Goal: Check status: Check status

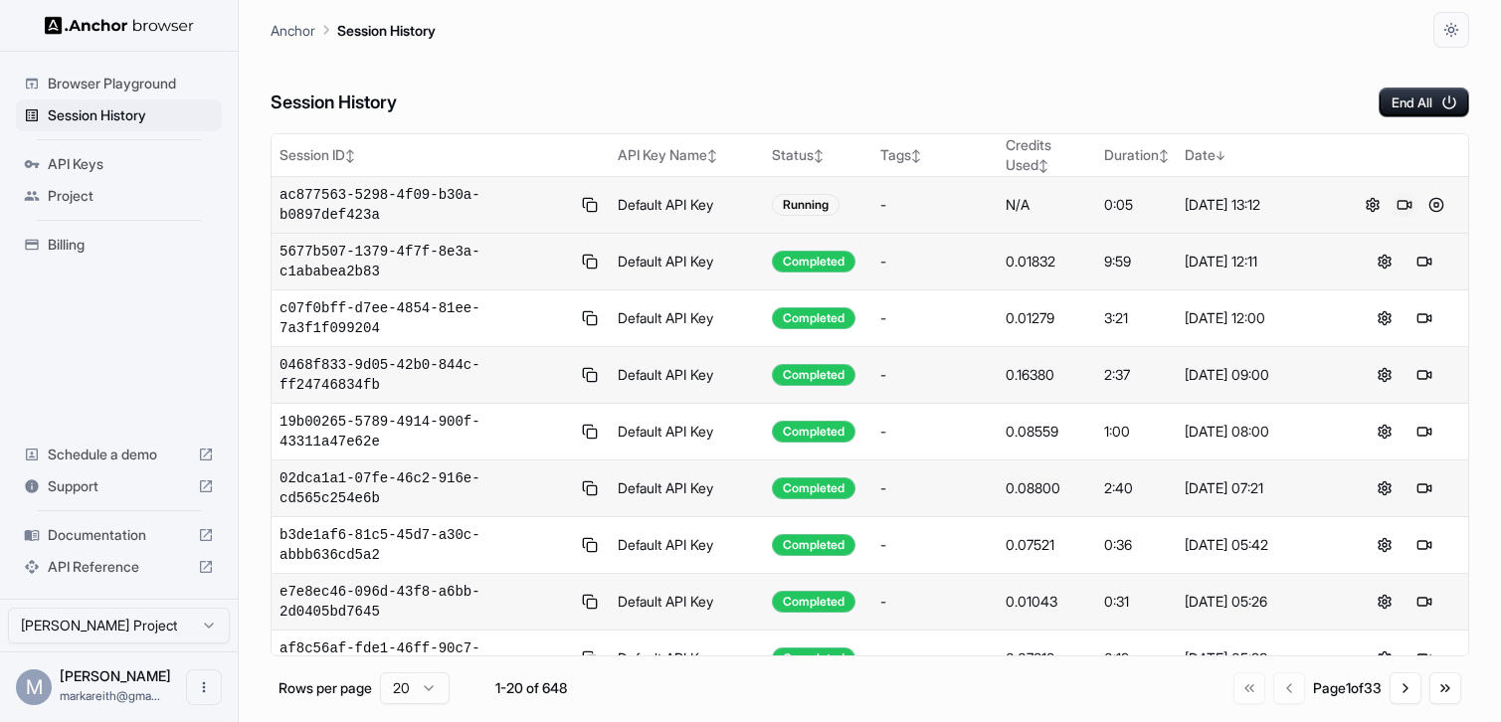
click at [1399, 207] on button at bounding box center [1404, 205] width 24 height 24
click at [1372, 206] on button at bounding box center [1373, 205] width 24 height 24
click at [478, 200] on span "ac877563-5298-4f09-b30a-b0897def423a" at bounding box center [424, 205] width 291 height 40
click at [1399, 204] on button at bounding box center [1404, 205] width 24 height 24
click at [1373, 201] on button at bounding box center [1373, 205] width 24 height 24
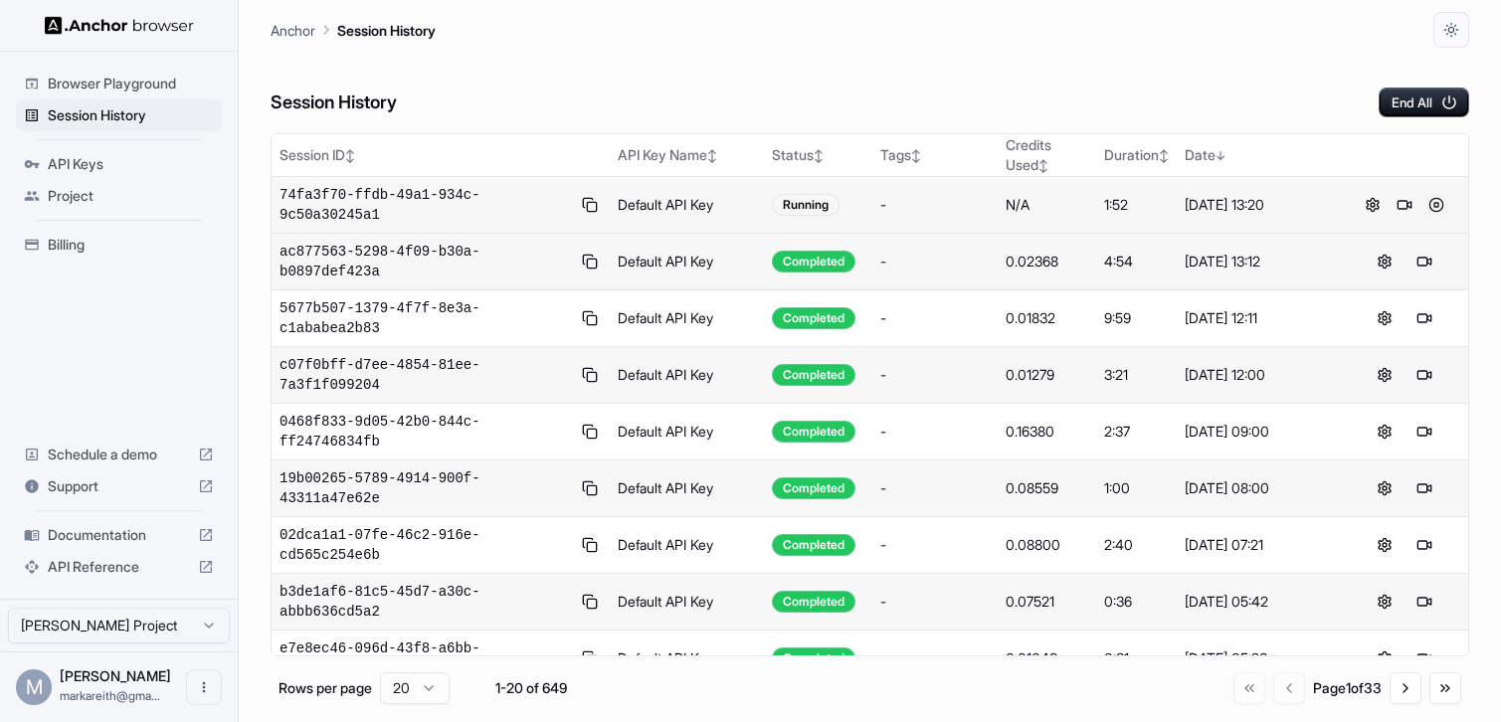
click at [1439, 206] on button at bounding box center [1436, 205] width 24 height 24
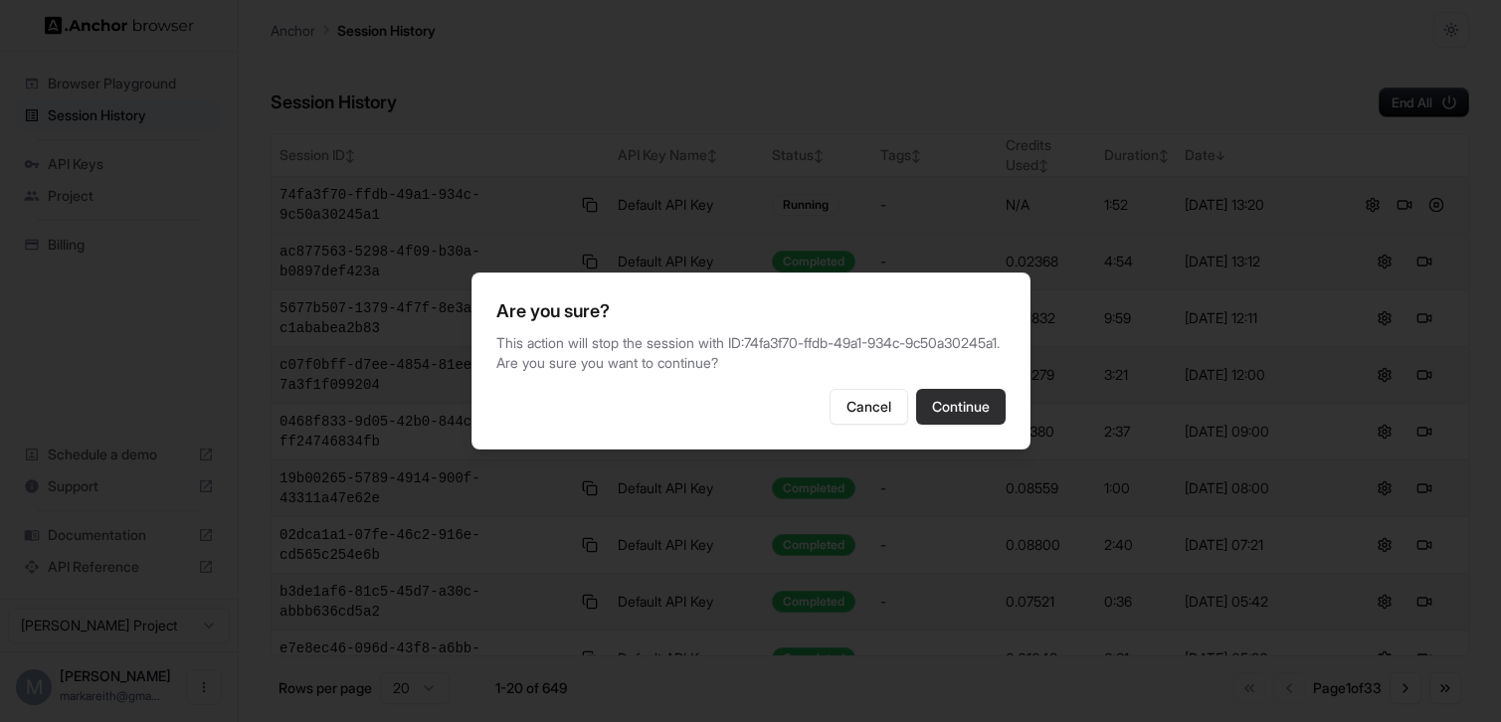
click at [955, 414] on button "Continue" at bounding box center [961, 407] width 90 height 36
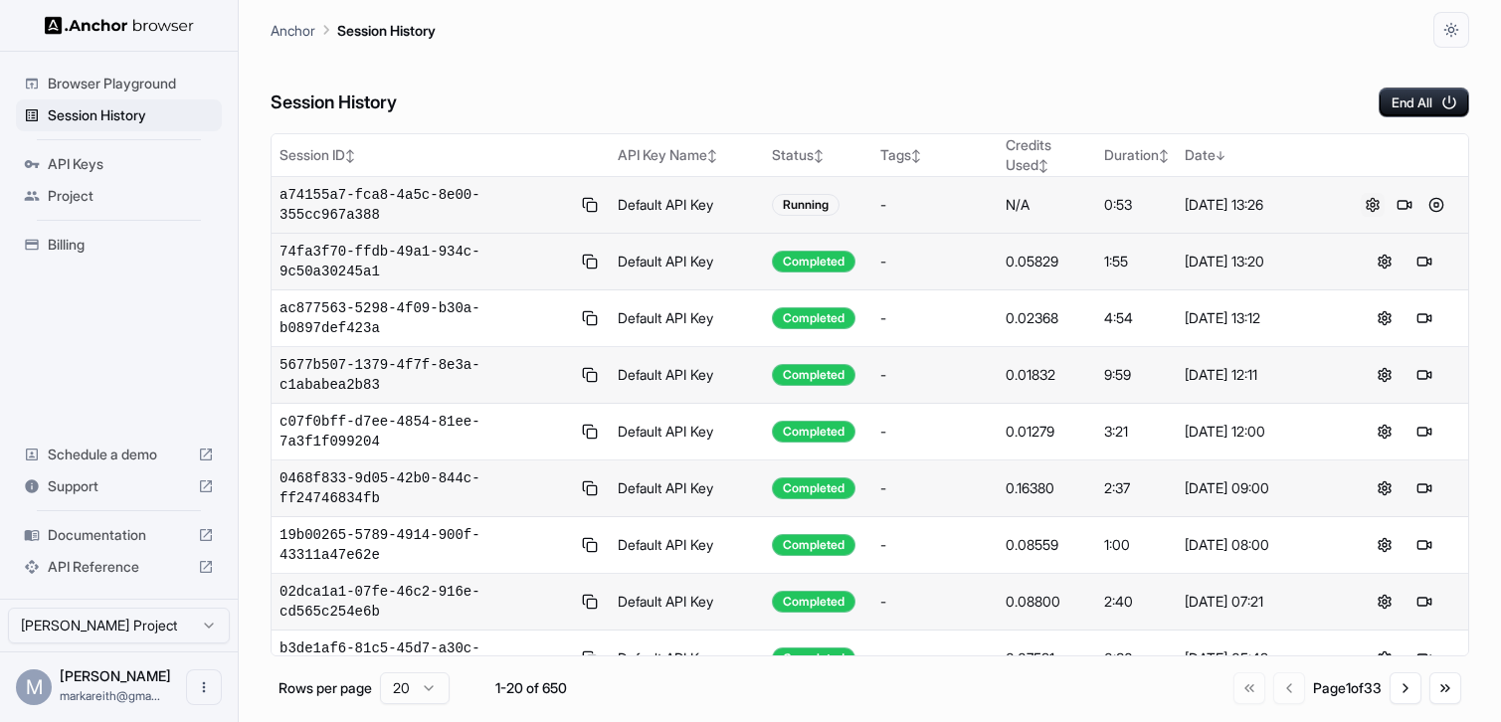
click at [1369, 209] on button at bounding box center [1373, 205] width 24 height 24
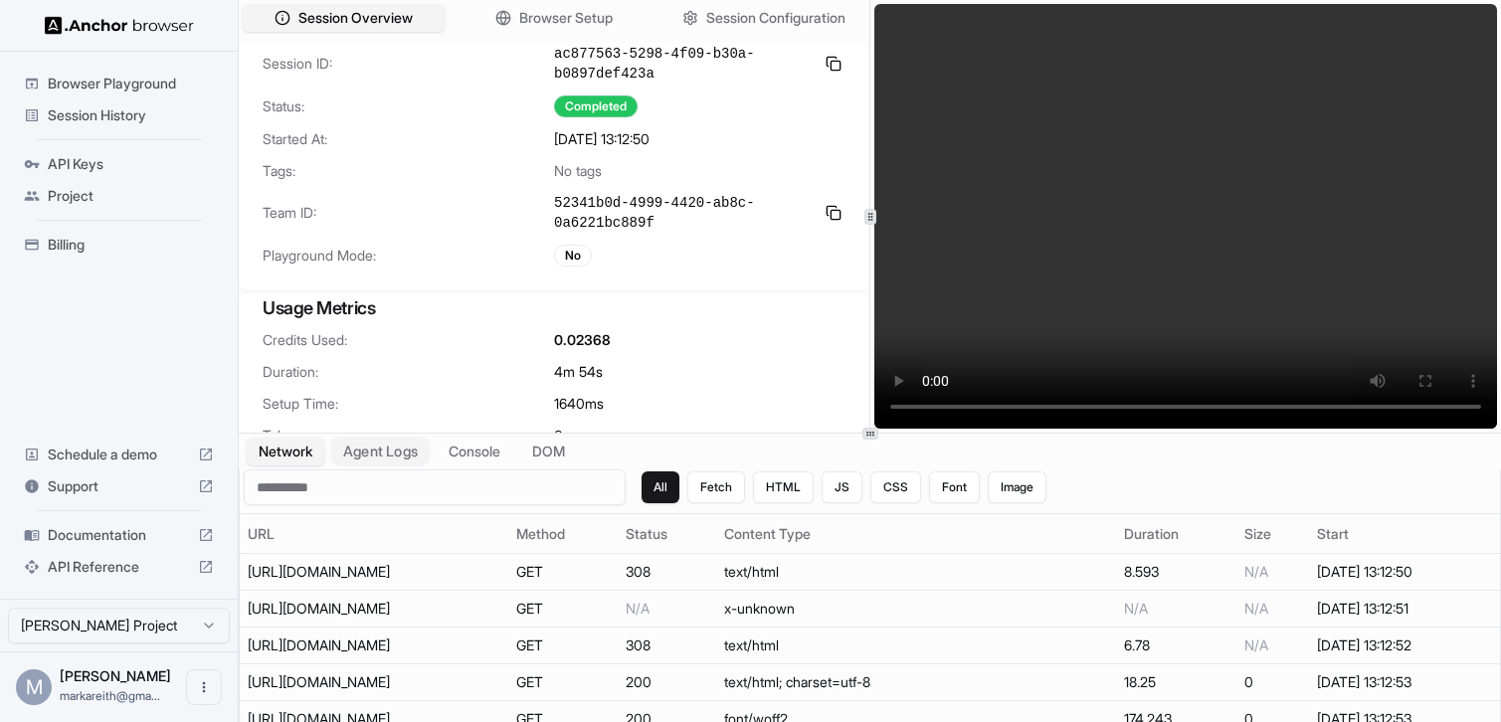
click at [400, 456] on button "Agent Logs" at bounding box center [380, 452] width 99 height 29
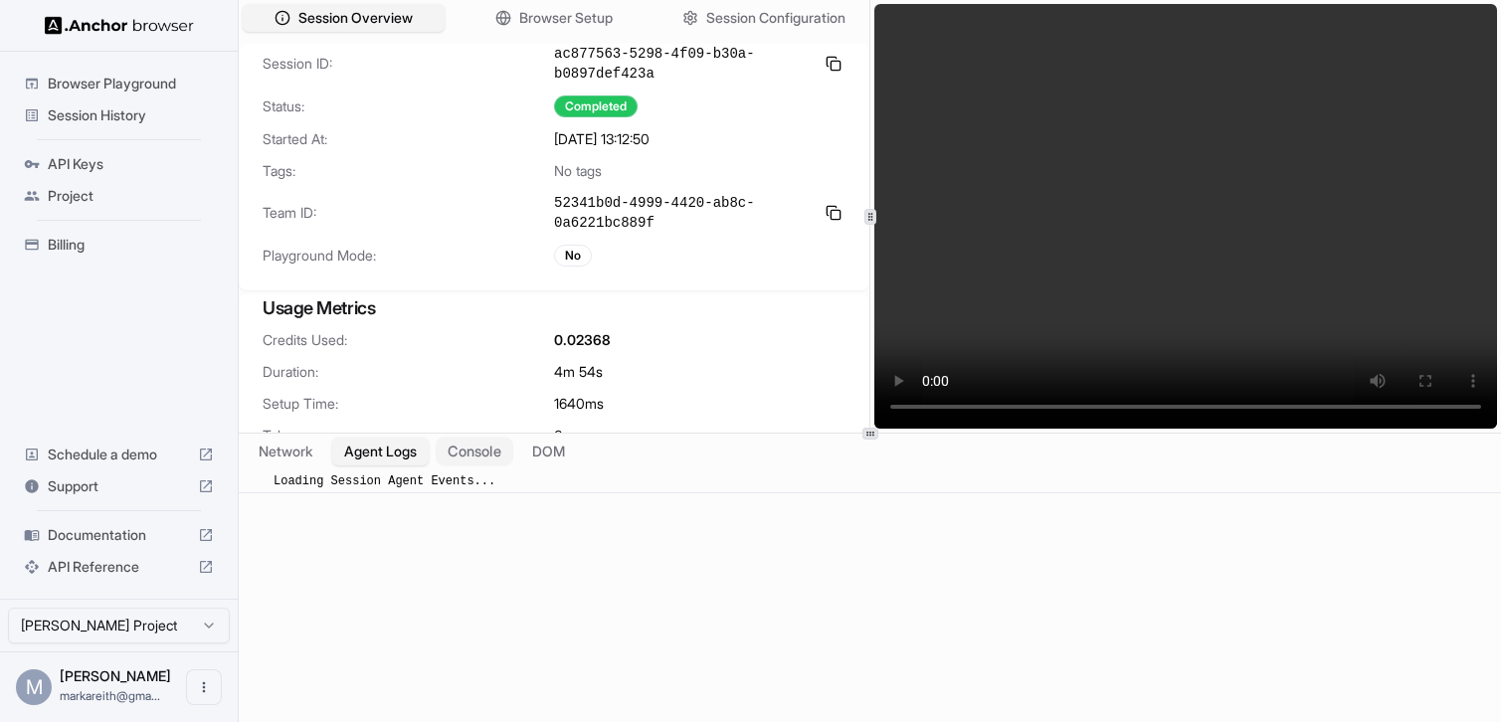
click at [477, 455] on button "Console" at bounding box center [475, 452] width 78 height 29
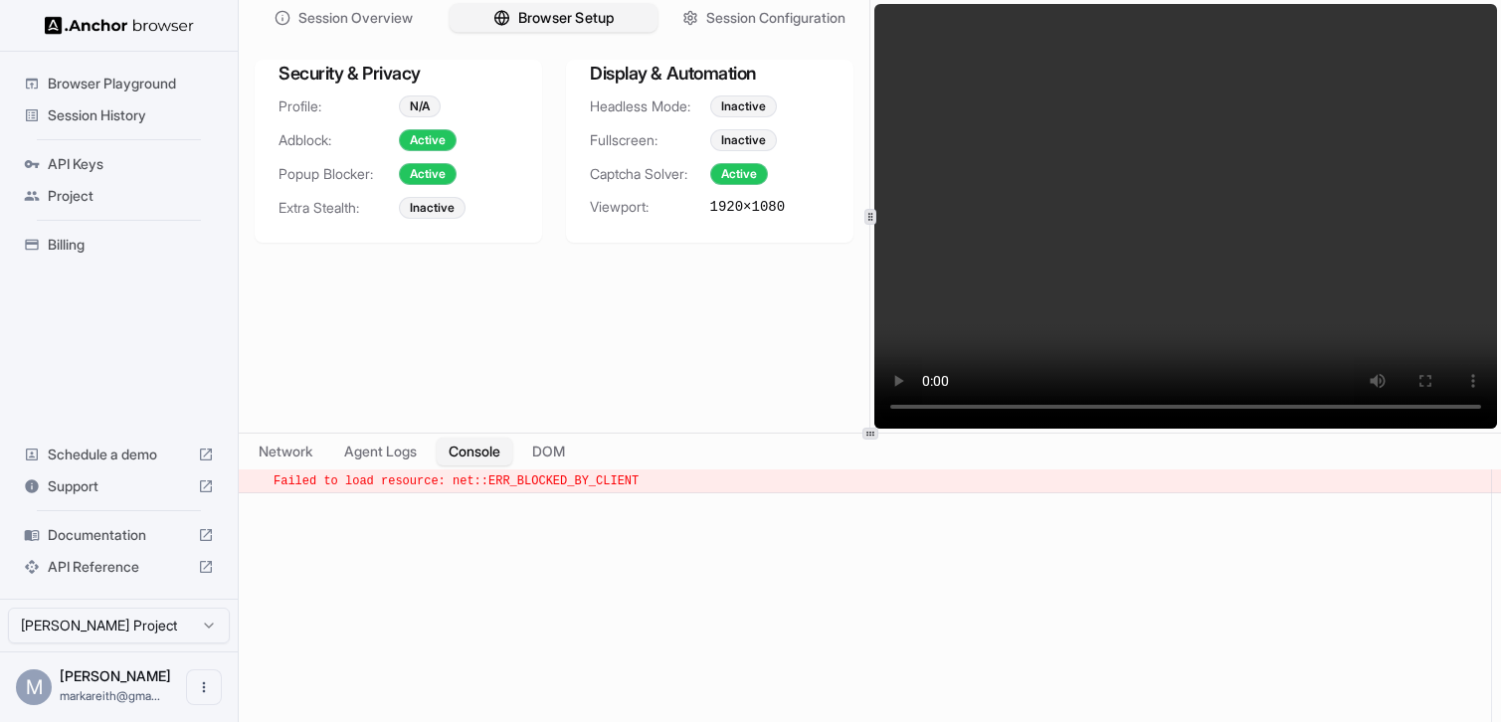
click at [540, 6] on button "Browser Setup" at bounding box center [554, 18] width 208 height 29
click at [737, 22] on span "Session Configuration" at bounding box center [776, 18] width 143 height 21
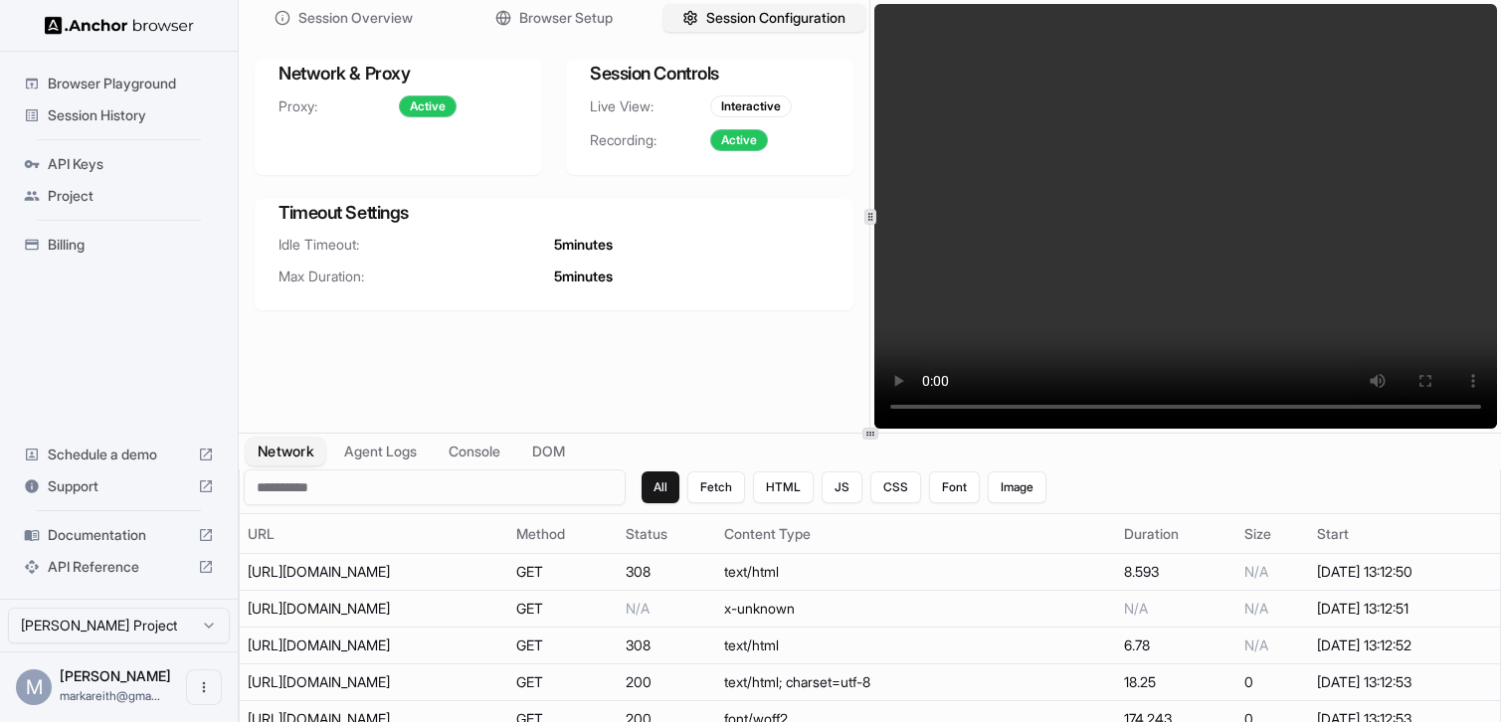
click at [300, 446] on button "Network" at bounding box center [286, 452] width 80 height 29
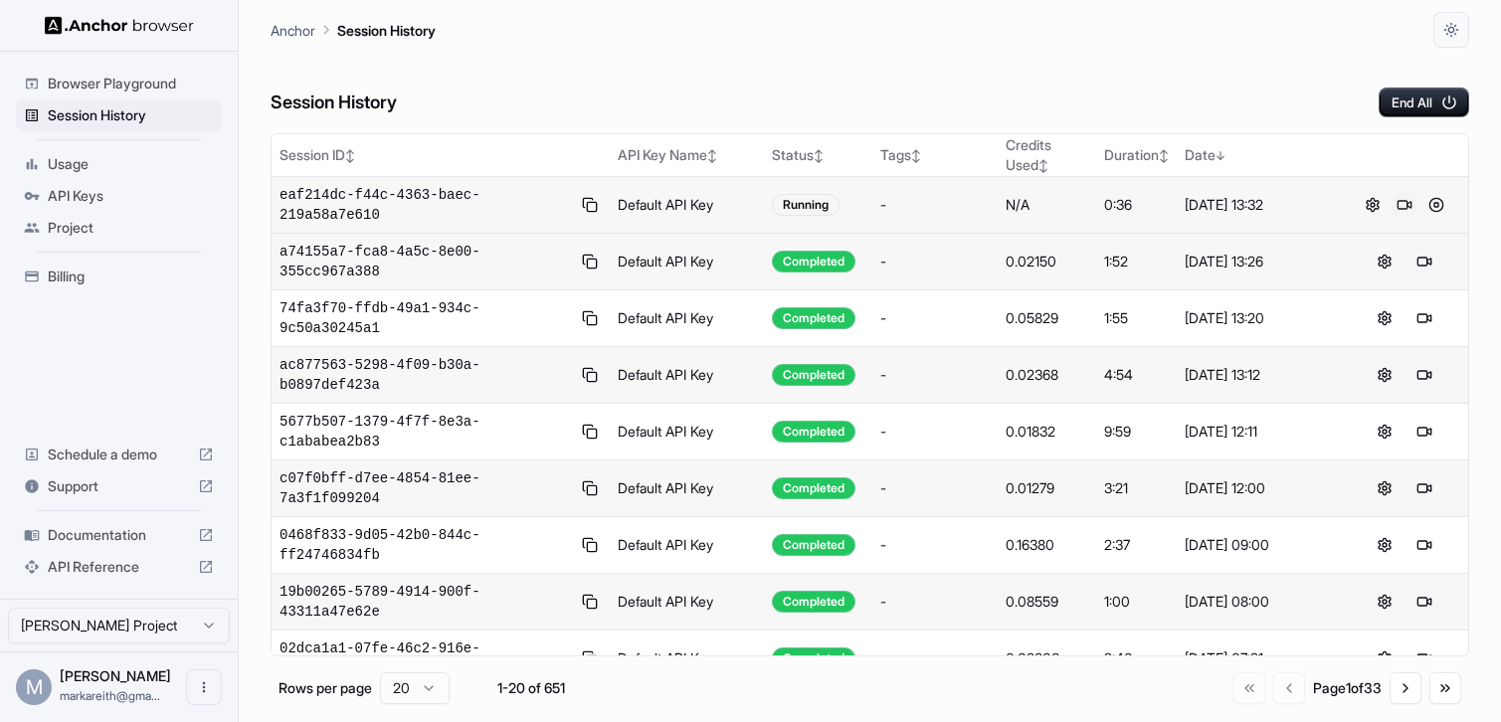
click at [1408, 207] on button at bounding box center [1404, 205] width 24 height 24
click at [1406, 206] on button at bounding box center [1404, 205] width 24 height 24
click at [127, 531] on span "Documentation" at bounding box center [119, 535] width 142 height 20
click at [1436, 202] on button at bounding box center [1436, 205] width 24 height 24
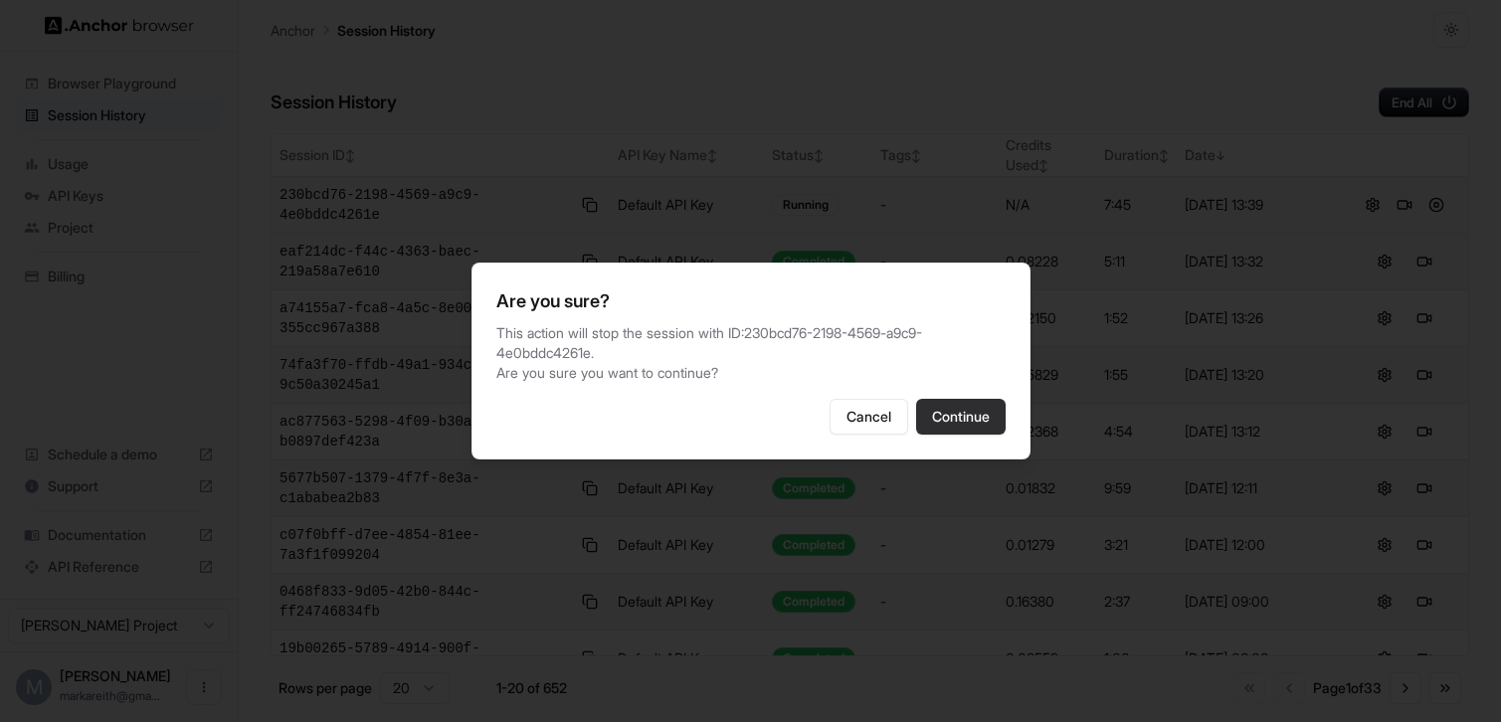
click at [978, 410] on button "Continue" at bounding box center [961, 417] width 90 height 36
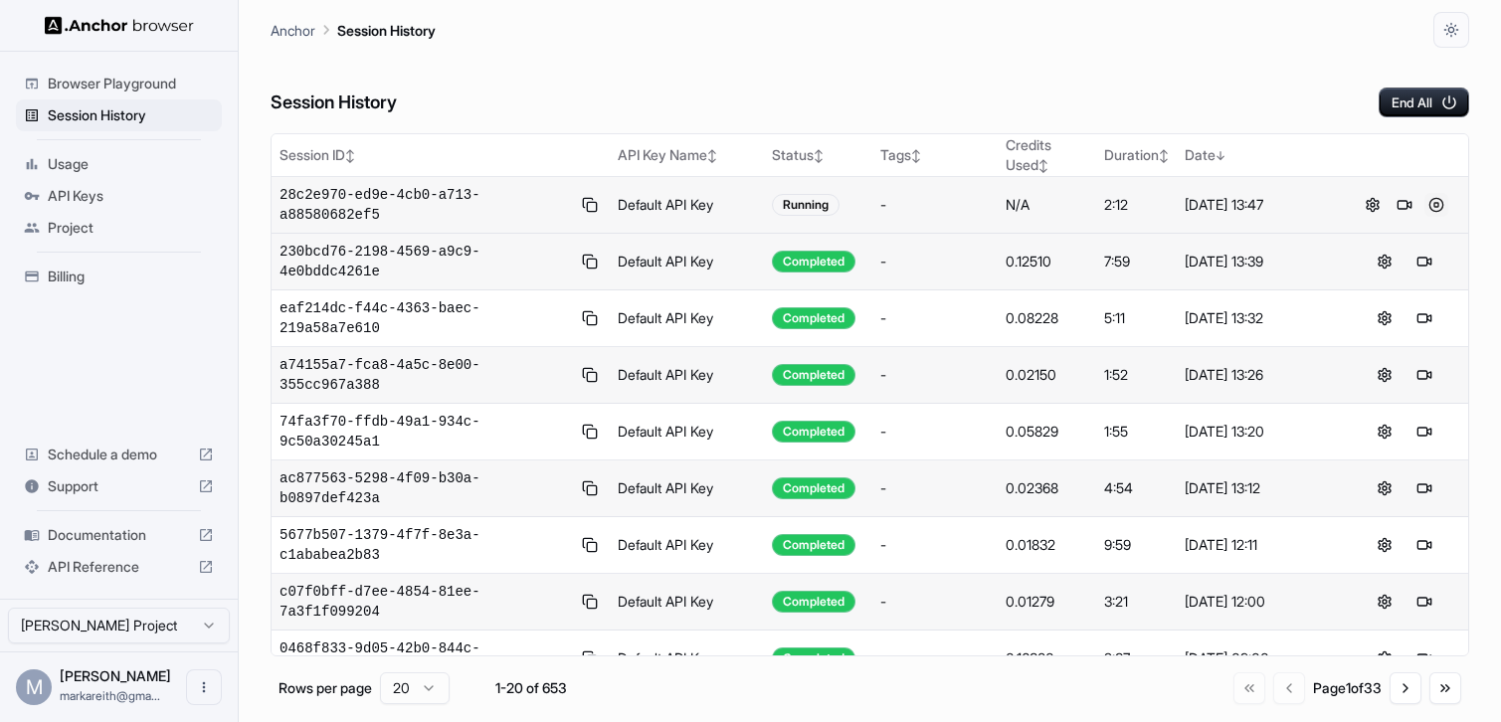
click at [1434, 207] on button at bounding box center [1436, 205] width 24 height 24
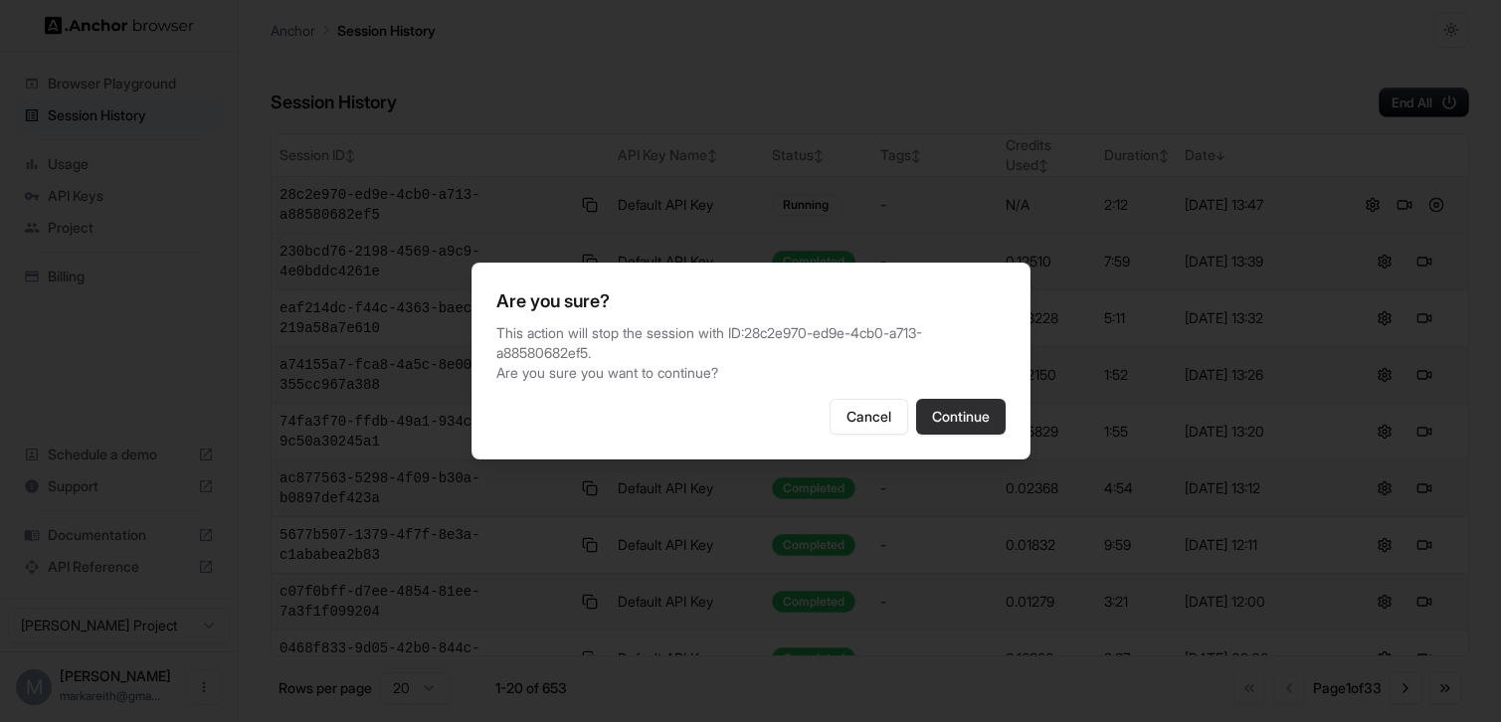
click at [955, 414] on button "Continue" at bounding box center [961, 417] width 90 height 36
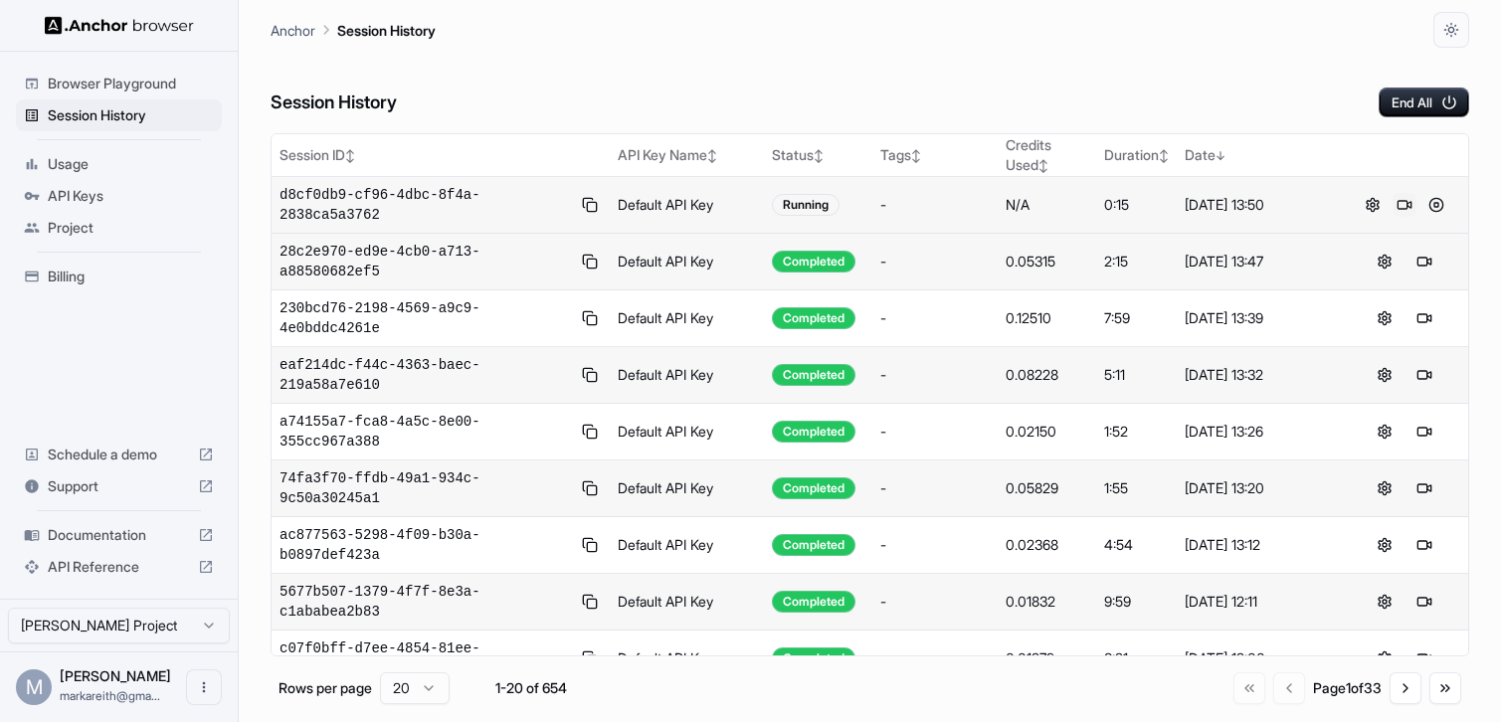
click at [1406, 206] on button at bounding box center [1404, 205] width 24 height 24
click at [1412, 204] on button at bounding box center [1404, 205] width 24 height 24
click at [1441, 211] on button at bounding box center [1436, 205] width 24 height 24
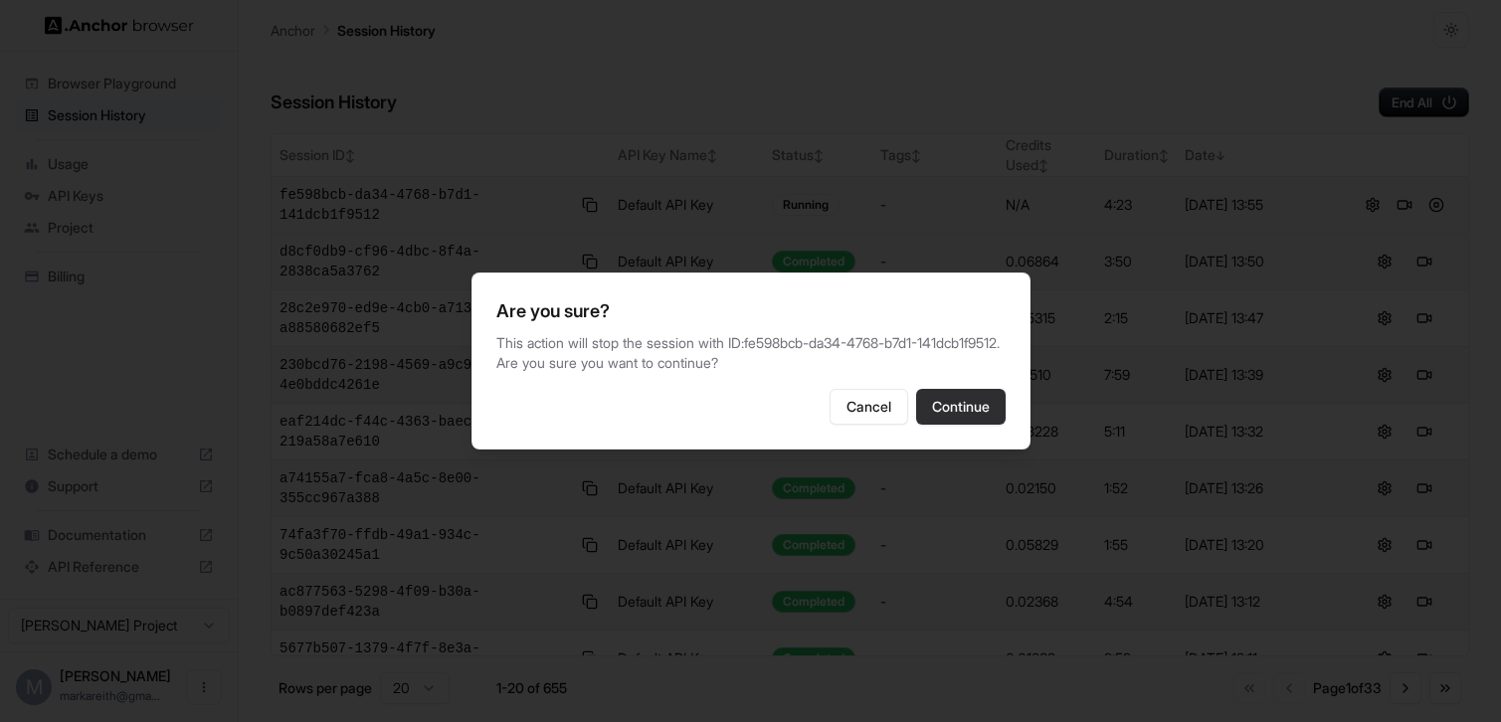
click at [968, 424] on button "Continue" at bounding box center [961, 407] width 90 height 36
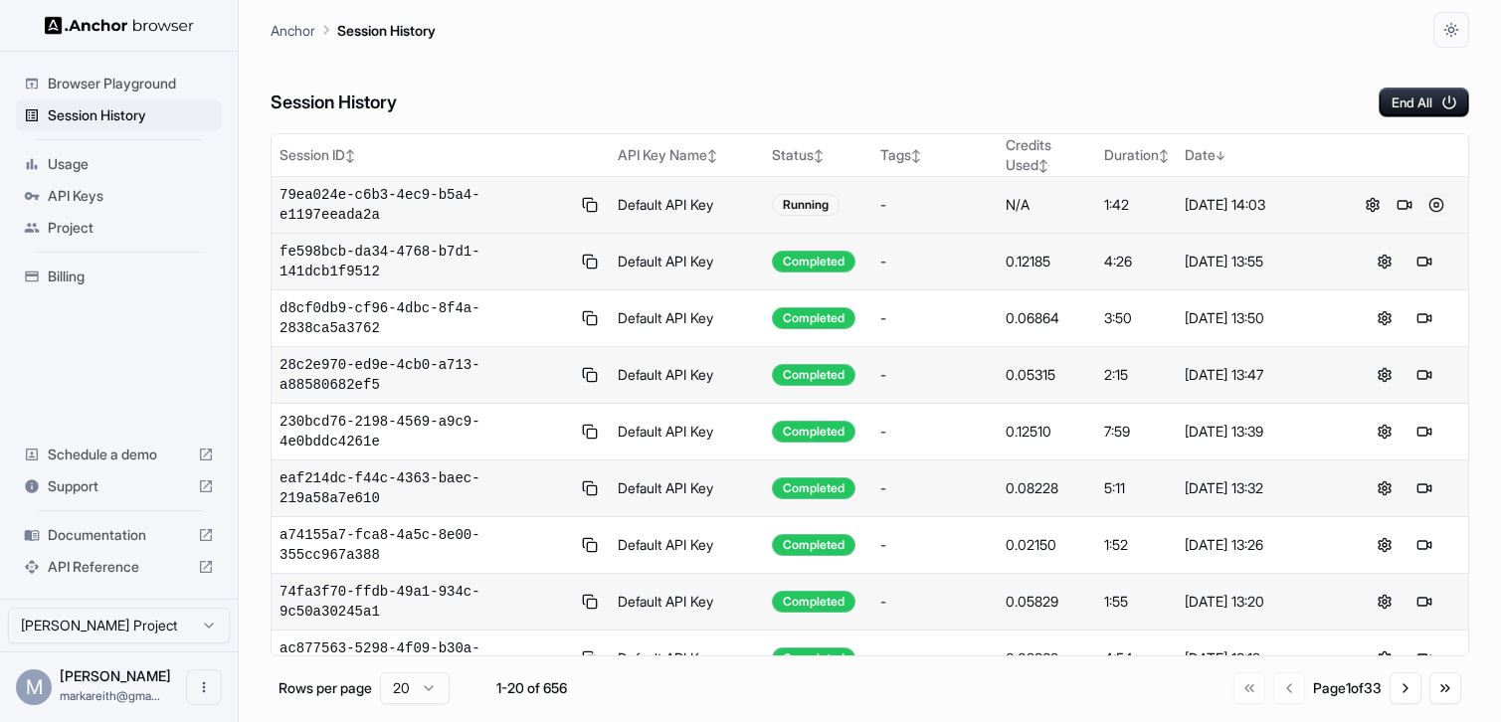
click at [1437, 204] on button at bounding box center [1436, 205] width 24 height 24
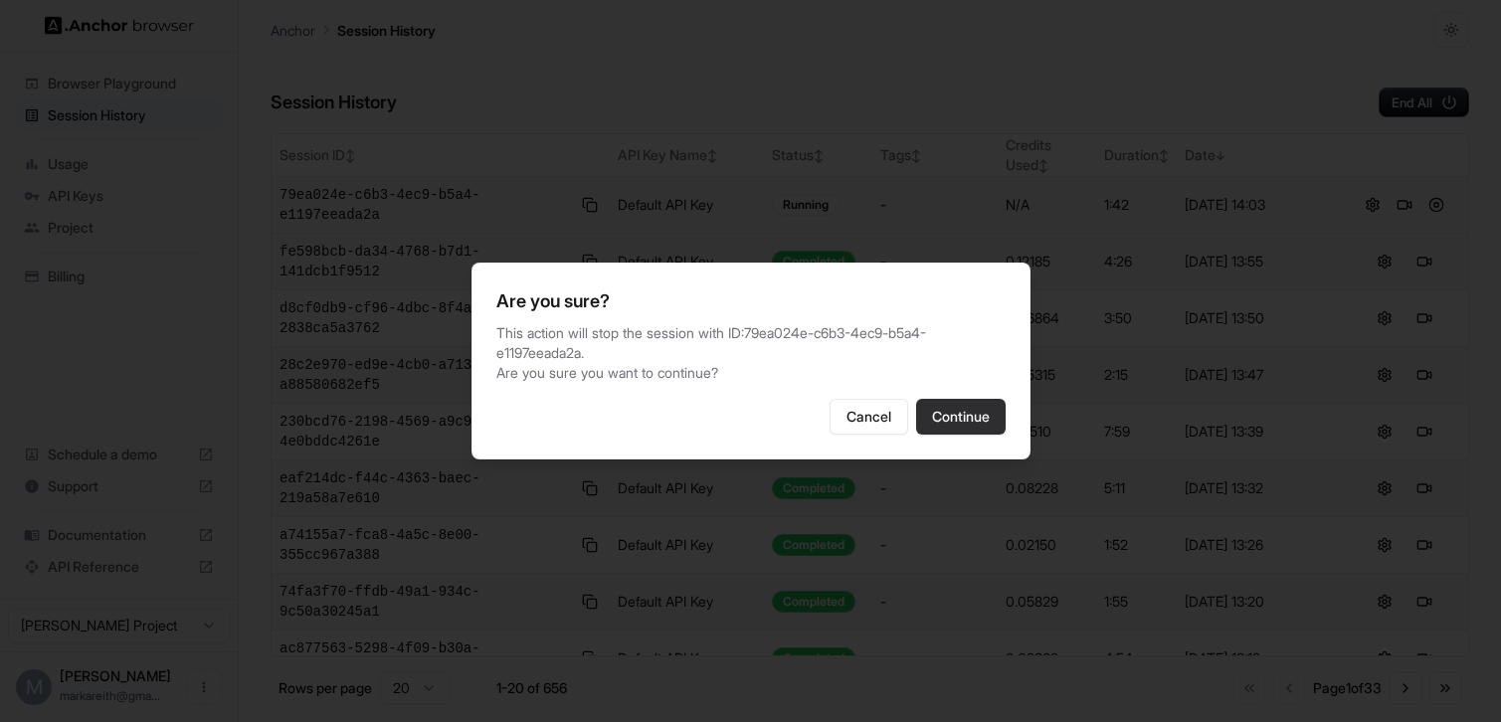
click at [949, 421] on button "Continue" at bounding box center [961, 417] width 90 height 36
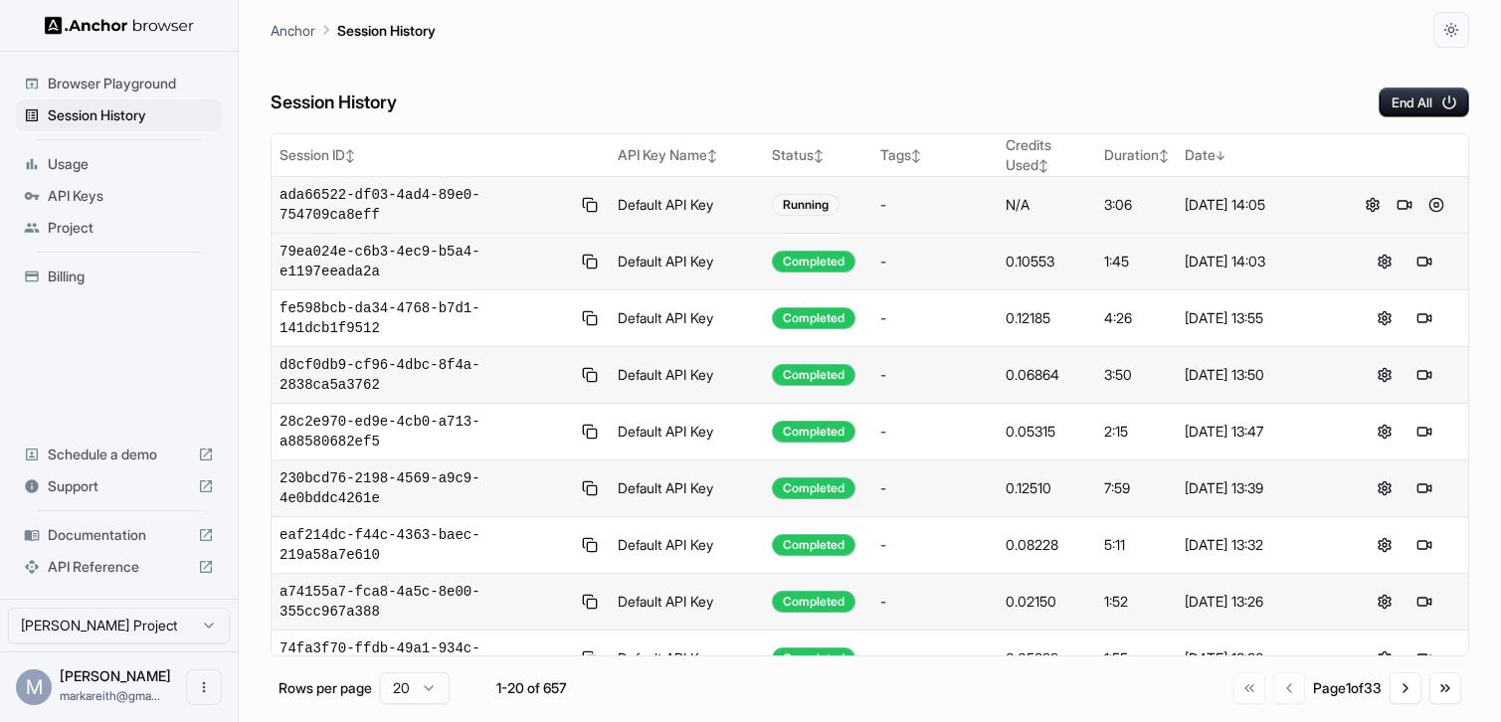
click at [1437, 206] on button at bounding box center [1436, 205] width 24 height 24
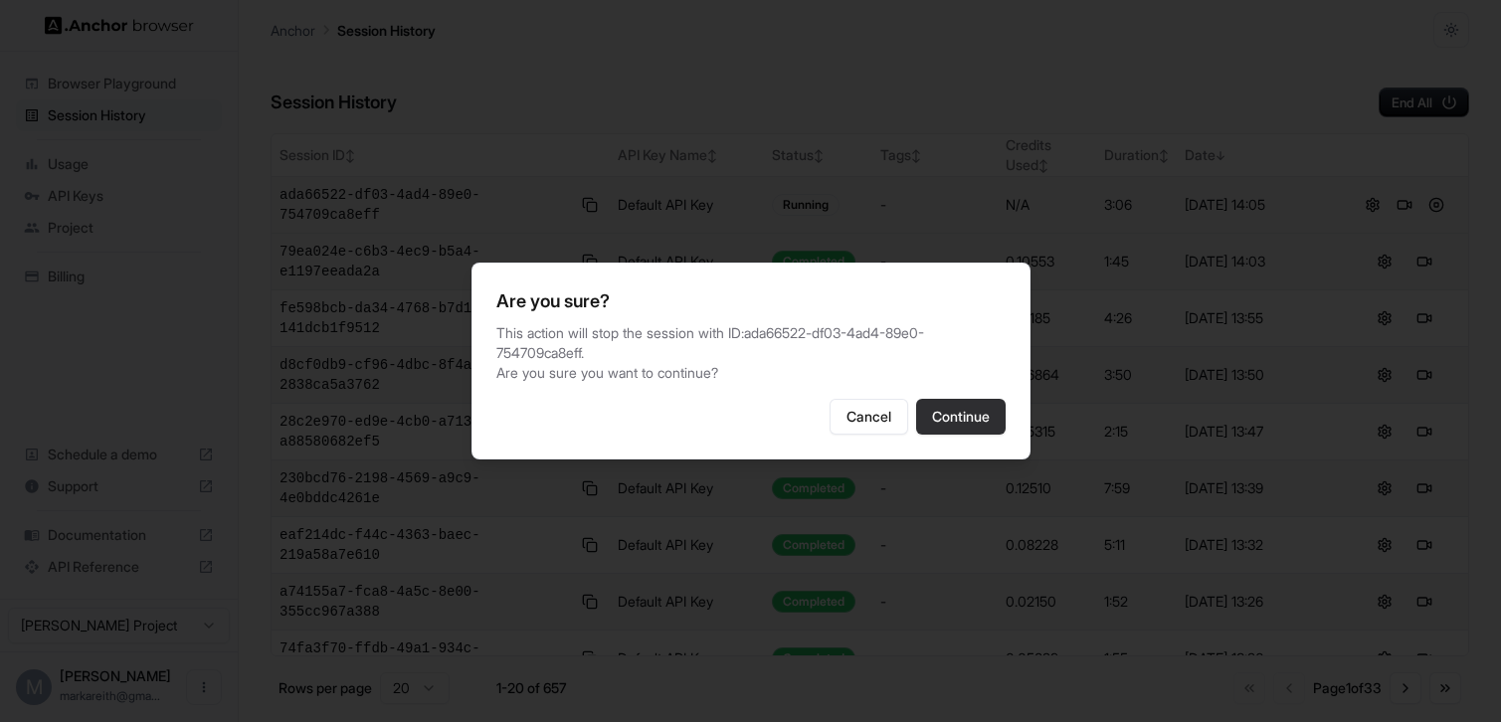
click at [954, 426] on button "Continue" at bounding box center [961, 417] width 90 height 36
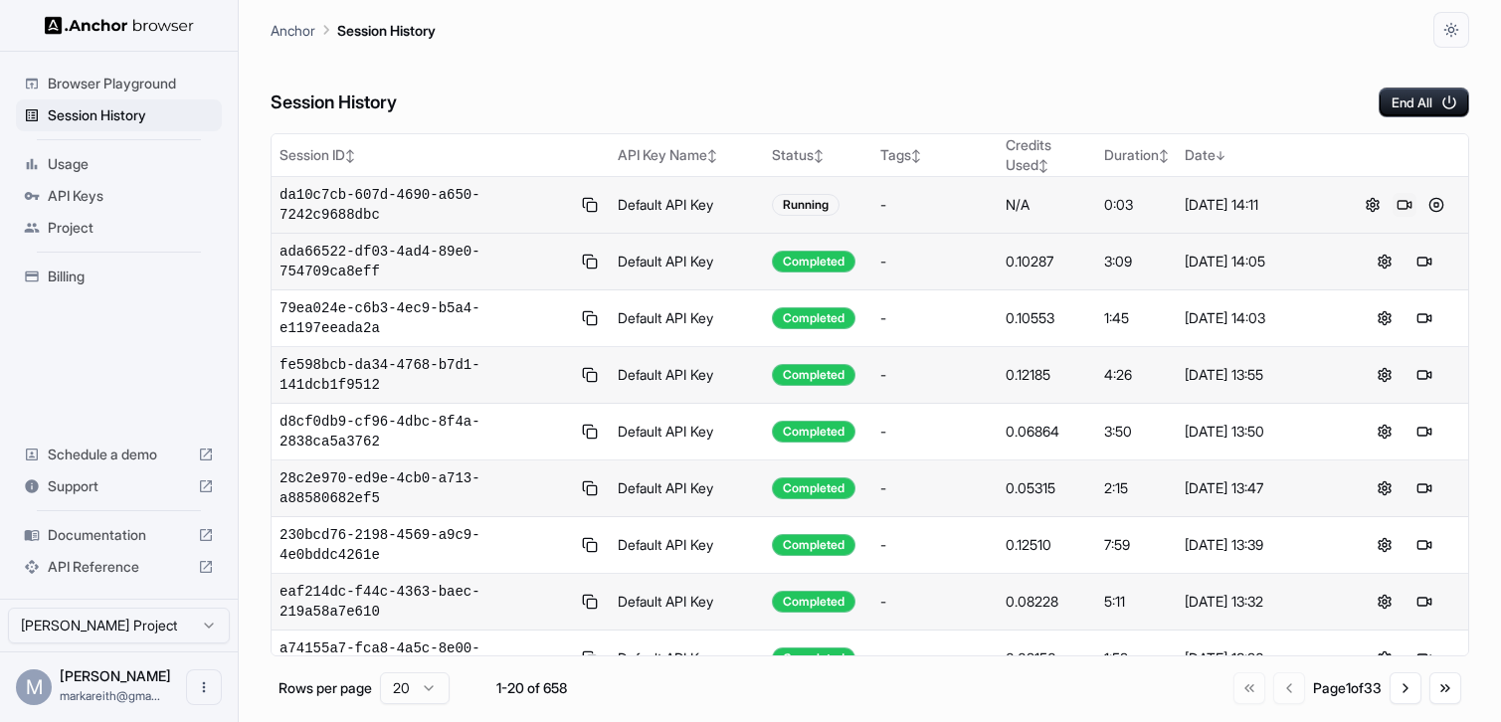
click at [1410, 205] on button at bounding box center [1404, 205] width 24 height 24
click at [1440, 204] on button at bounding box center [1436, 205] width 24 height 24
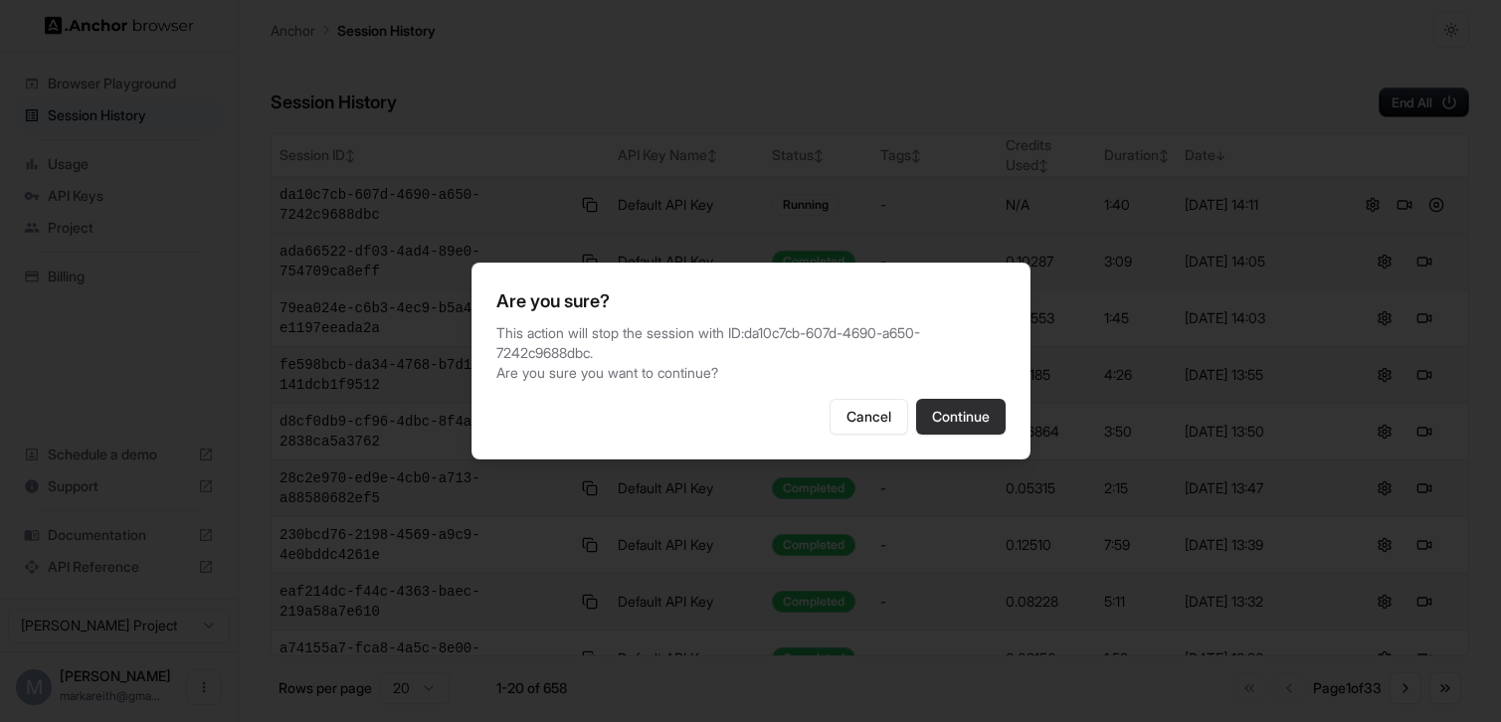
click at [954, 416] on button "Continue" at bounding box center [961, 417] width 90 height 36
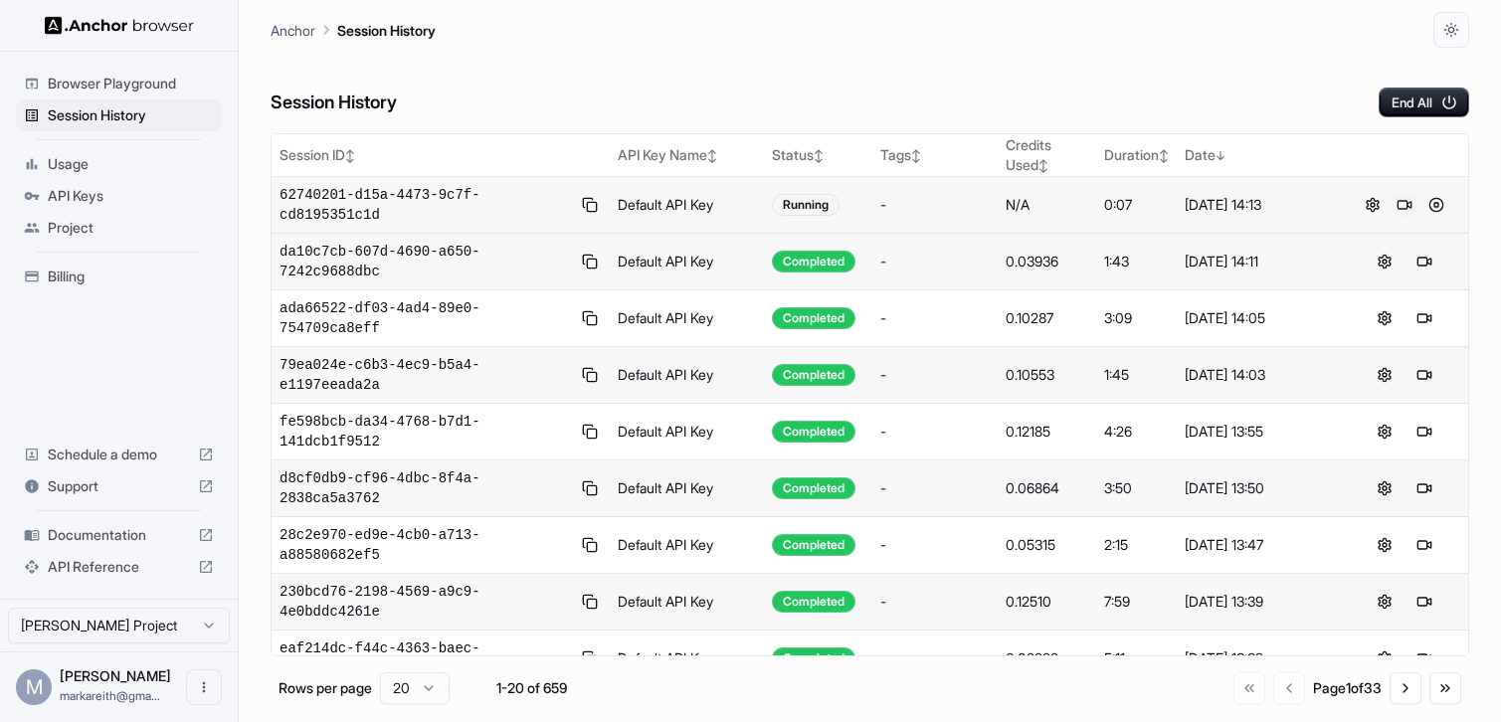
click at [1407, 207] on button at bounding box center [1404, 205] width 24 height 24
click at [1444, 201] on button at bounding box center [1436, 205] width 24 height 24
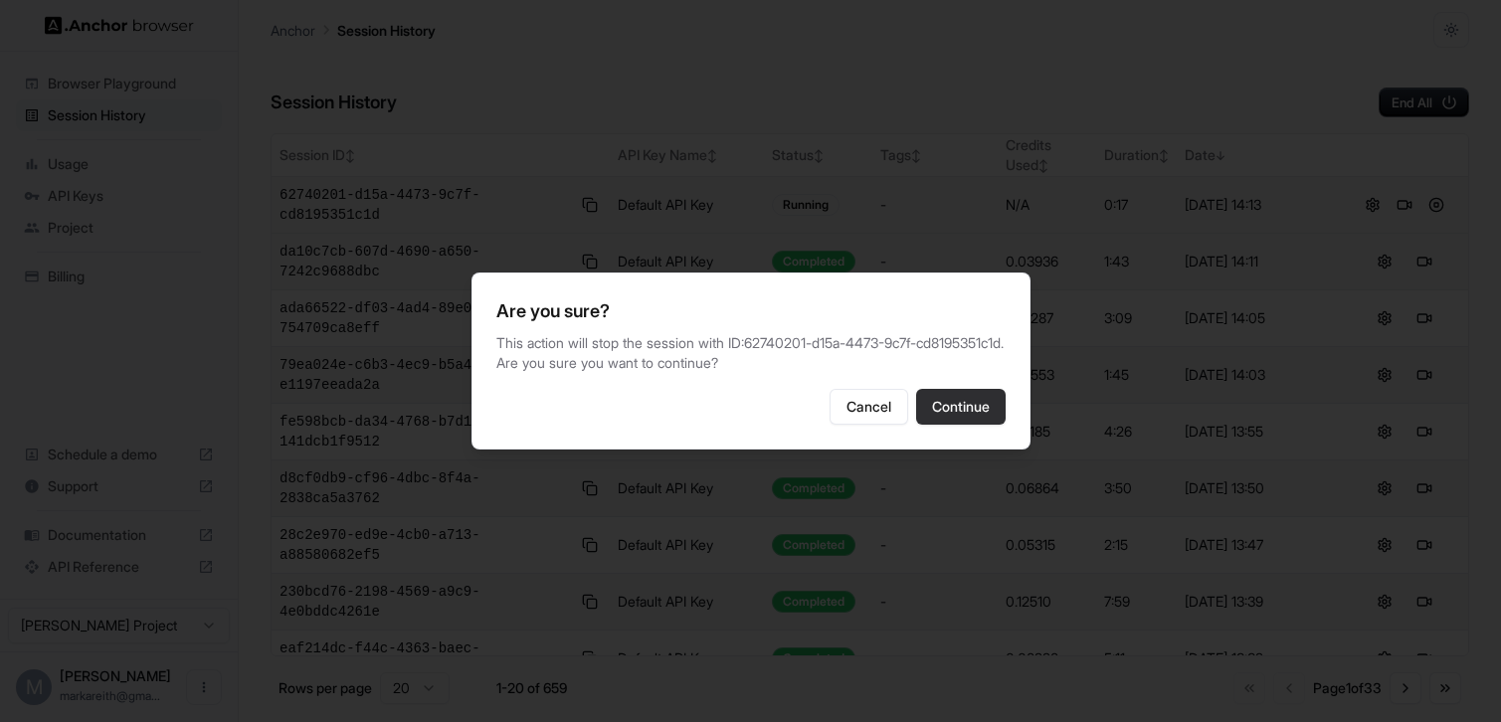
click at [981, 396] on button "Continue" at bounding box center [961, 407] width 90 height 36
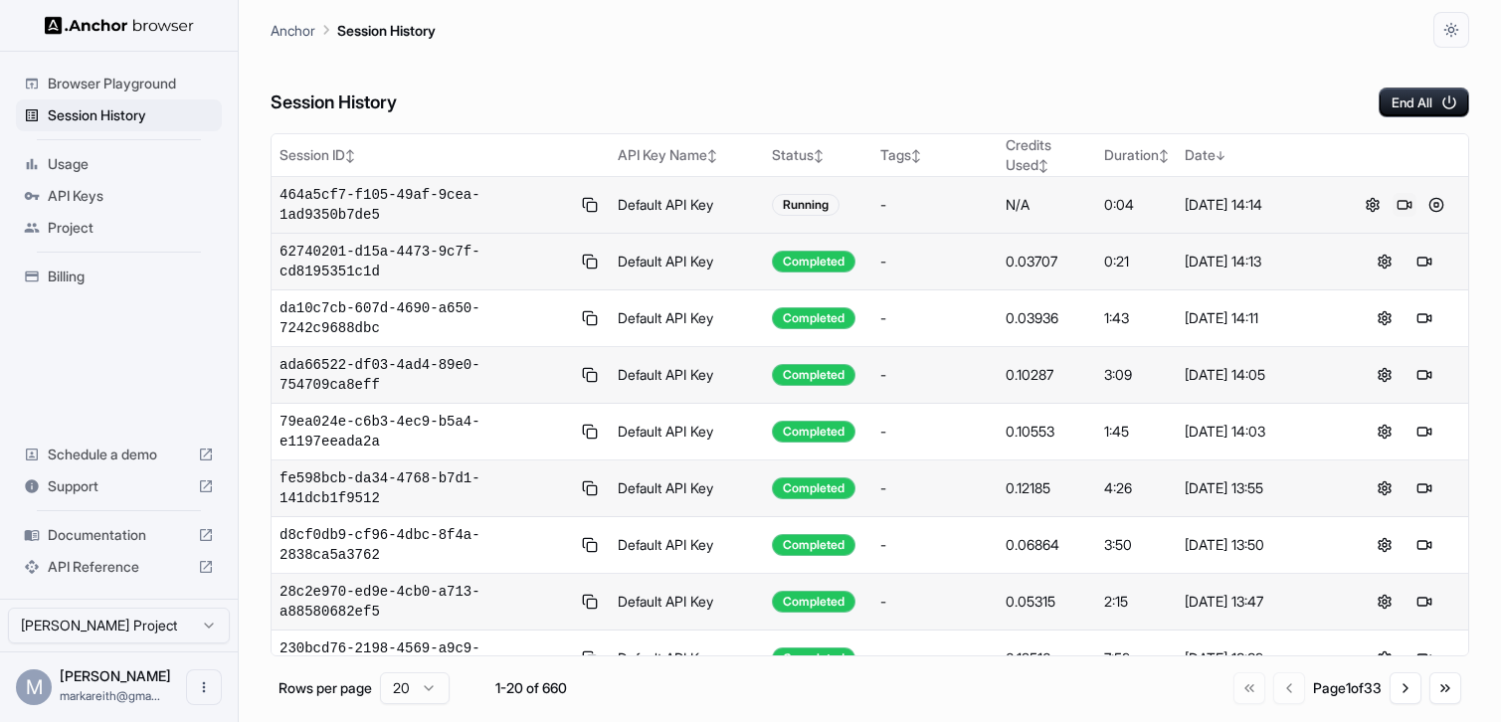
click at [1401, 207] on button at bounding box center [1404, 205] width 24 height 24
click at [1440, 211] on button at bounding box center [1436, 205] width 24 height 24
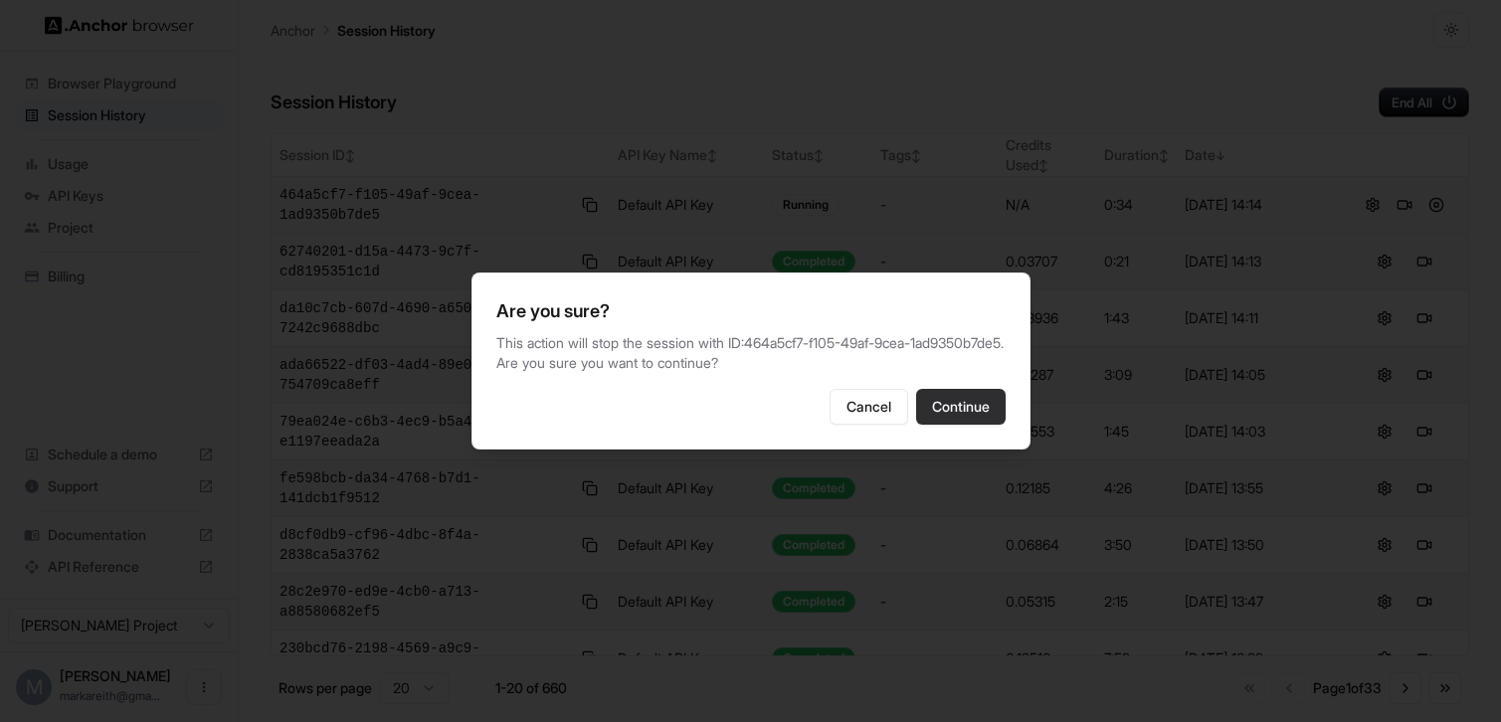
click at [984, 400] on button "Continue" at bounding box center [961, 407] width 90 height 36
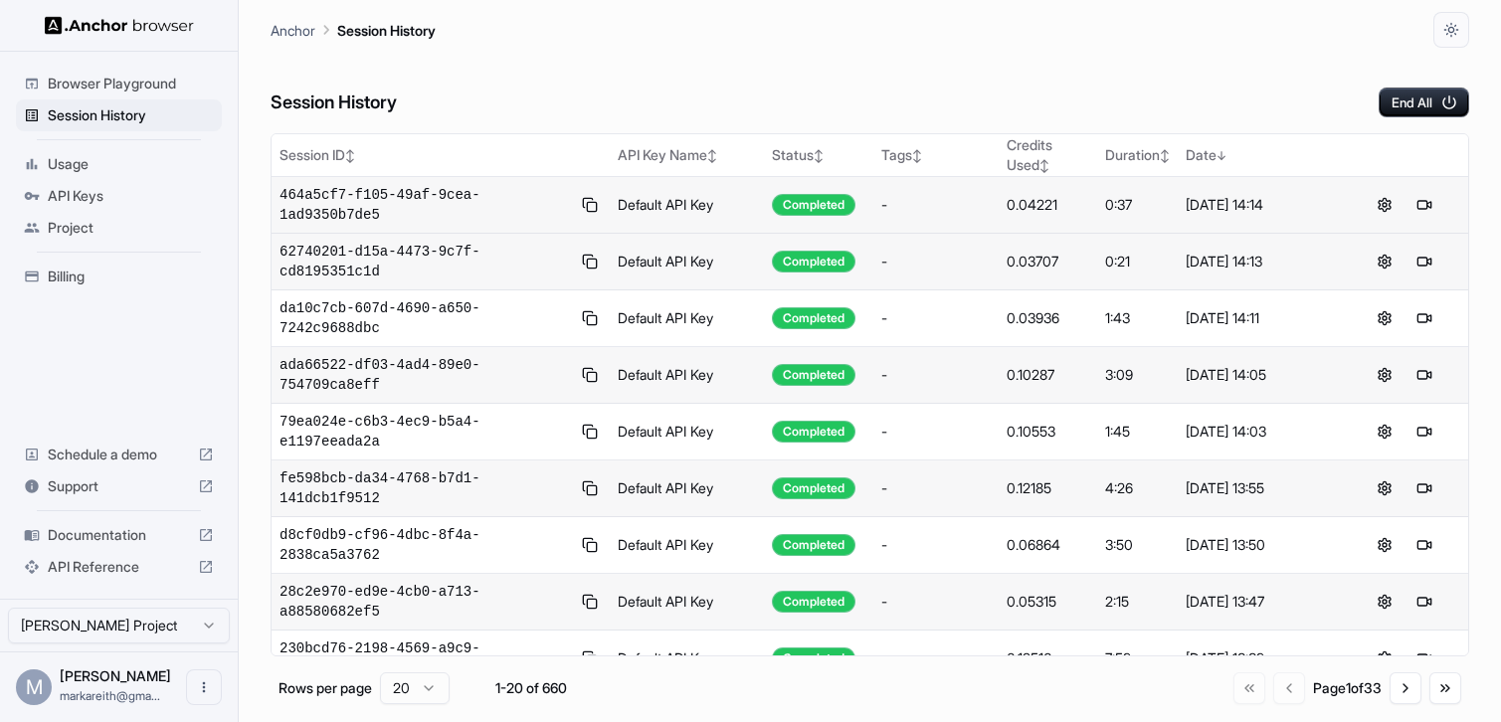
click at [114, 535] on span "Documentation" at bounding box center [119, 535] width 142 height 20
click at [1399, 206] on button at bounding box center [1404, 205] width 24 height 24
click at [1436, 200] on button at bounding box center [1436, 205] width 24 height 24
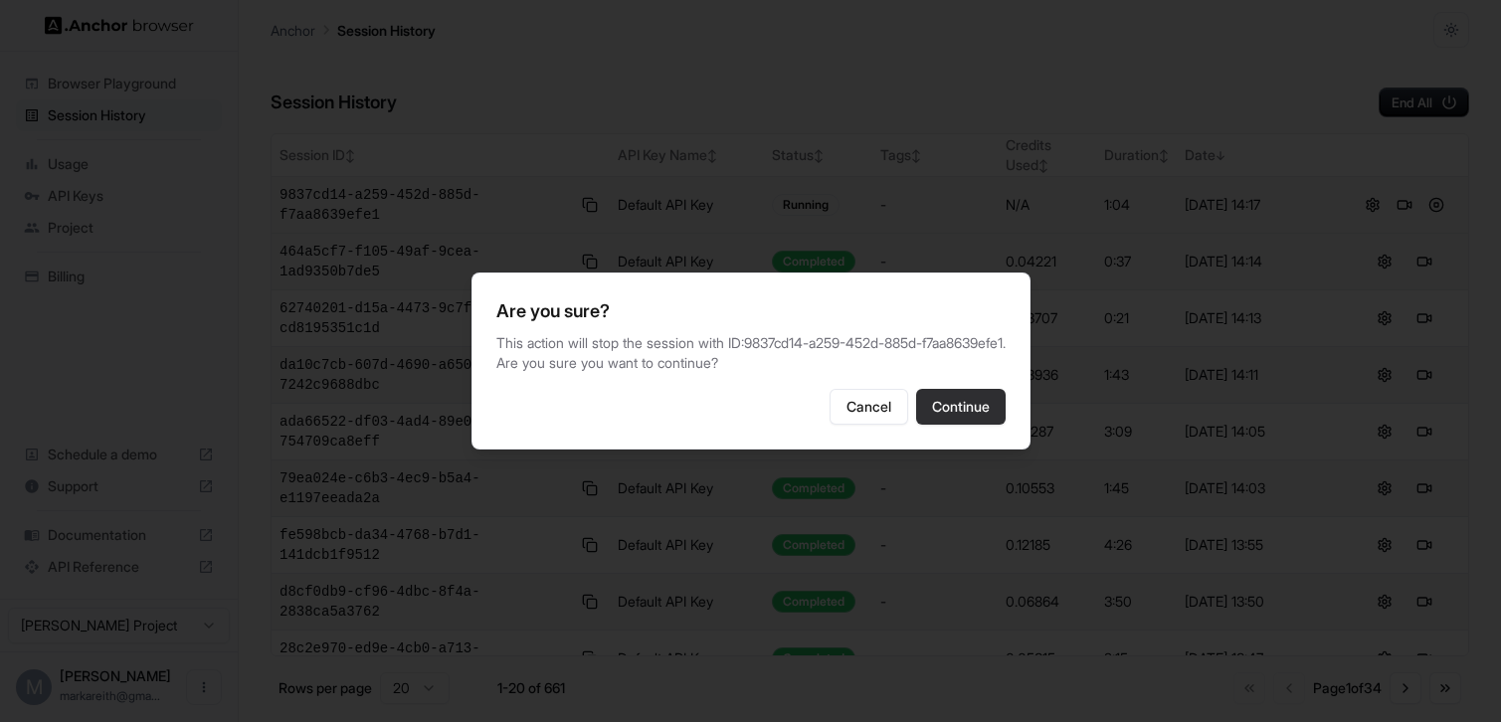
click at [948, 420] on button "Continue" at bounding box center [961, 407] width 90 height 36
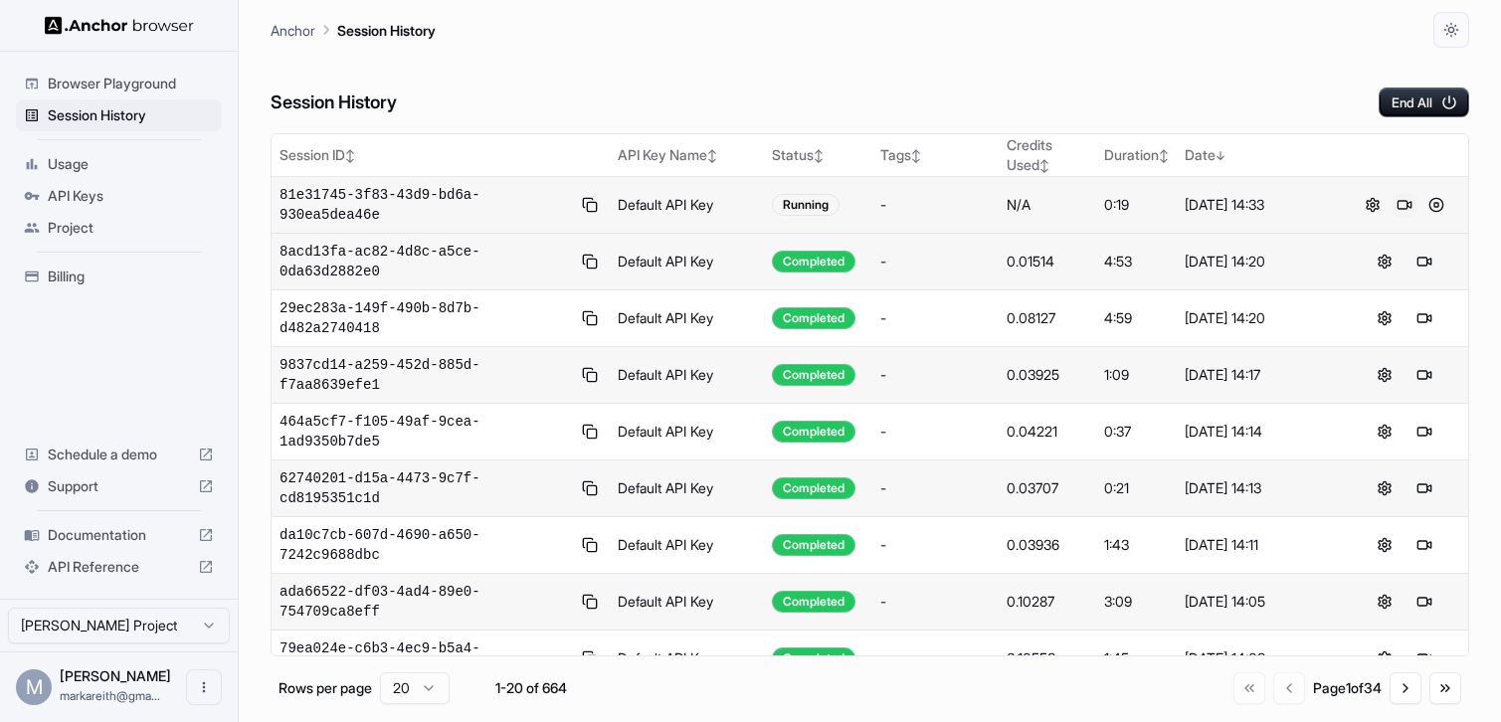
click at [1399, 199] on button at bounding box center [1404, 205] width 24 height 24
click at [1435, 202] on button at bounding box center [1436, 205] width 24 height 24
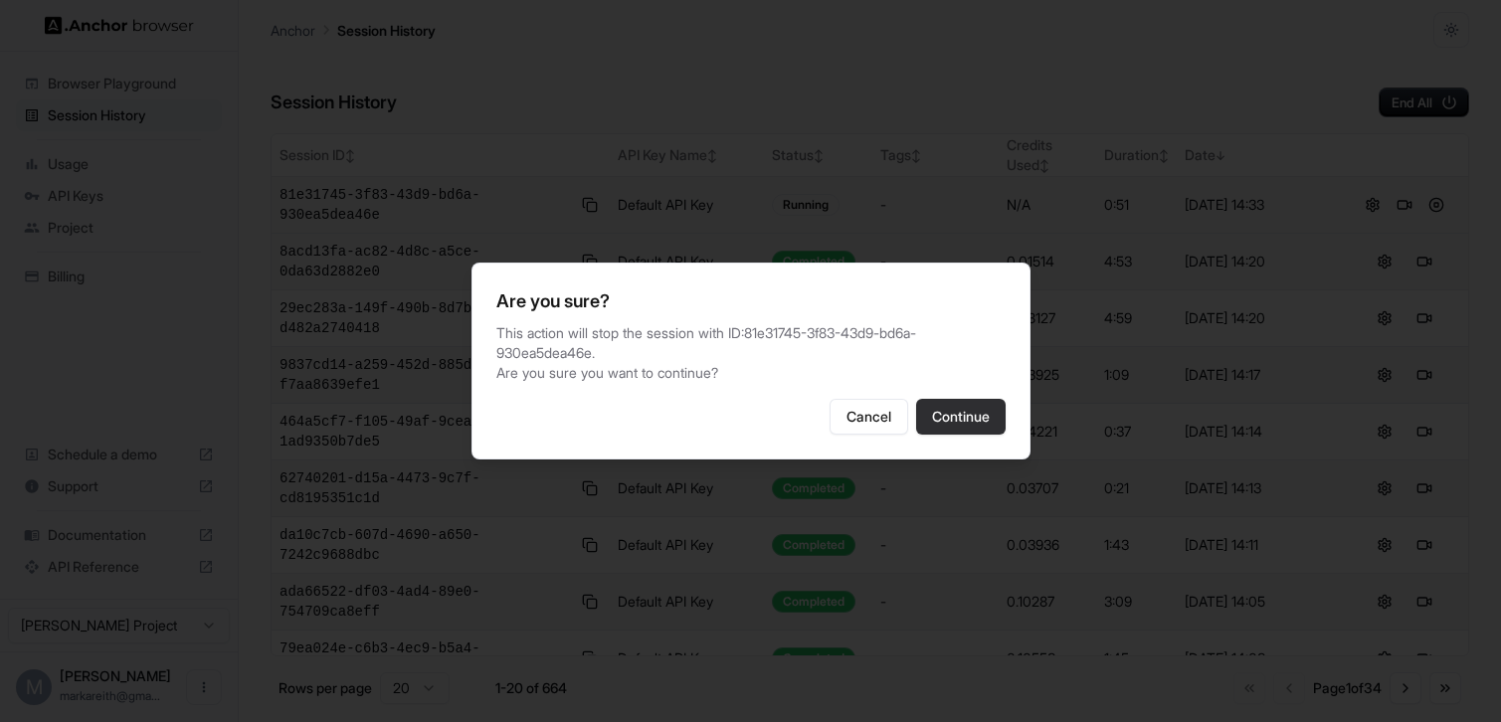
click at [960, 399] on button "Continue" at bounding box center [961, 417] width 90 height 36
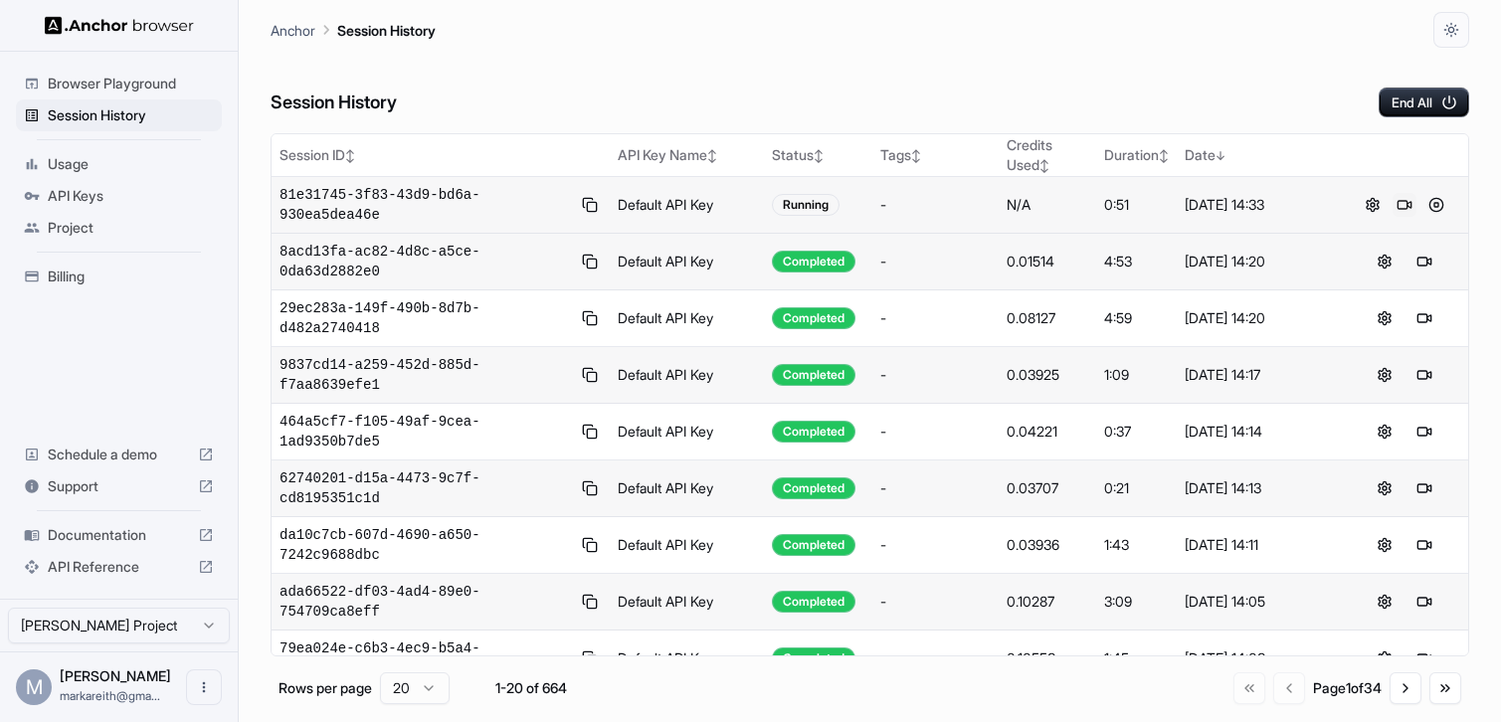
click at [1404, 210] on button at bounding box center [1404, 205] width 24 height 24
click at [1432, 207] on button at bounding box center [1424, 205] width 24 height 24
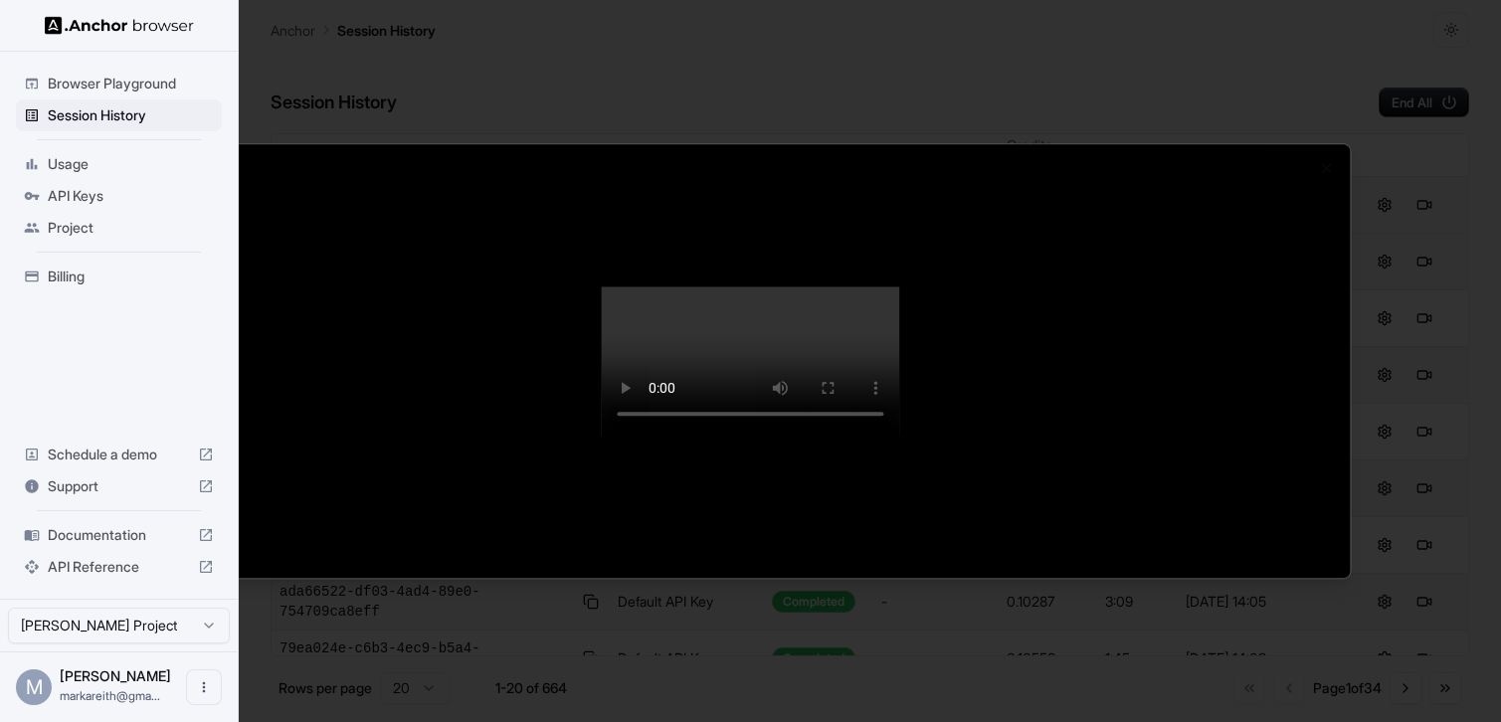
click at [133, 112] on div at bounding box center [750, 361] width 1501 height 722
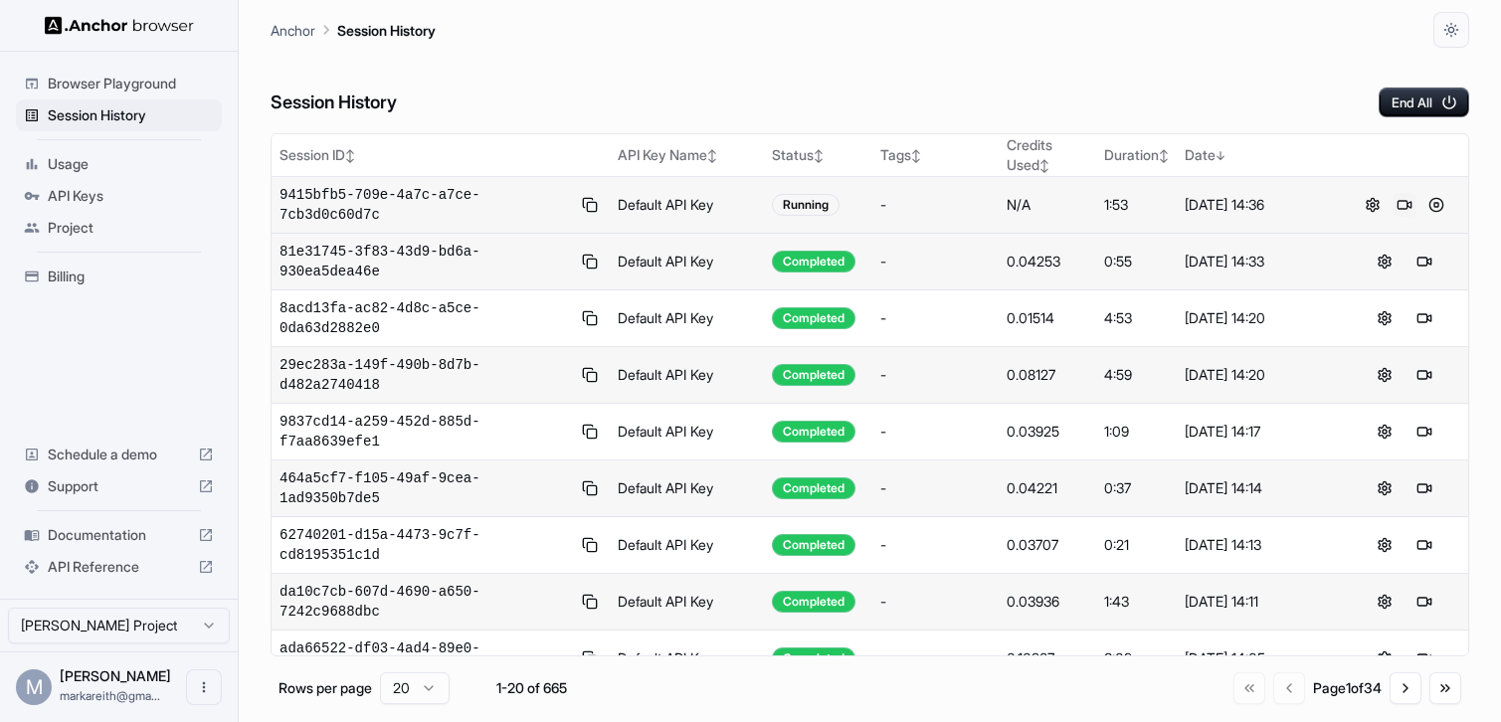
click at [1405, 203] on button at bounding box center [1404, 205] width 24 height 24
click at [1437, 207] on button at bounding box center [1436, 205] width 24 height 24
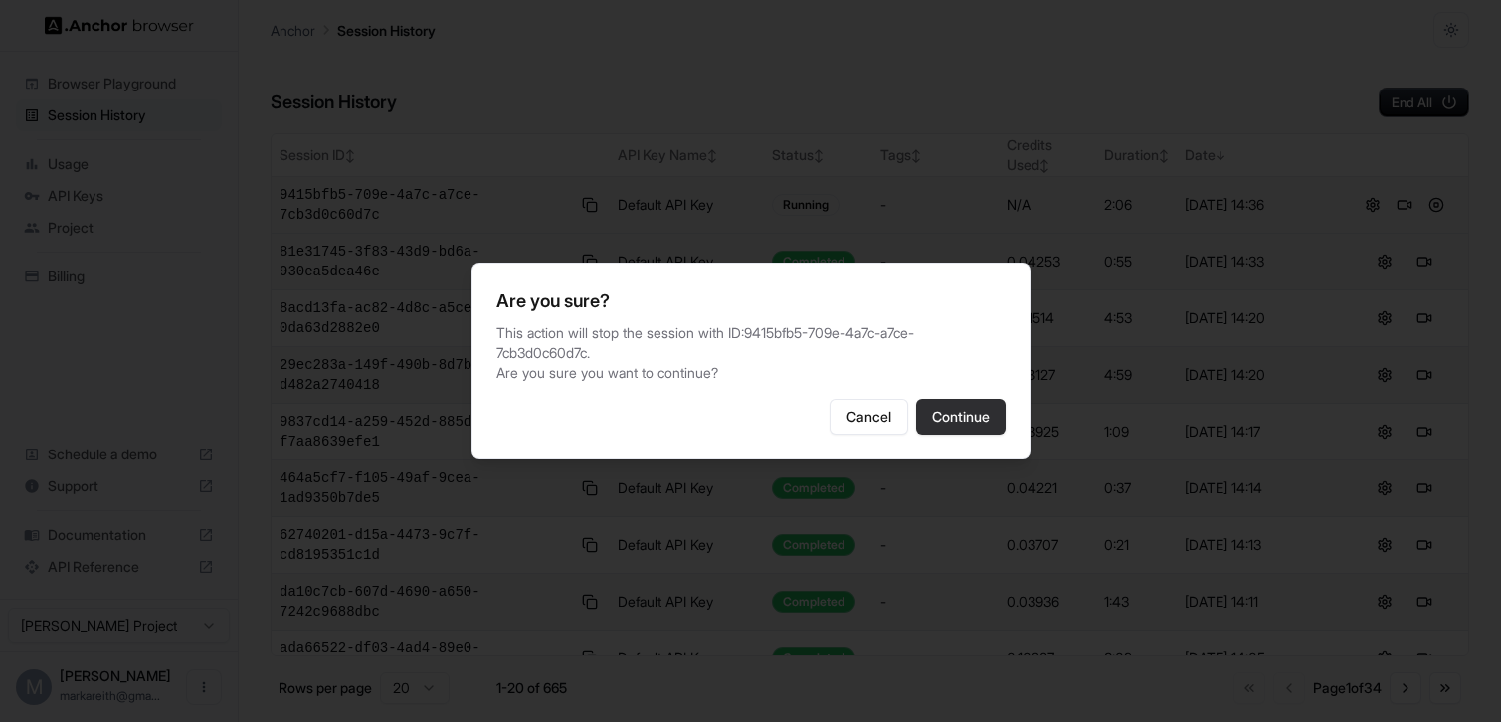
click at [993, 399] on button "Continue" at bounding box center [961, 417] width 90 height 36
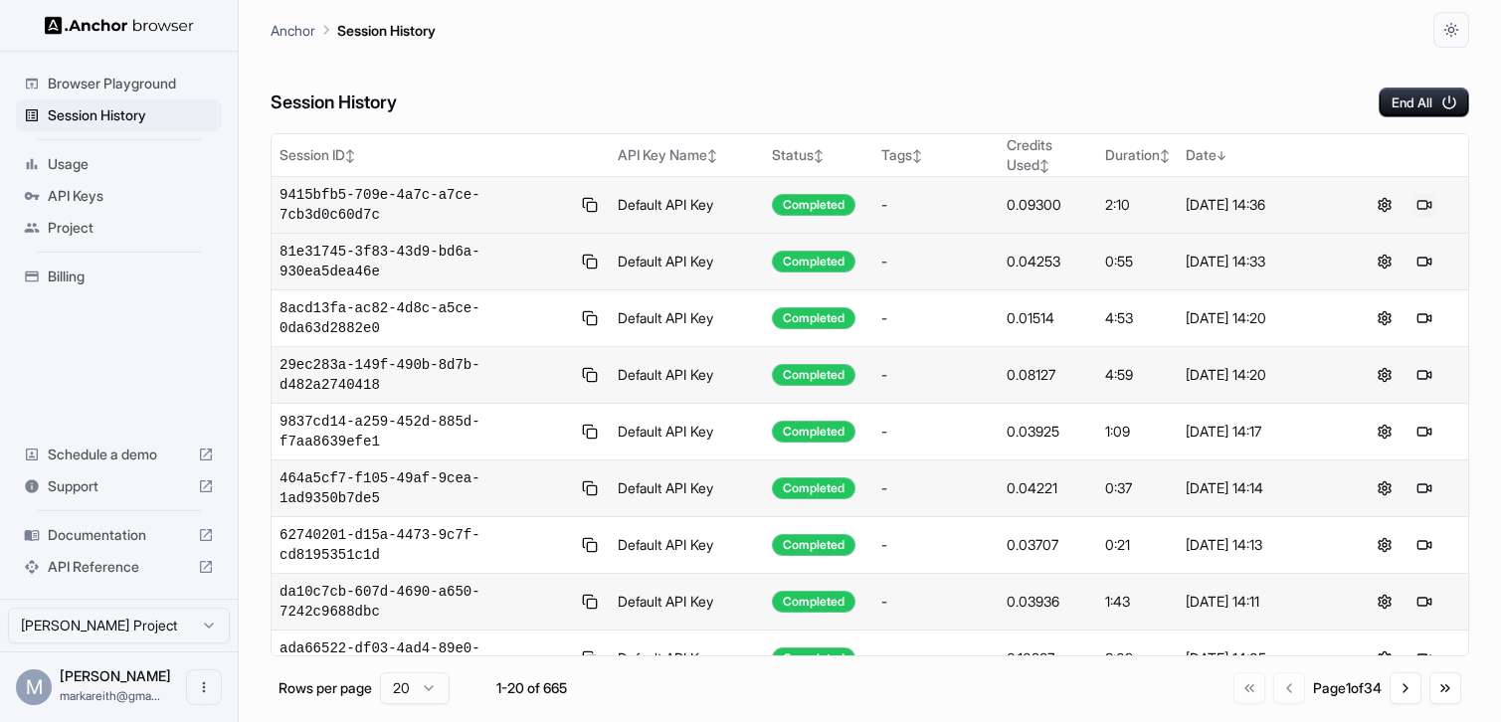
click at [1424, 209] on button at bounding box center [1424, 205] width 24 height 24
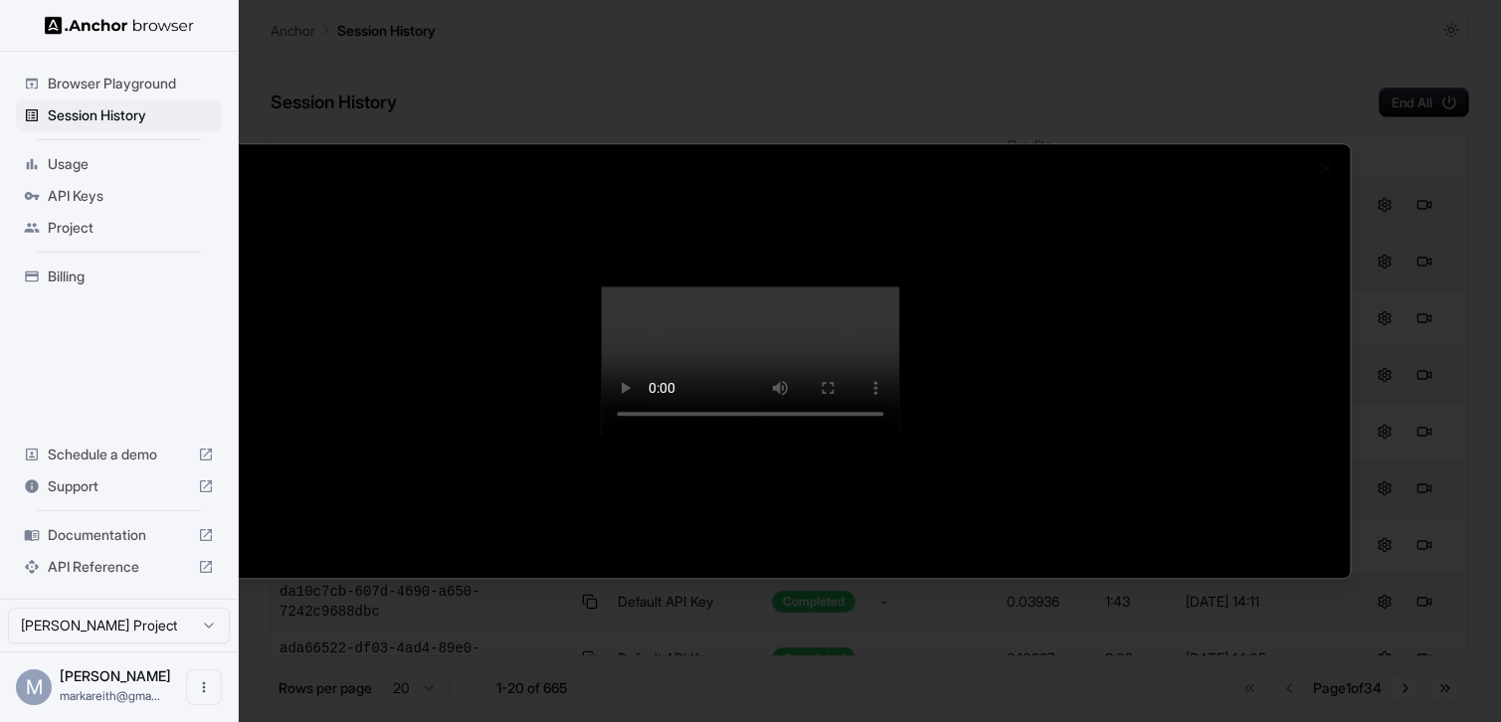
click at [117, 122] on div at bounding box center [750, 361] width 1501 height 722
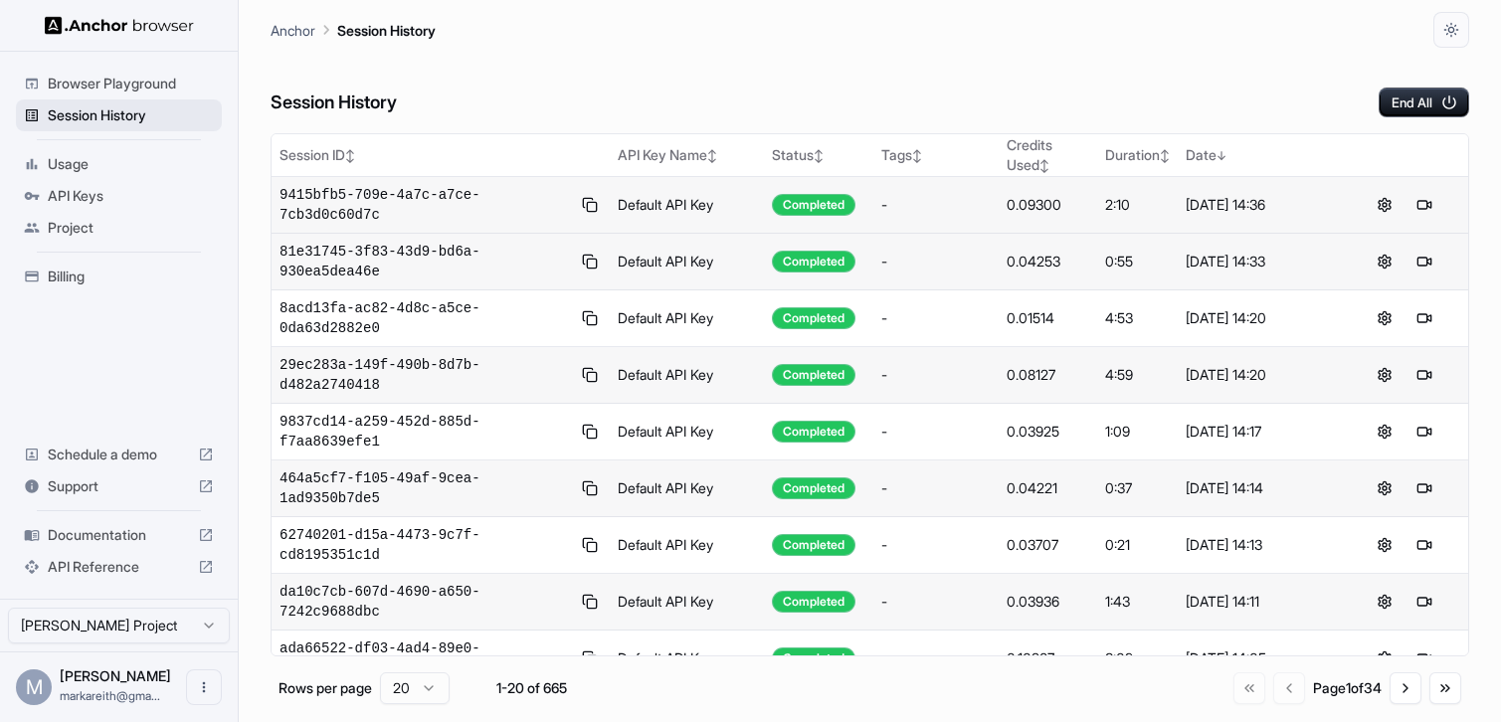
click at [112, 119] on span "Session History" at bounding box center [131, 115] width 166 height 20
click at [1408, 201] on button at bounding box center [1404, 205] width 24 height 24
click at [1434, 200] on button at bounding box center [1436, 205] width 24 height 24
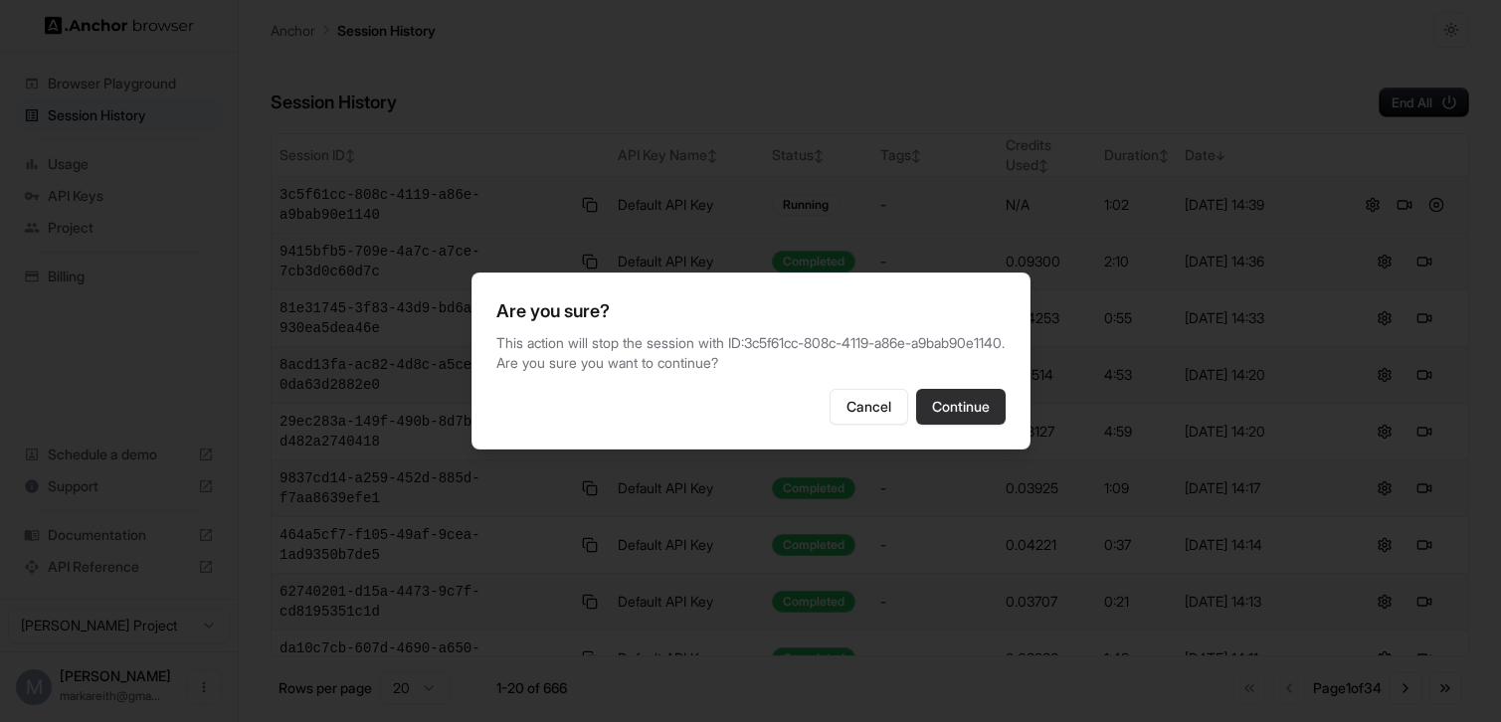
click at [988, 416] on button "Continue" at bounding box center [961, 407] width 90 height 36
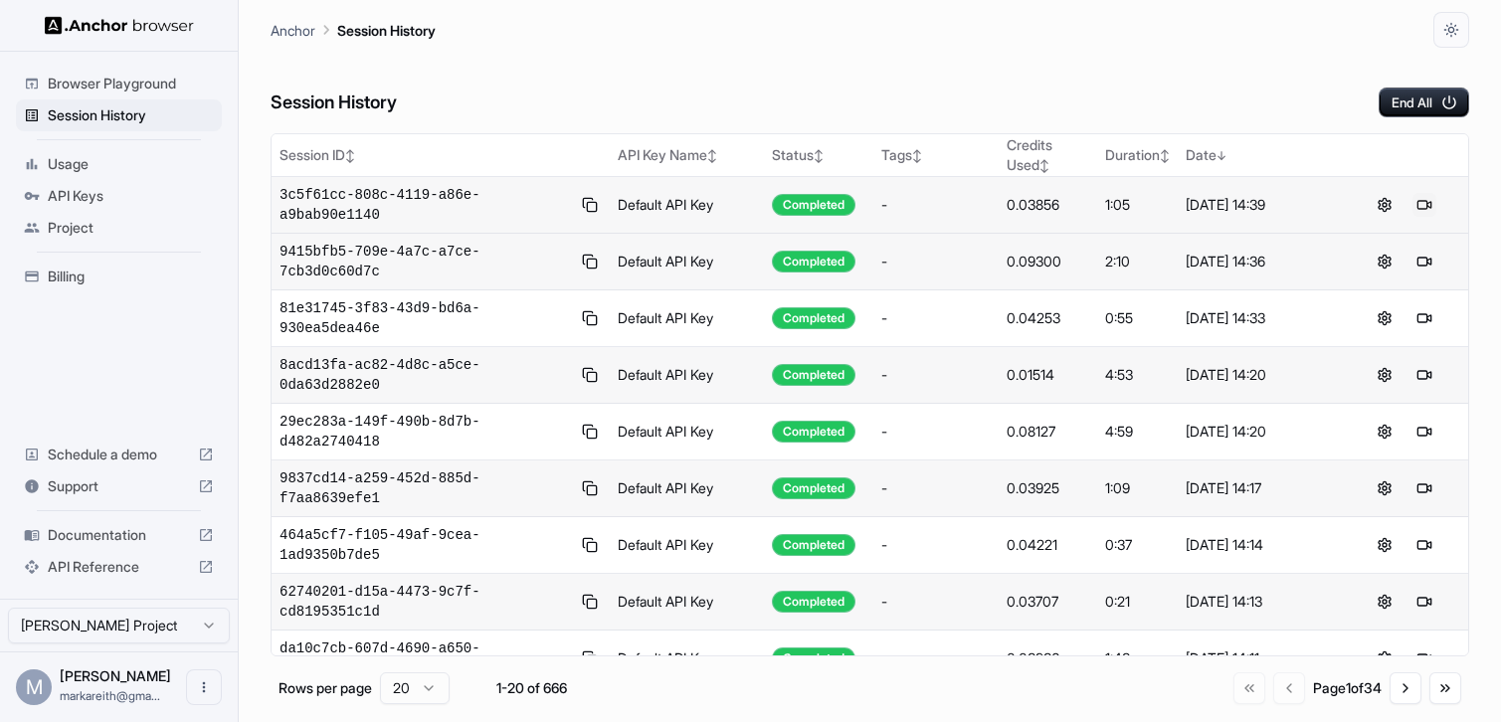
click at [1430, 203] on button at bounding box center [1424, 205] width 24 height 24
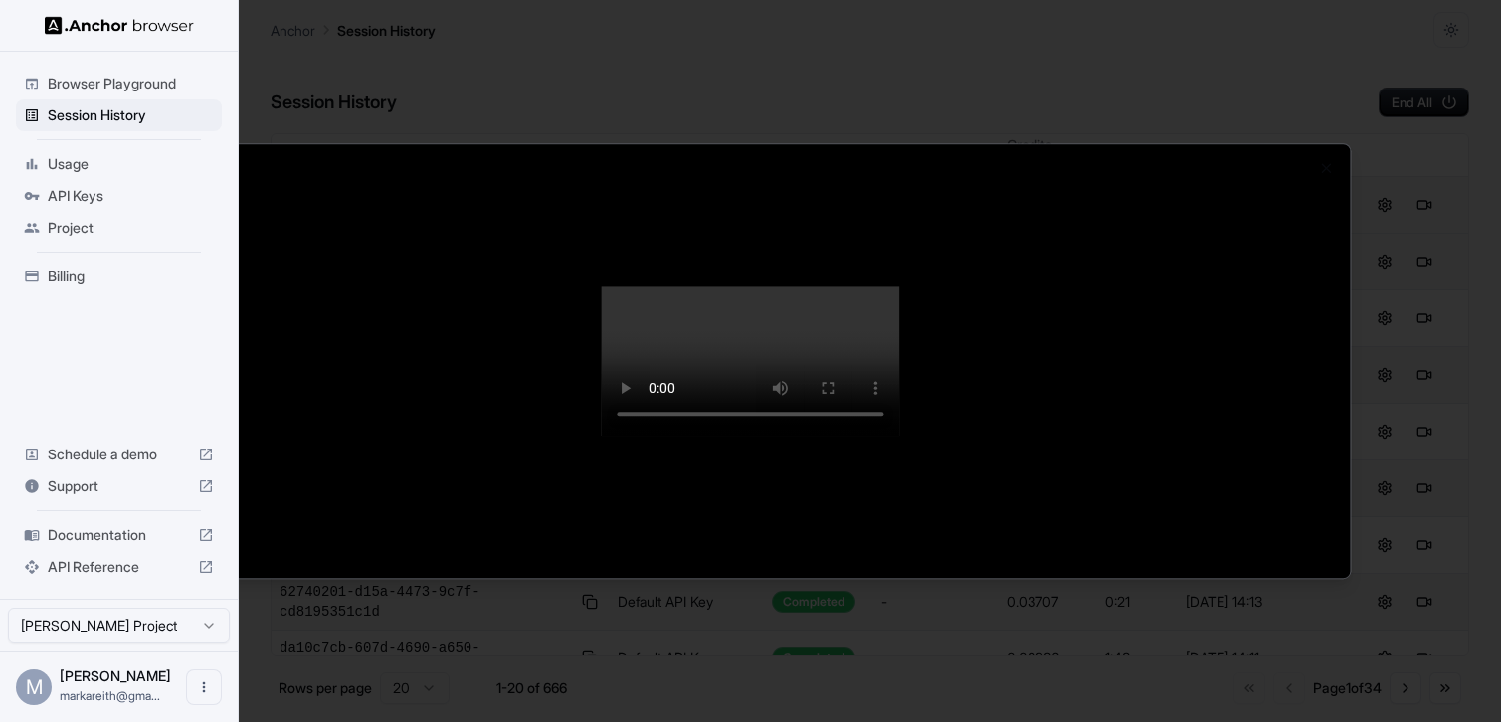
click at [110, 88] on div at bounding box center [750, 361] width 1501 height 722
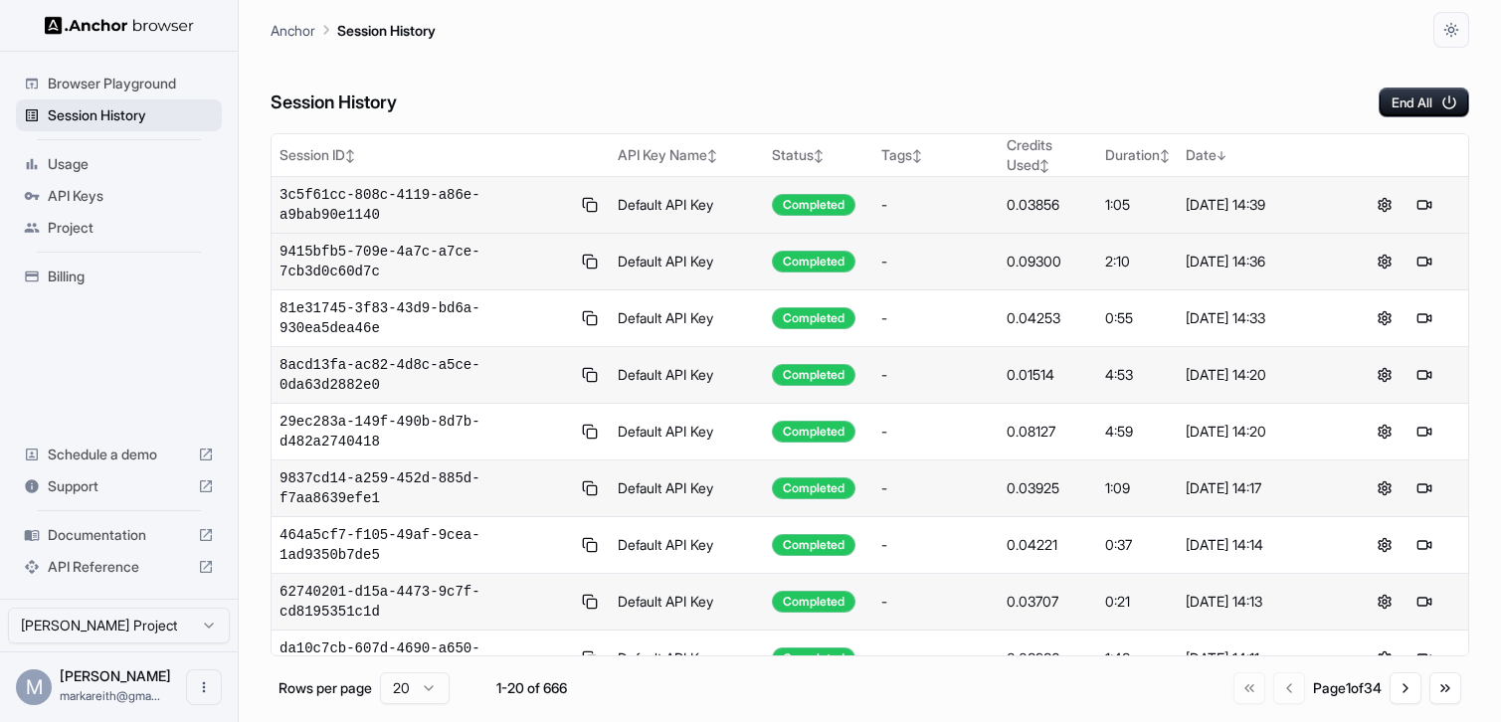
click at [108, 101] on div "Session History" at bounding box center [119, 115] width 206 height 32
click at [1418, 209] on button at bounding box center [1424, 205] width 24 height 24
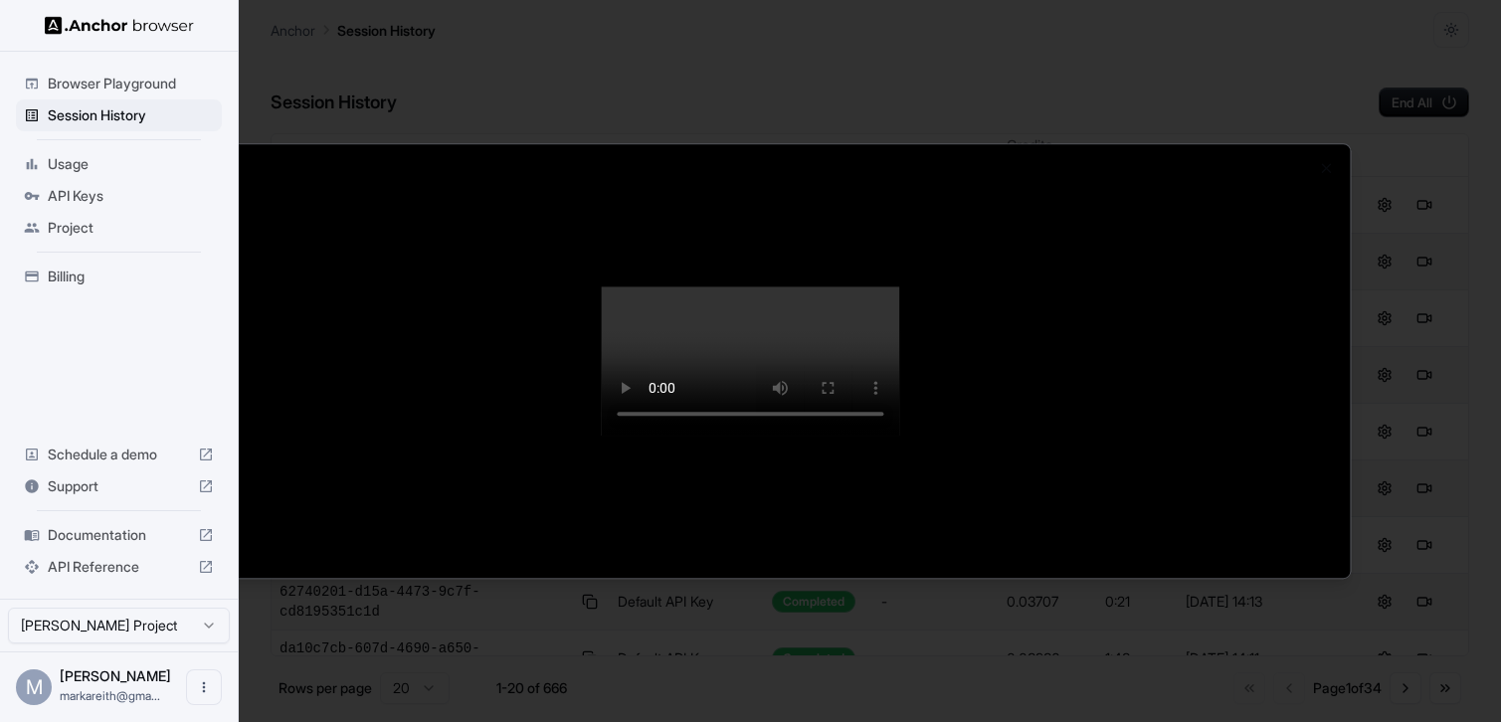
click at [142, 106] on div at bounding box center [750, 361] width 1501 height 722
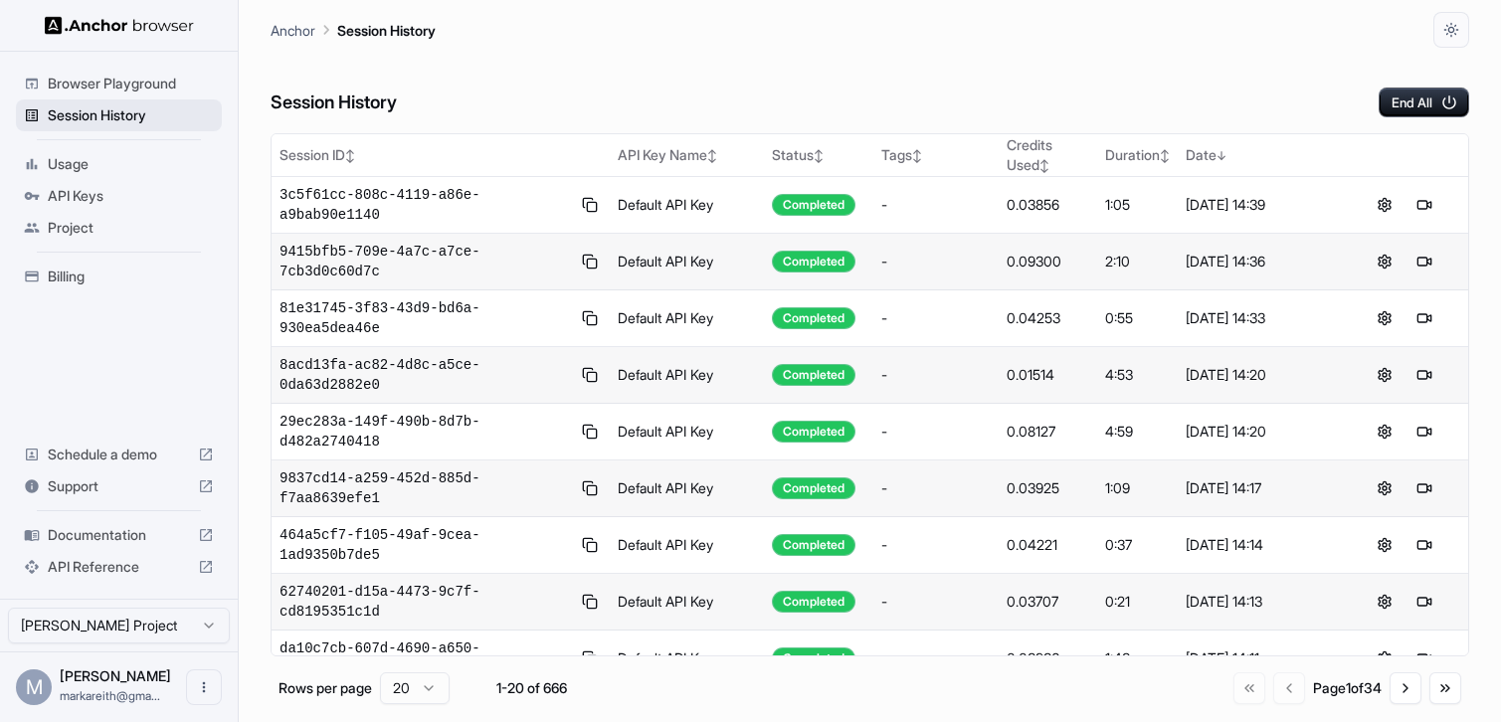
click at [139, 114] on span "Session History" at bounding box center [131, 115] width 166 height 20
click at [1424, 208] on button at bounding box center [1424, 205] width 24 height 24
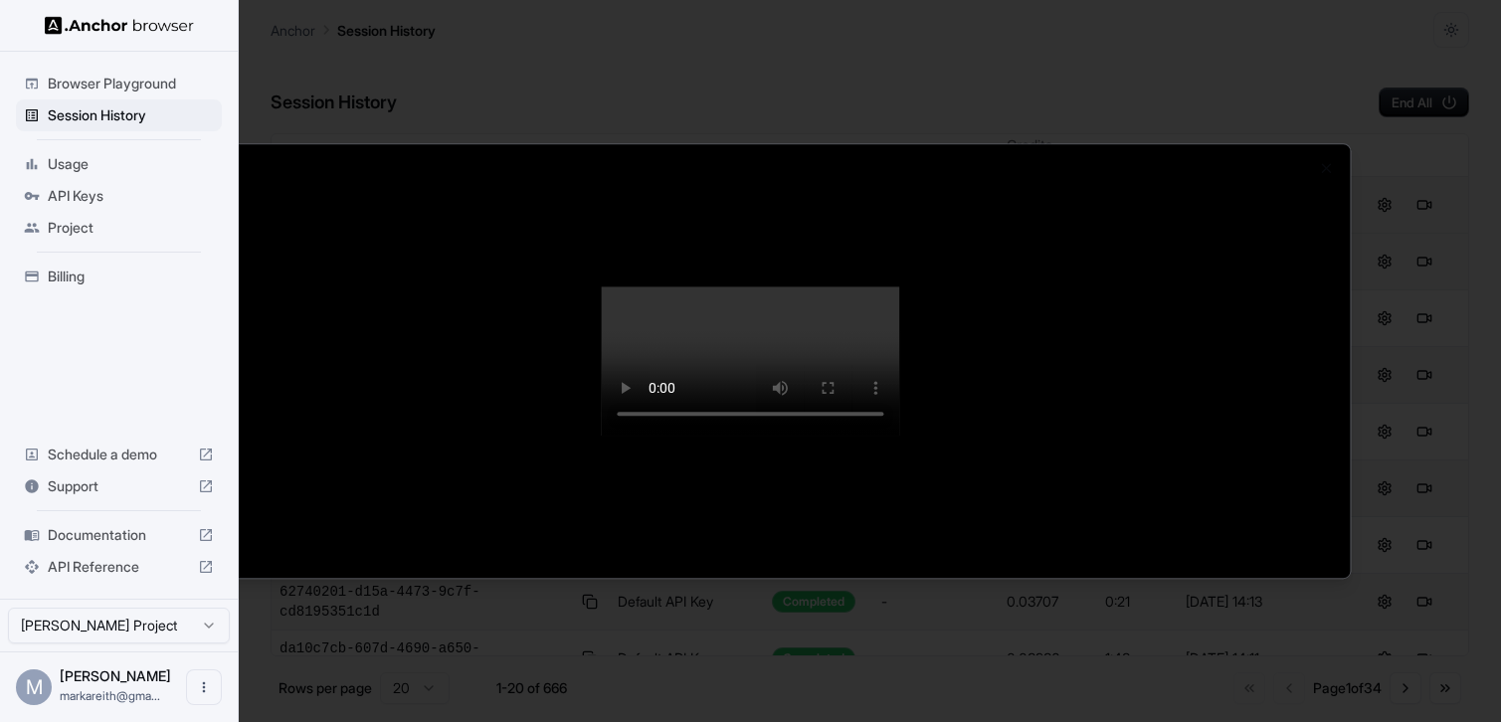
click at [149, 115] on body "Browser Playground Session History Usage API Keys Project Billing Schedule a de…" at bounding box center [750, 361] width 1501 height 722
click at [148, 115] on div at bounding box center [750, 361] width 1501 height 722
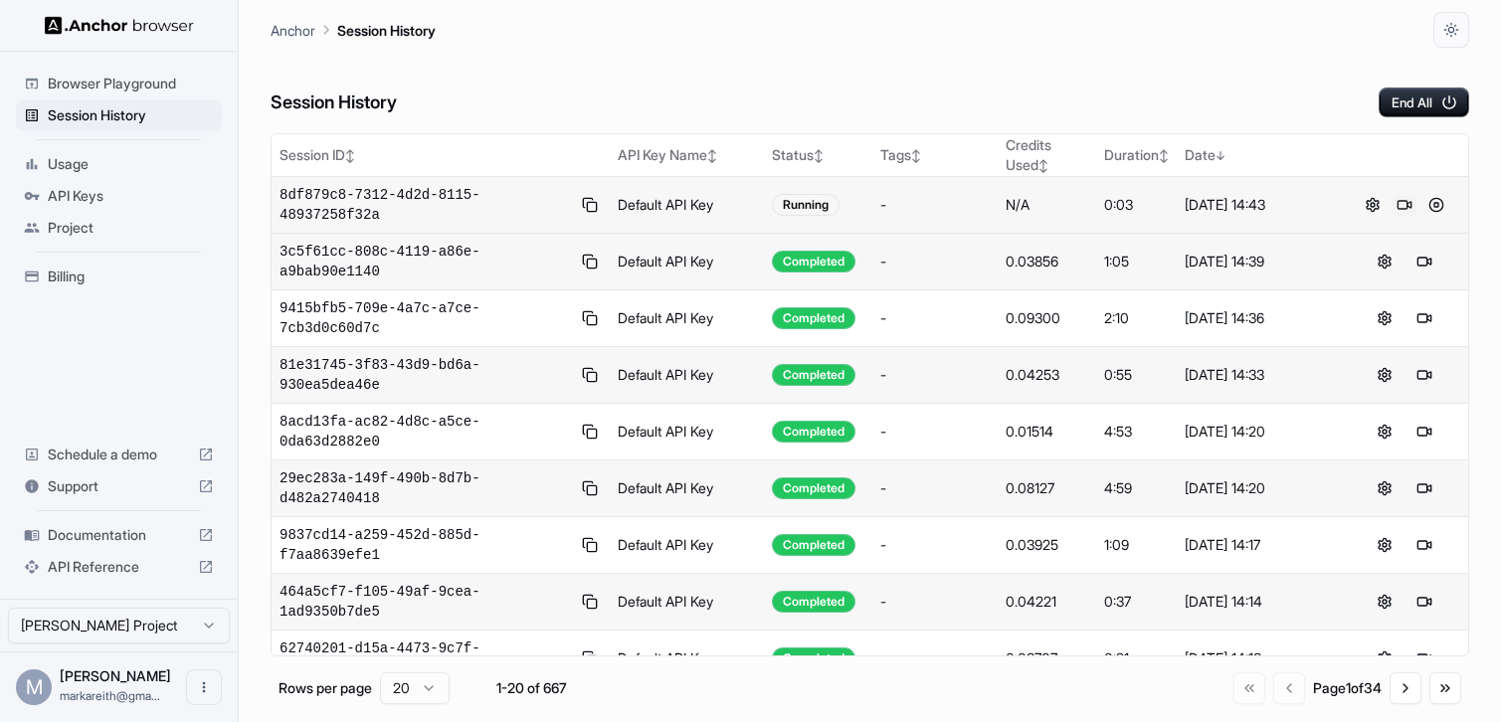
click at [1405, 209] on button at bounding box center [1404, 205] width 24 height 24
click at [1440, 203] on button at bounding box center [1436, 205] width 24 height 24
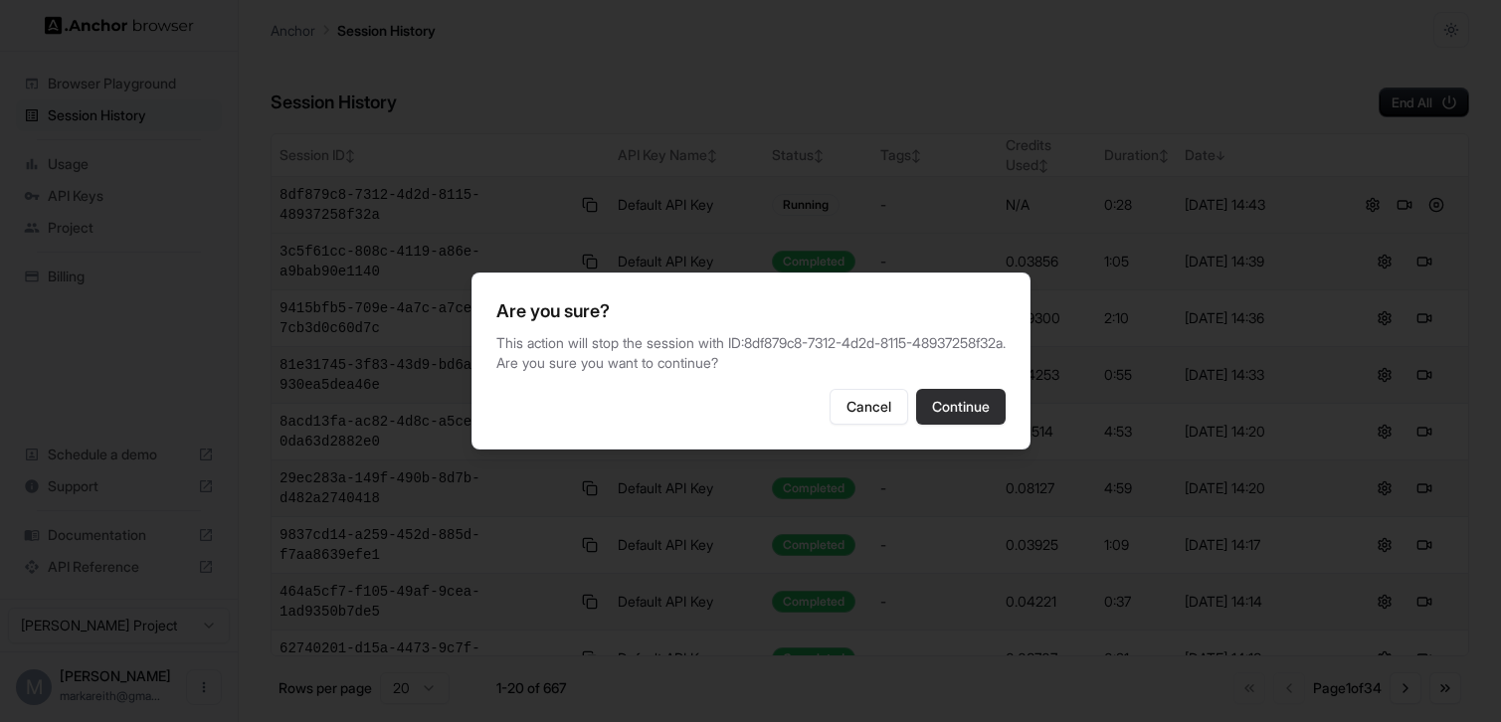
click at [965, 423] on button "Continue" at bounding box center [961, 407] width 90 height 36
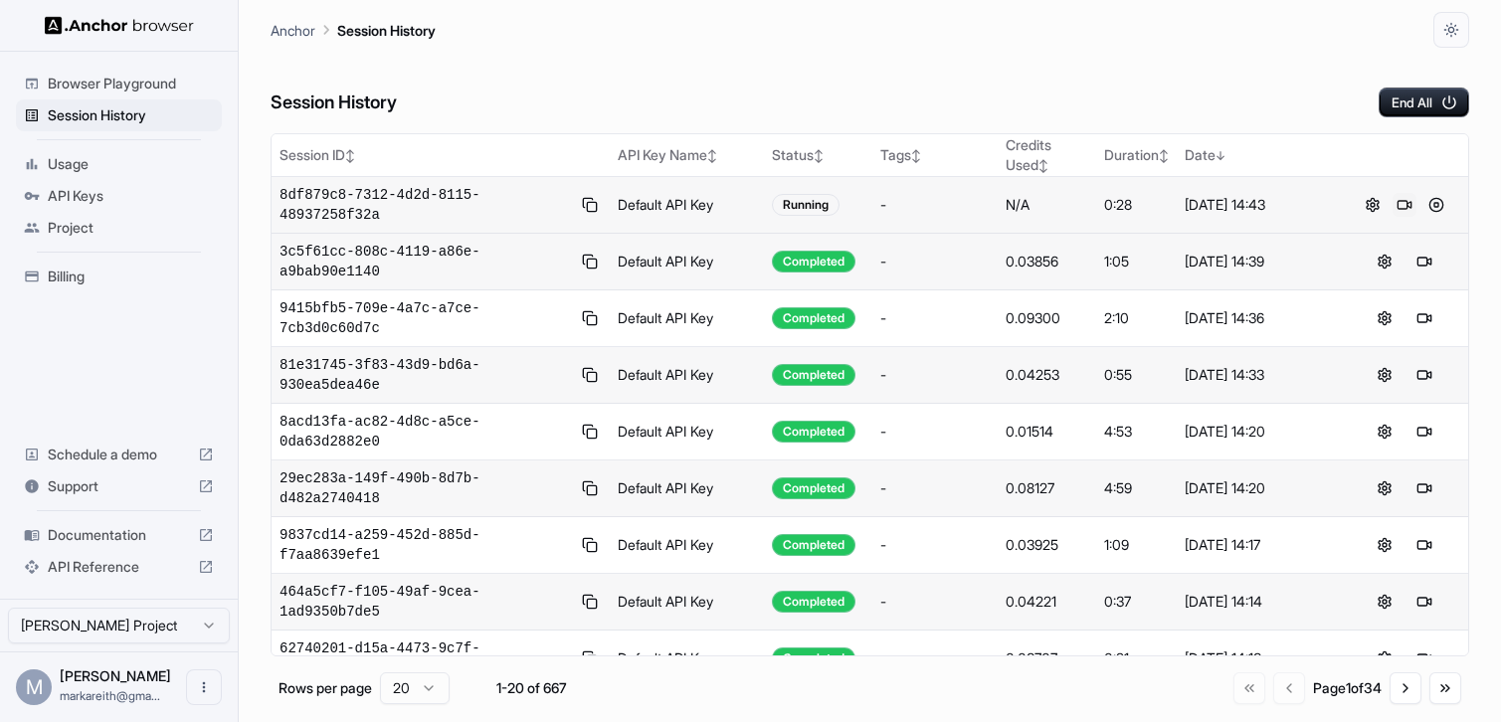
click at [1401, 211] on button at bounding box center [1404, 205] width 24 height 24
click at [1431, 210] on button at bounding box center [1424, 205] width 24 height 24
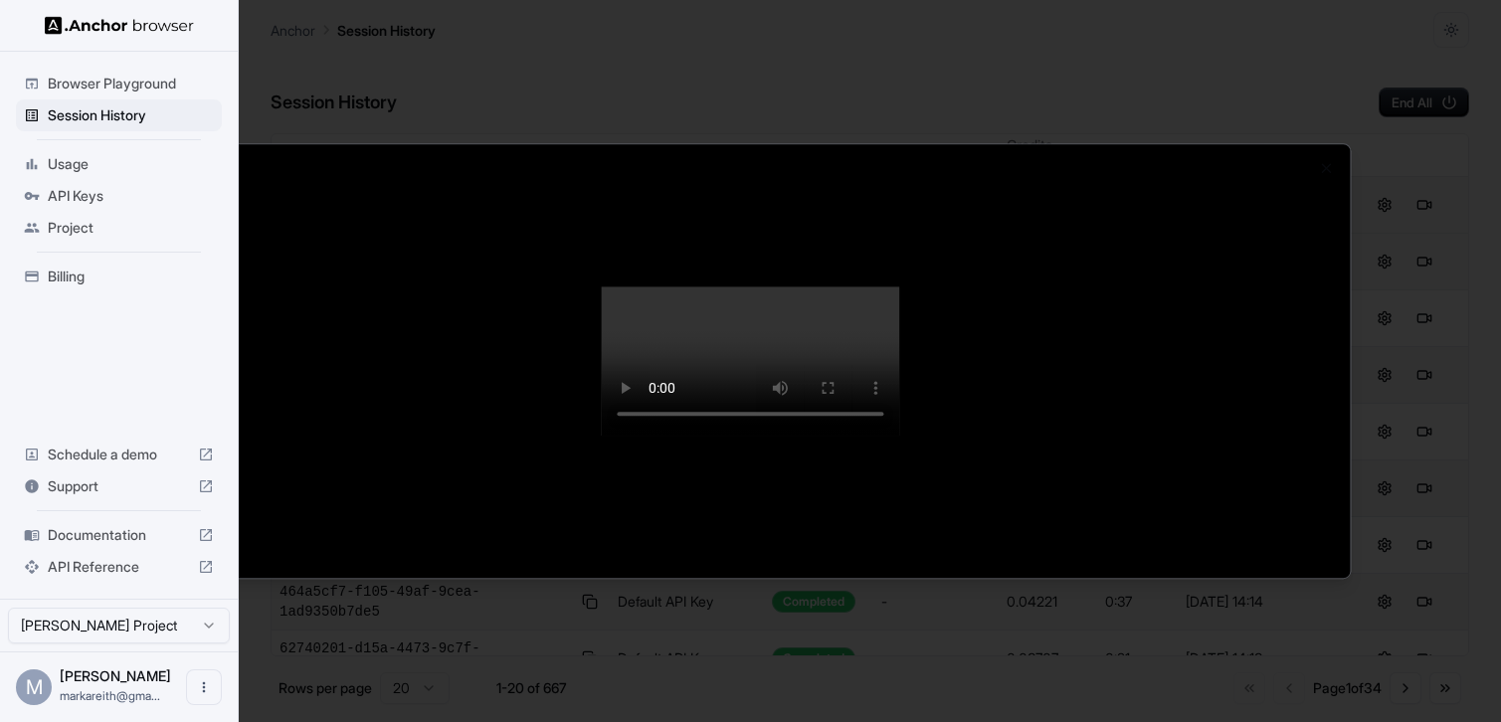
click at [80, 113] on div at bounding box center [750, 361] width 1501 height 722
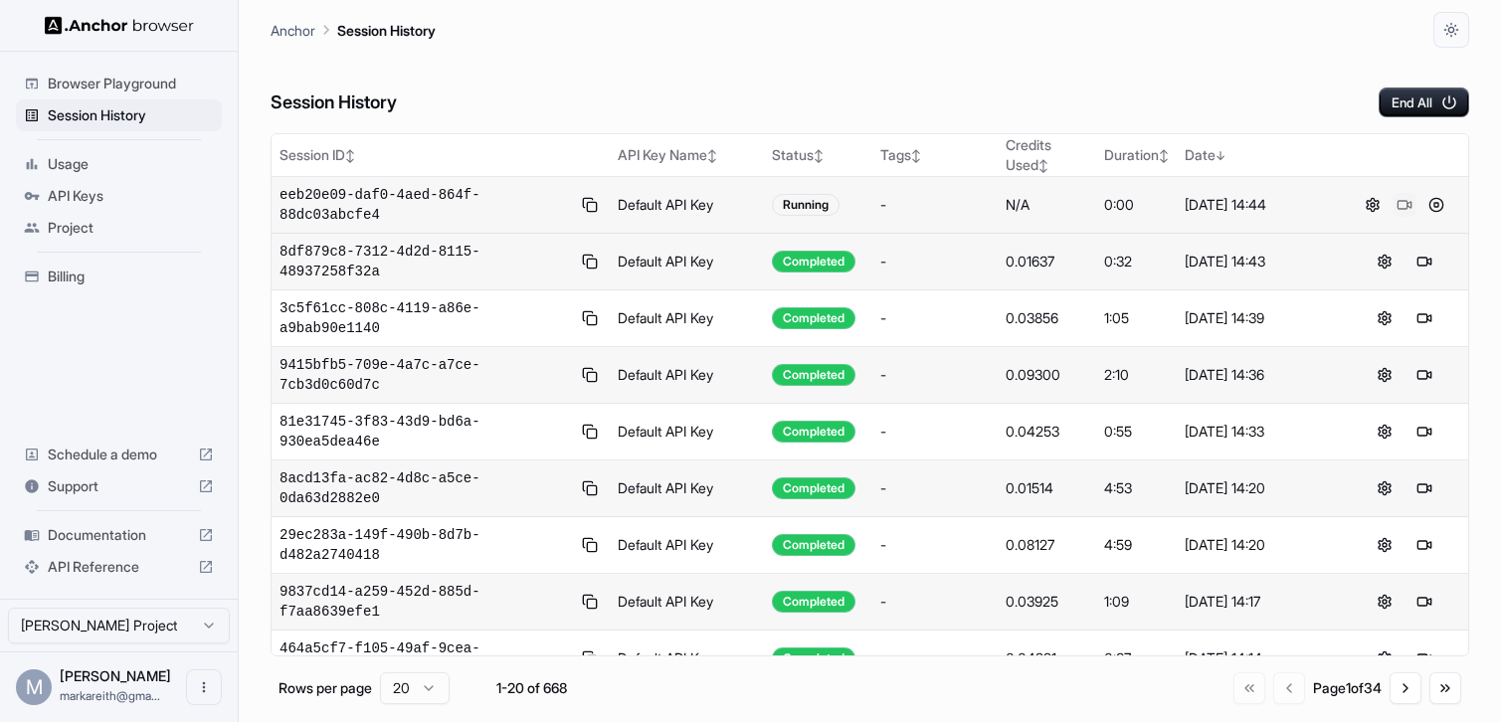
click at [1409, 198] on button at bounding box center [1404, 205] width 24 height 24
click at [1441, 210] on button at bounding box center [1436, 205] width 24 height 24
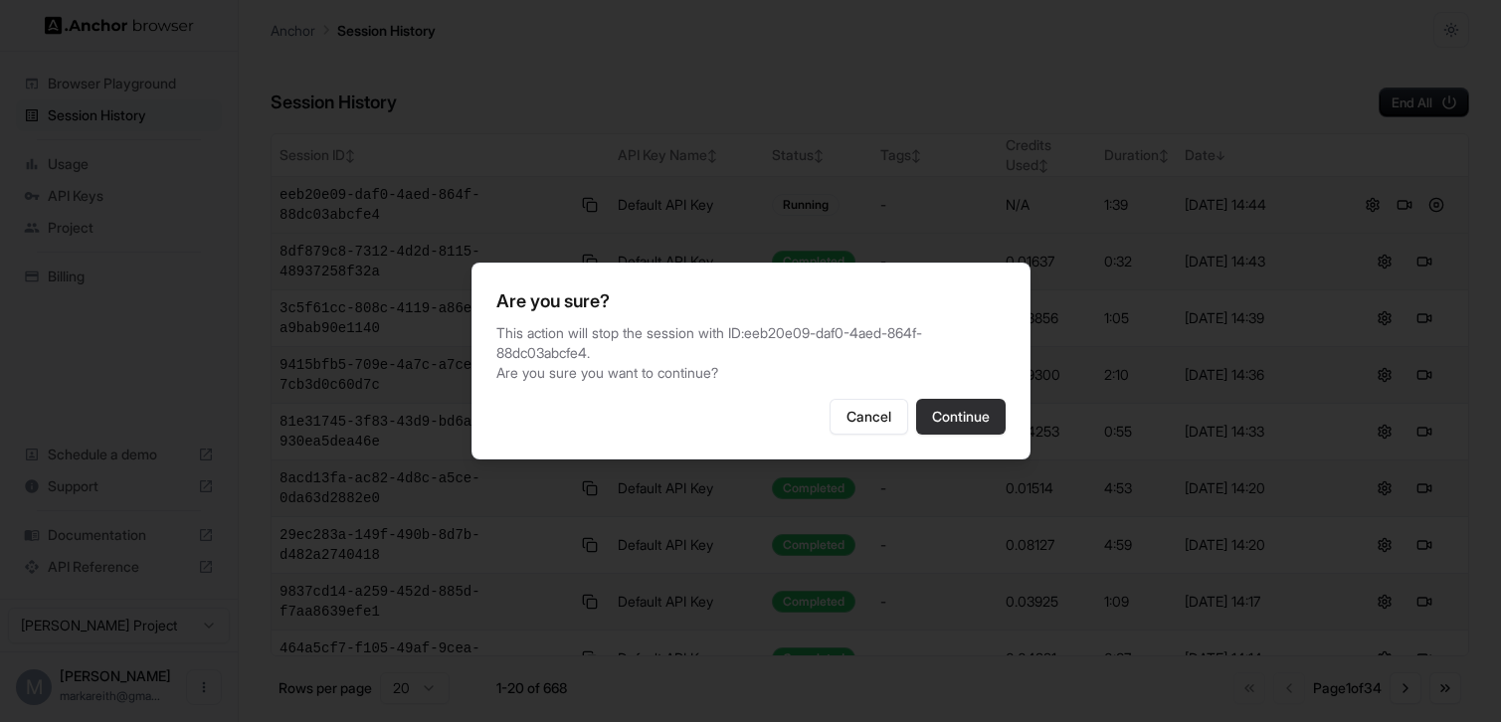
click at [981, 409] on button "Continue" at bounding box center [961, 417] width 90 height 36
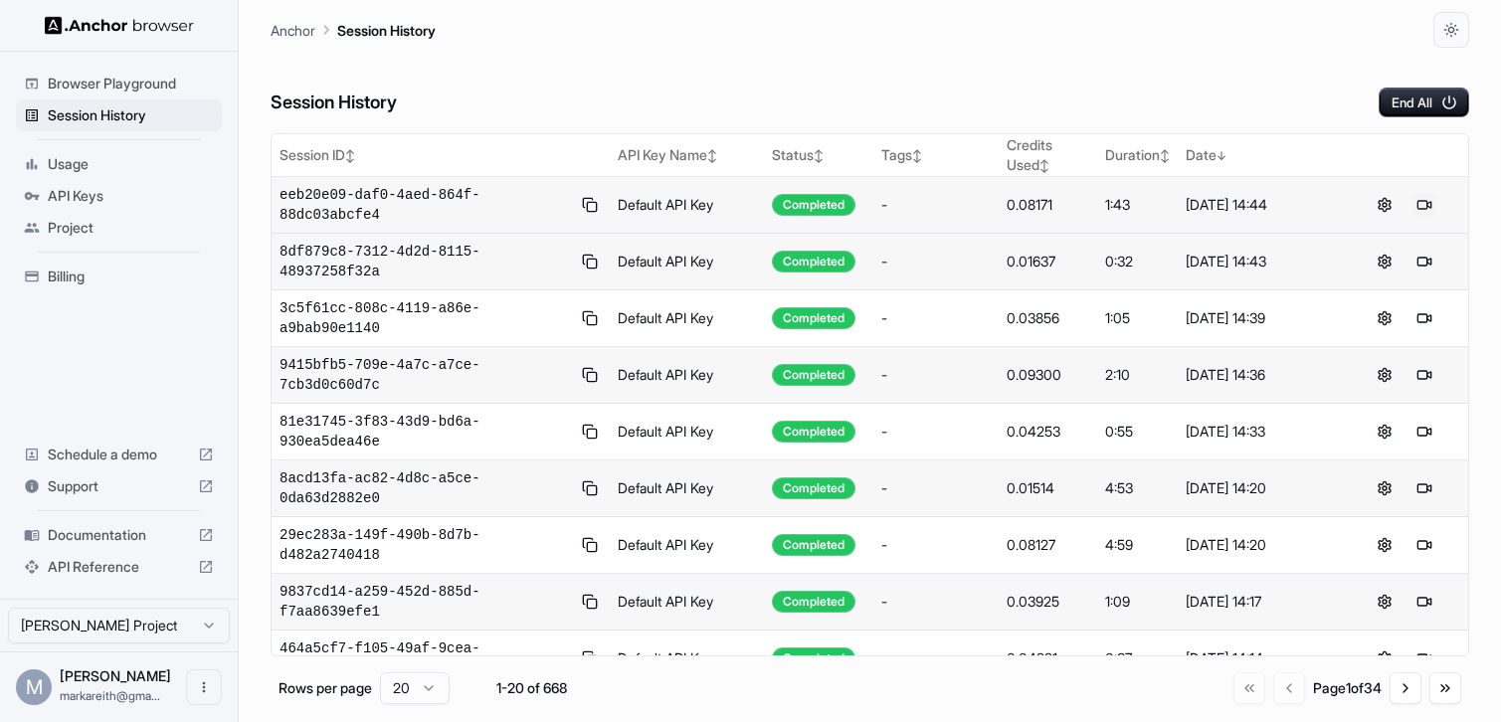
click at [1421, 198] on button at bounding box center [1424, 205] width 24 height 24
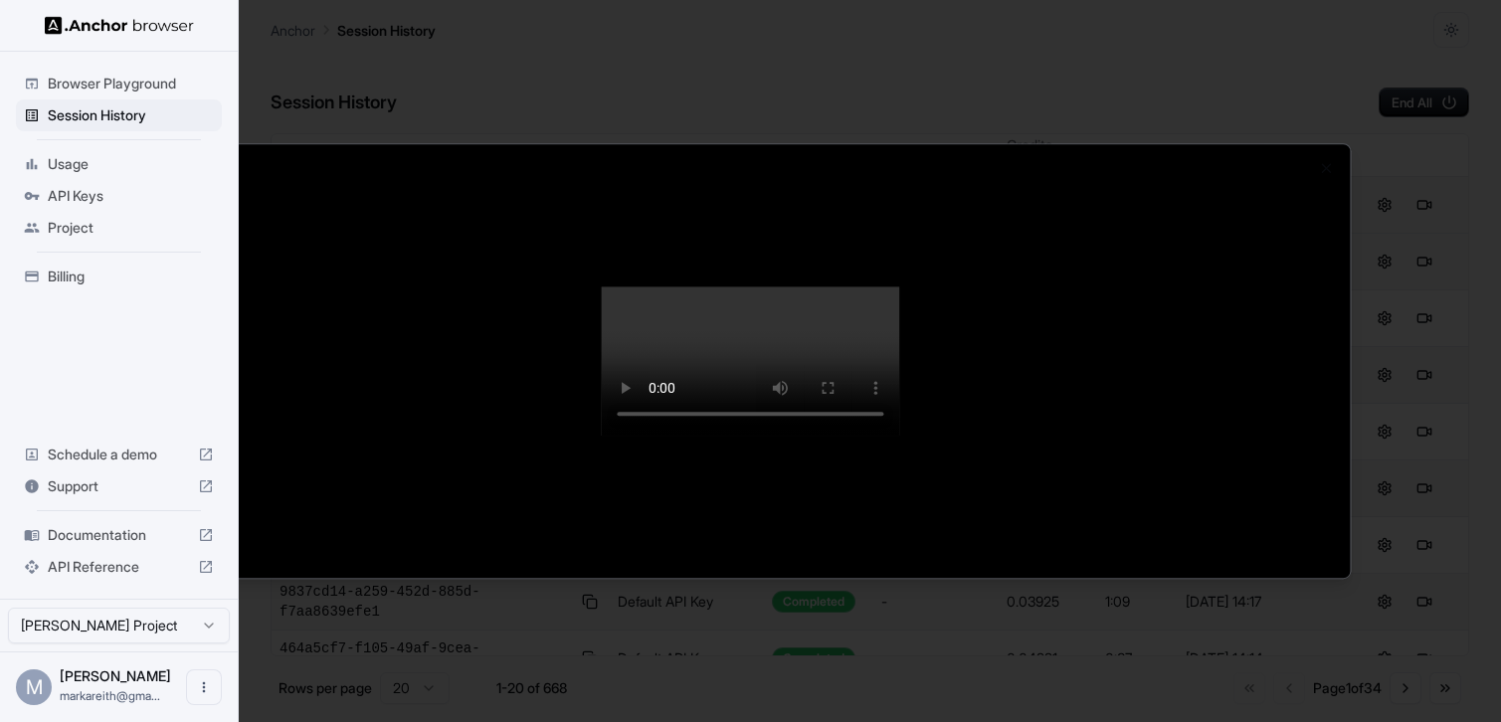
click at [81, 119] on div at bounding box center [750, 361] width 1501 height 722
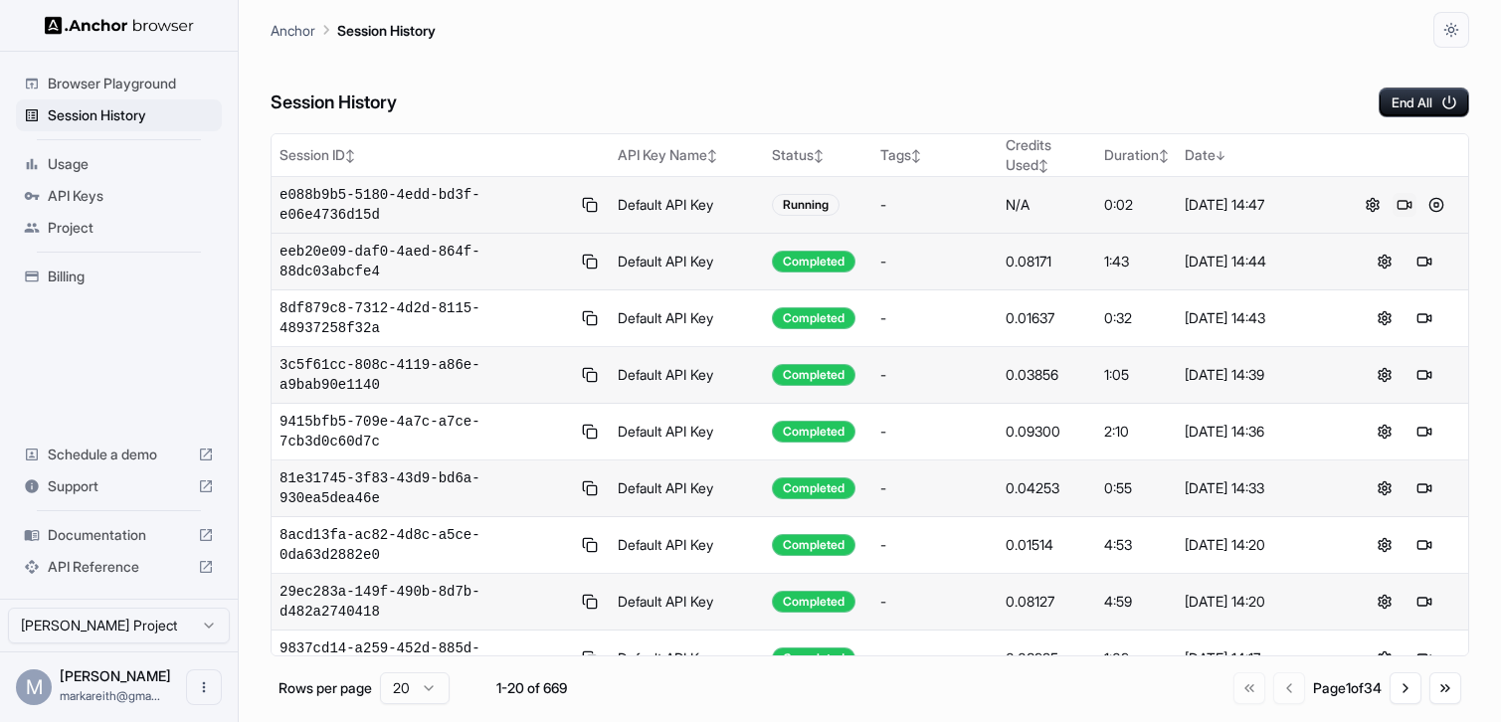
click at [1405, 208] on button at bounding box center [1404, 205] width 24 height 24
click at [1439, 208] on button at bounding box center [1436, 205] width 24 height 24
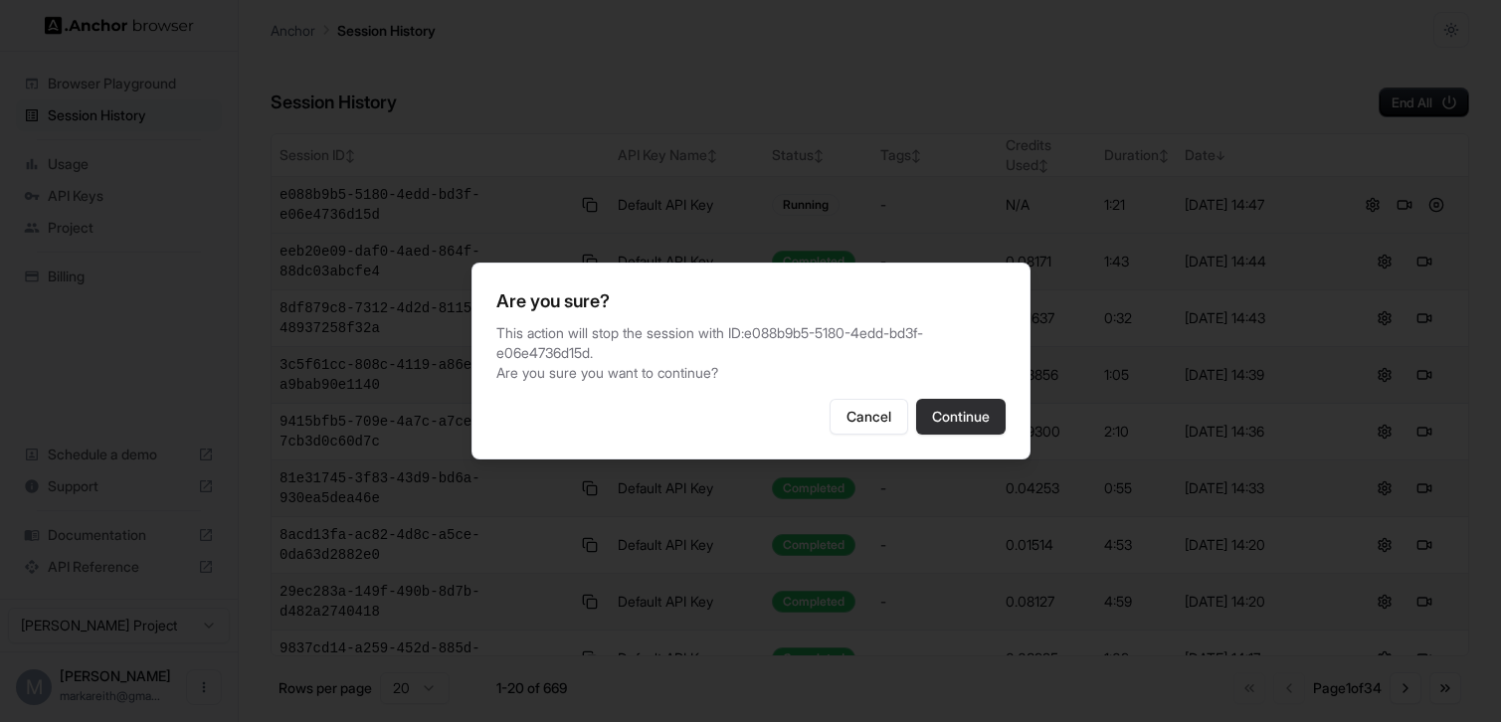
click at [959, 419] on button "Continue" at bounding box center [961, 417] width 90 height 36
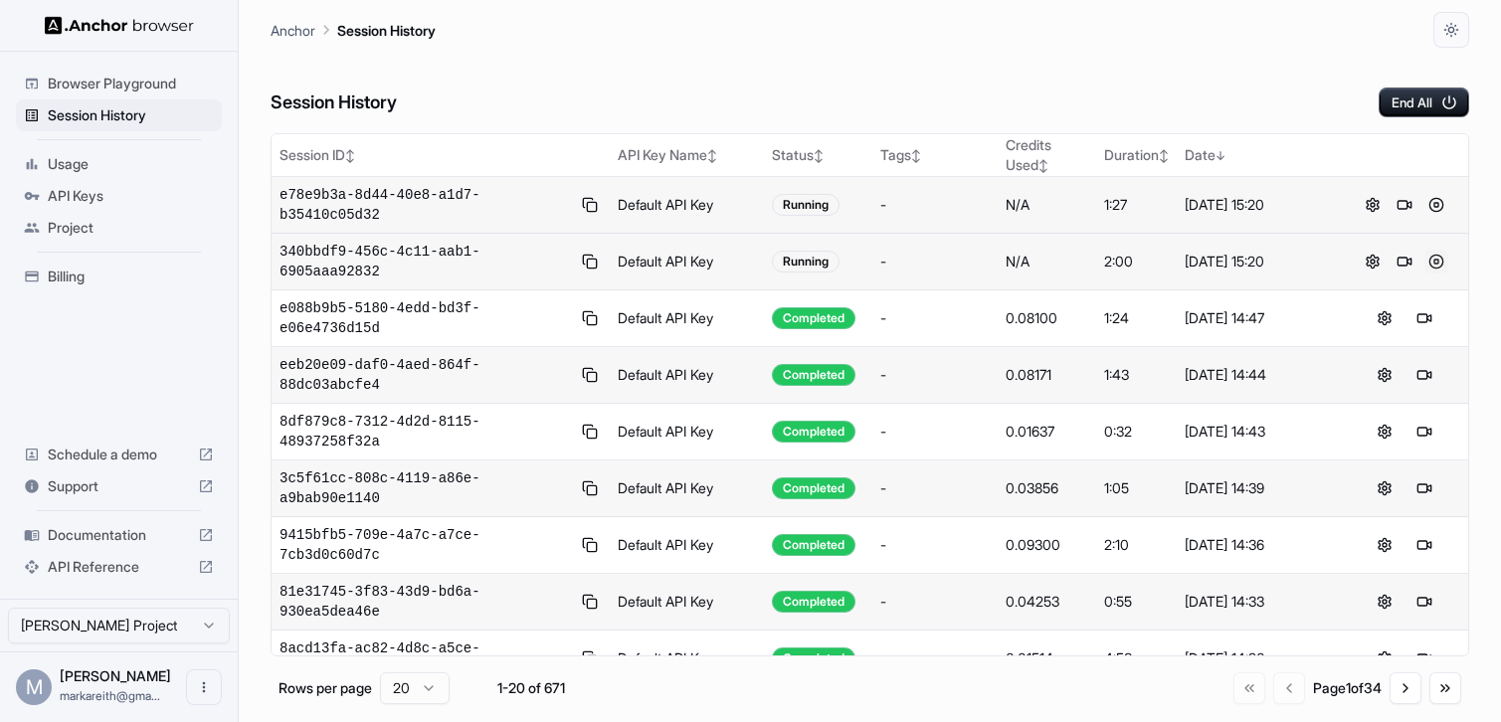
click at [1437, 265] on button at bounding box center [1436, 262] width 24 height 24
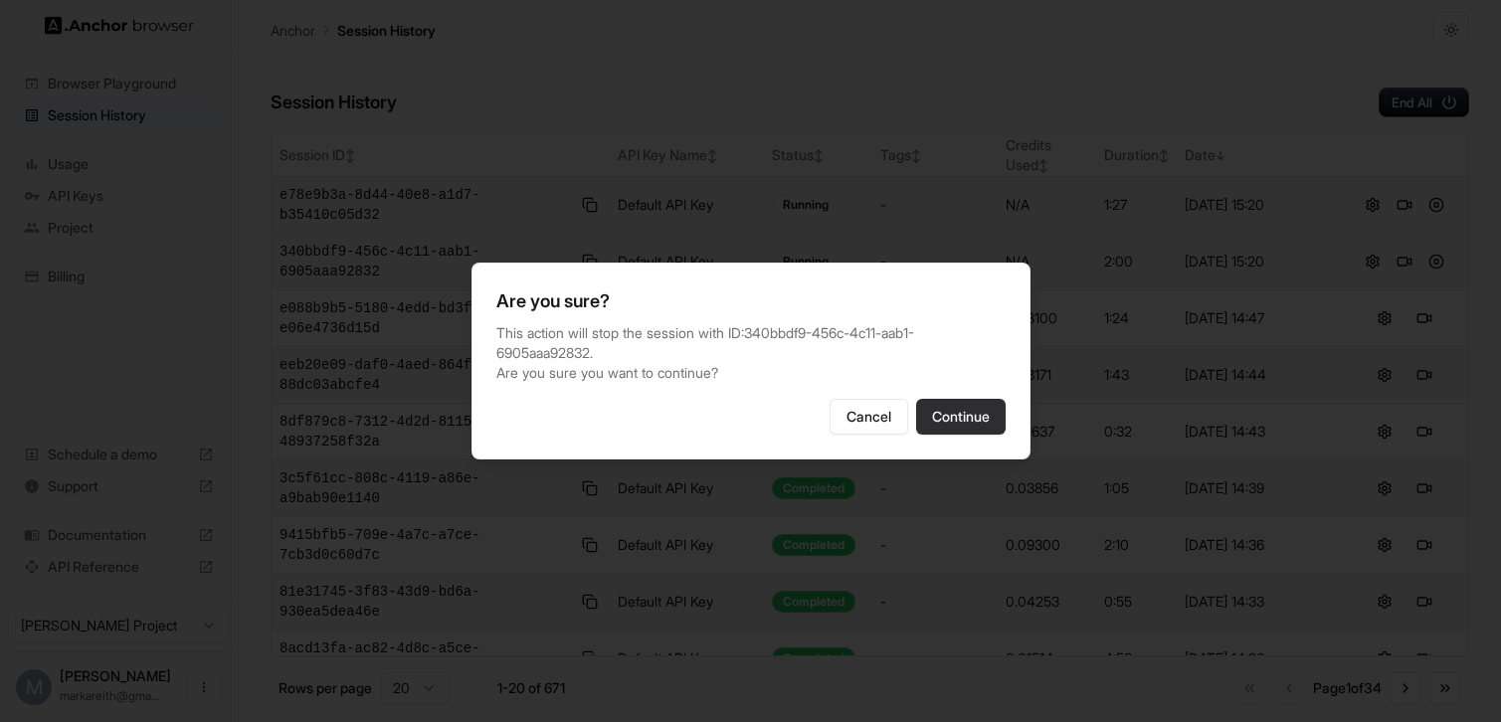
click at [973, 404] on button "Continue" at bounding box center [961, 417] width 90 height 36
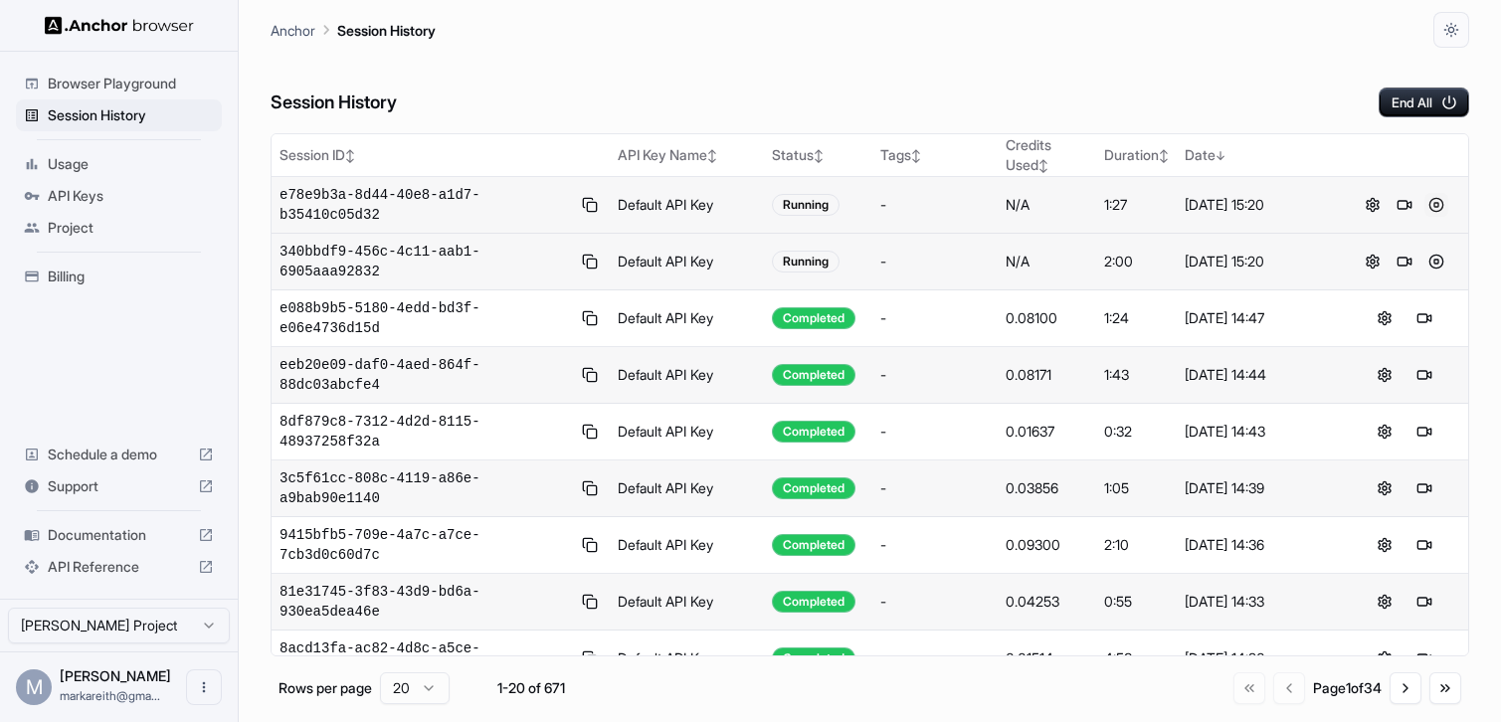
click at [1437, 201] on button at bounding box center [1436, 205] width 24 height 24
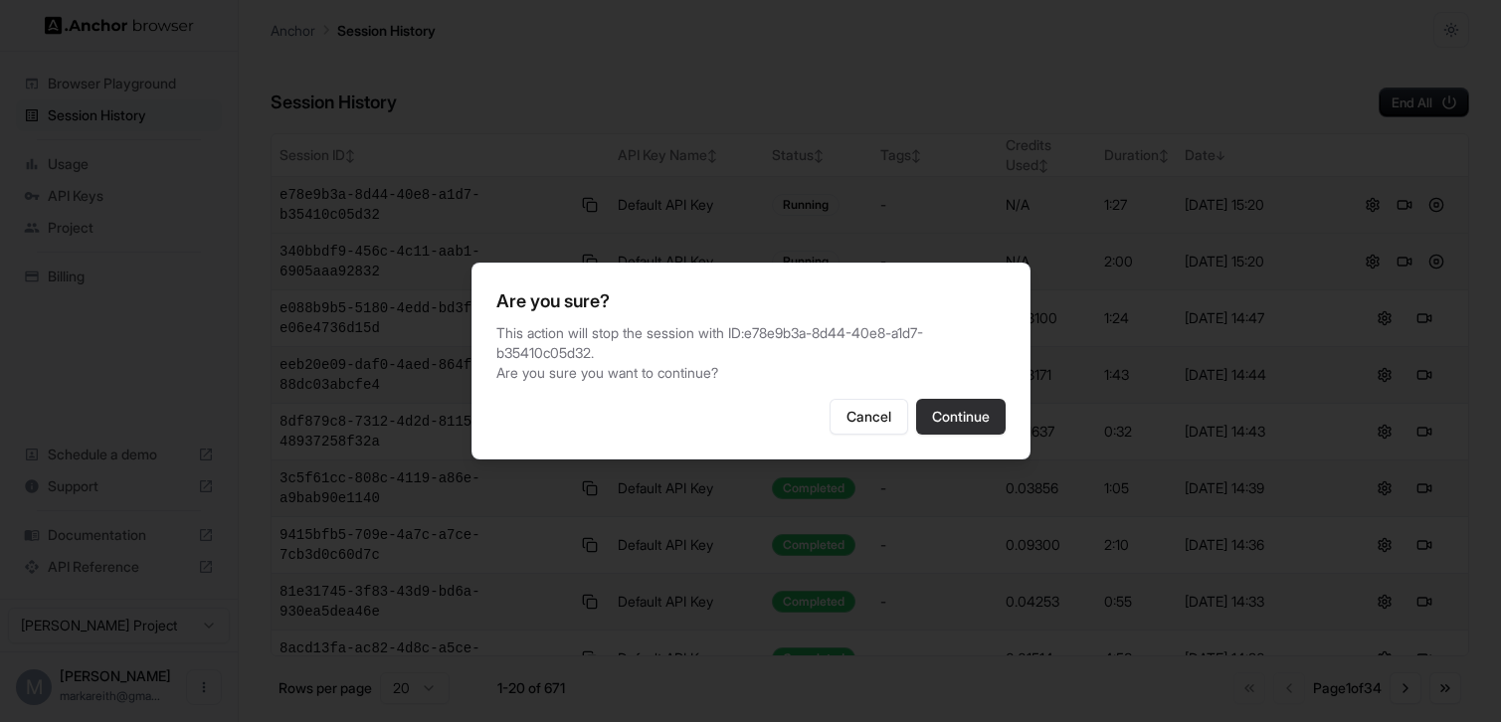
click at [946, 432] on button "Continue" at bounding box center [961, 417] width 90 height 36
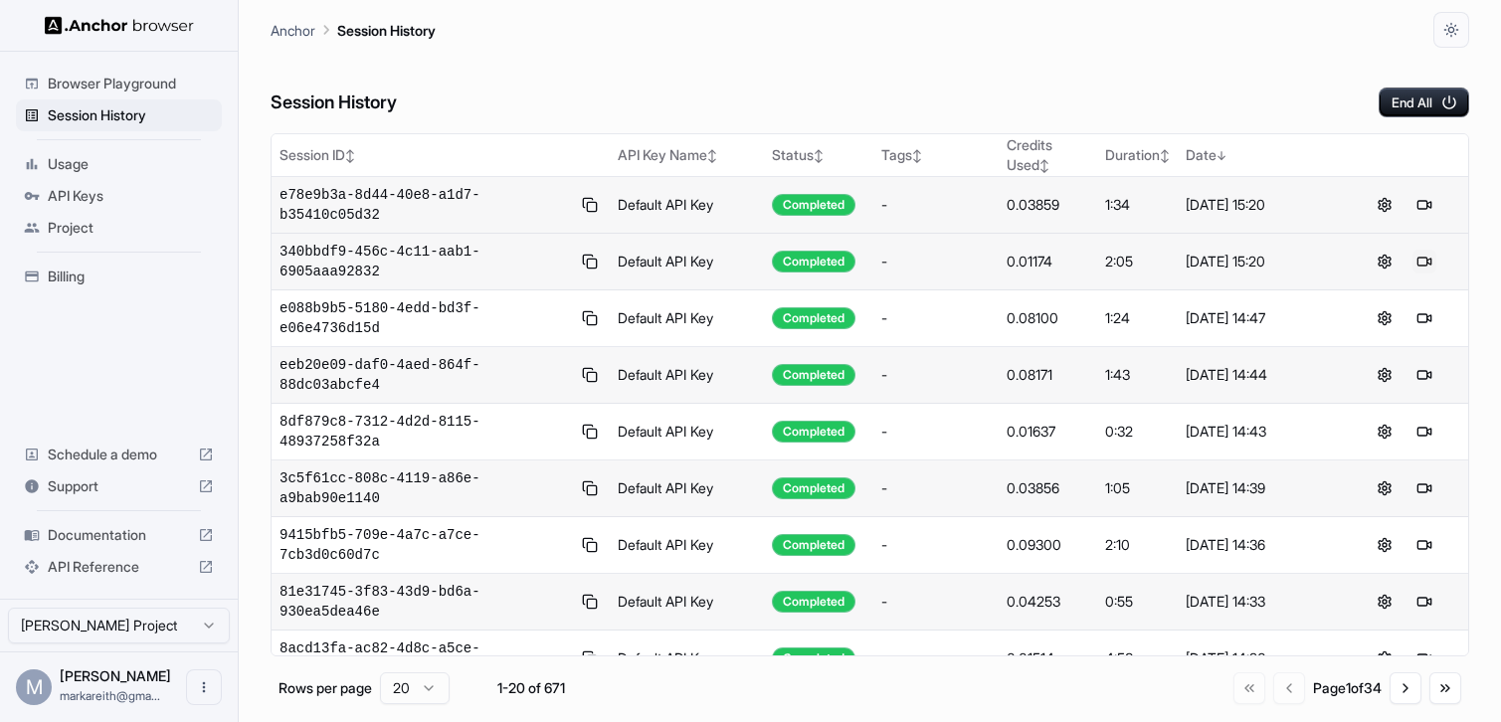
click at [1430, 256] on button at bounding box center [1424, 262] width 24 height 24
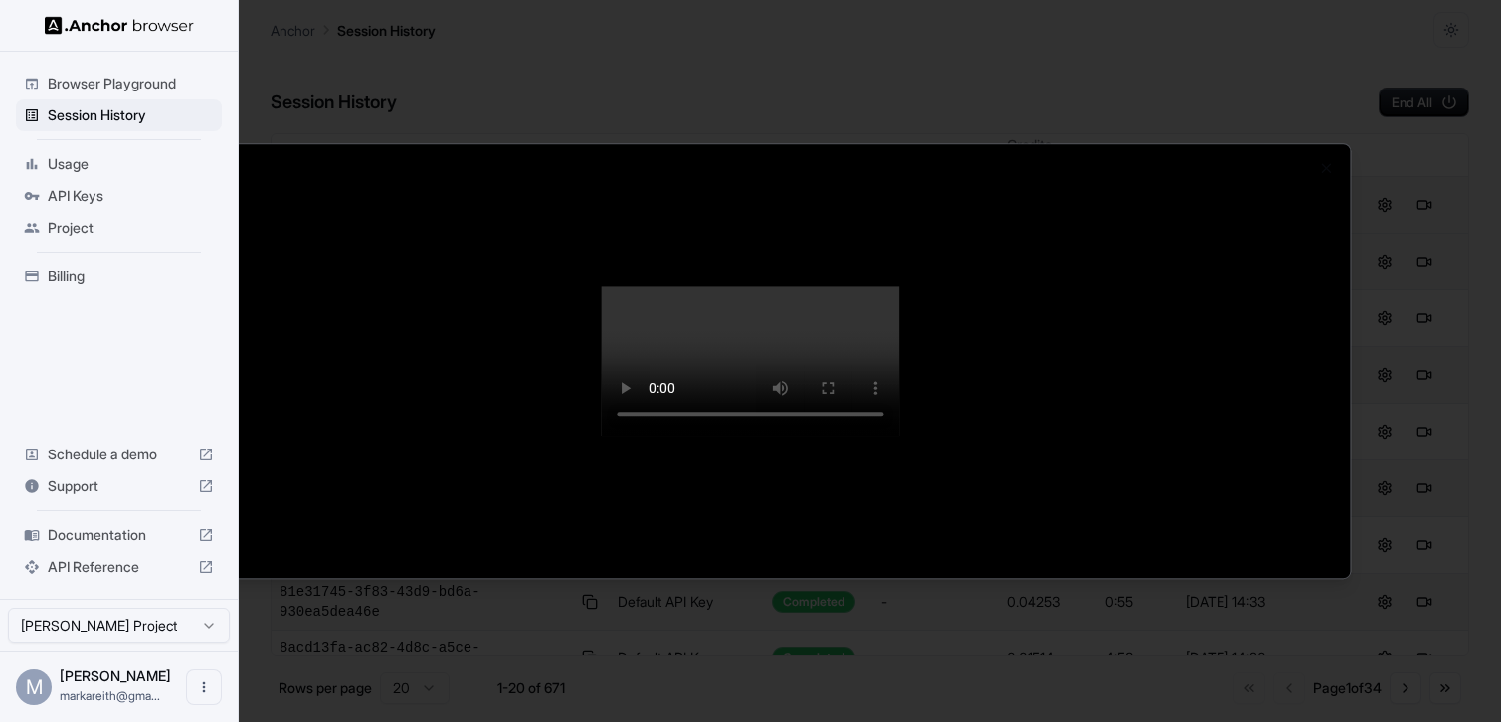
click at [97, 122] on div at bounding box center [750, 361] width 1501 height 722
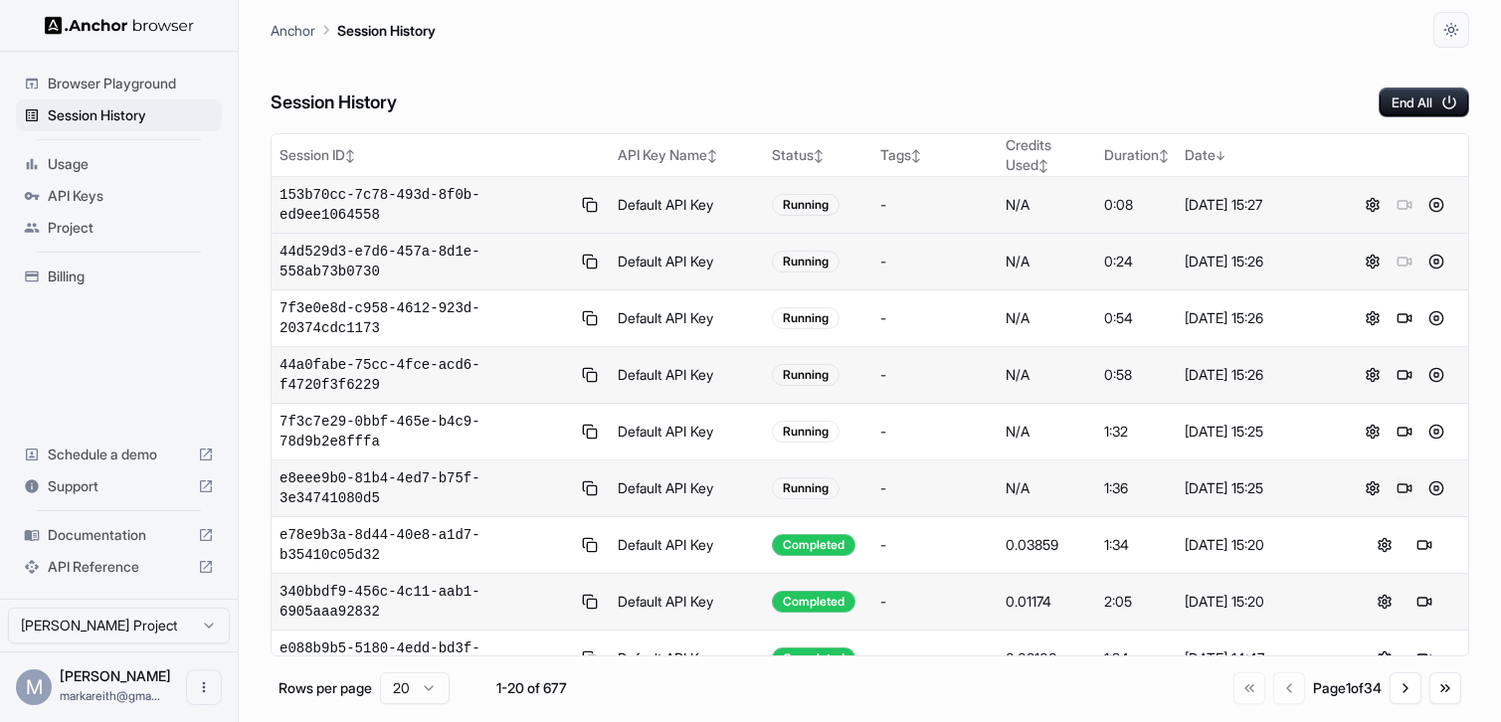
click at [1405, 488] on button at bounding box center [1404, 488] width 24 height 24
click at [1434, 550] on button at bounding box center [1436, 545] width 24 height 24
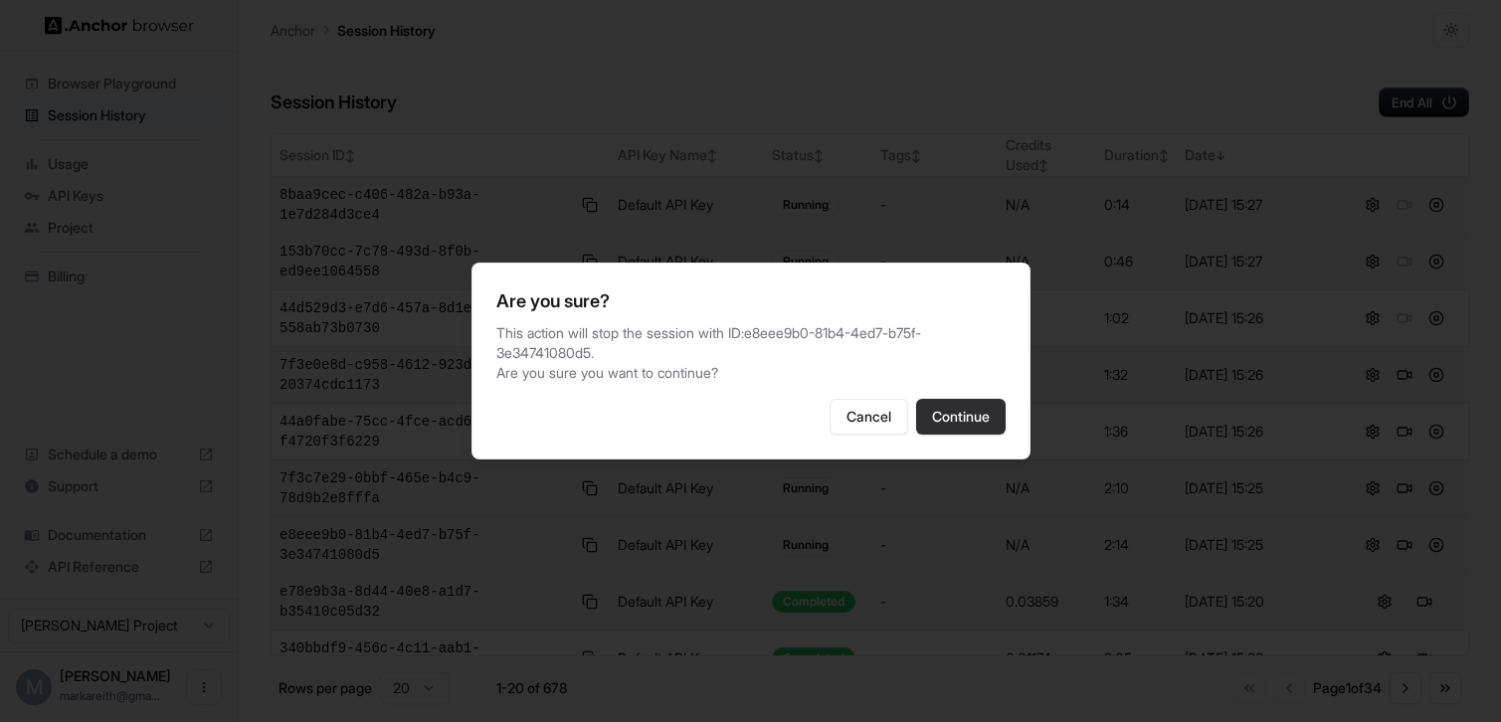
click at [959, 427] on button "Continue" at bounding box center [961, 417] width 90 height 36
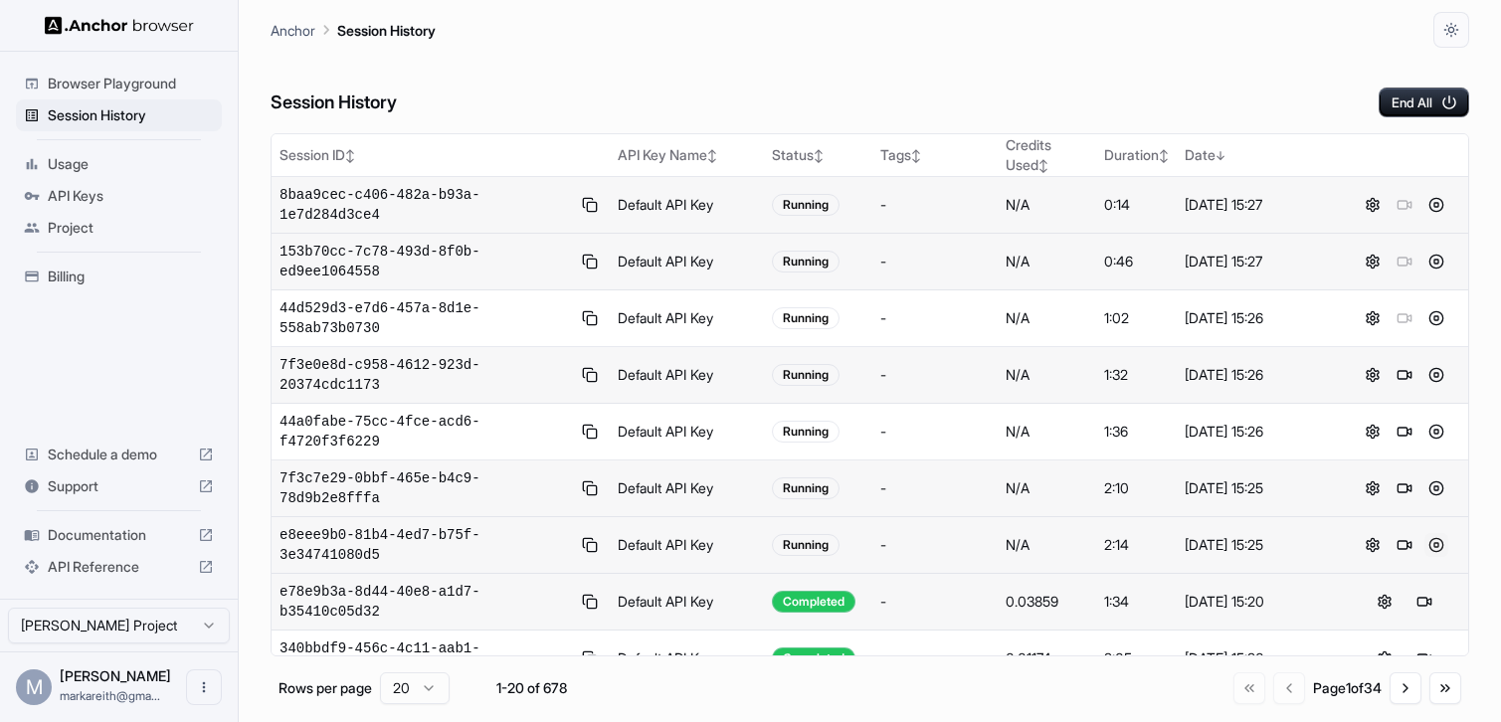
click at [1438, 545] on button at bounding box center [1436, 545] width 24 height 24
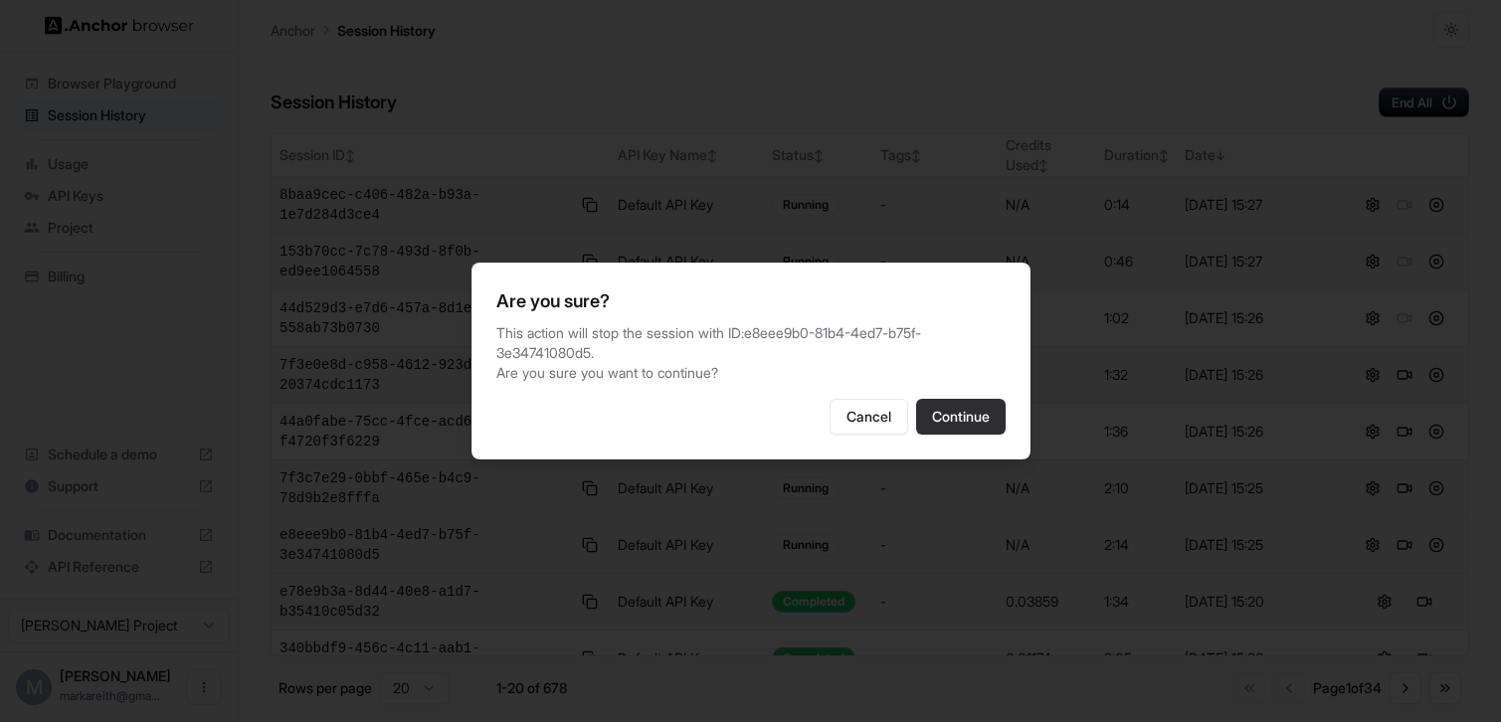
click at [966, 420] on button "Continue" at bounding box center [961, 417] width 90 height 36
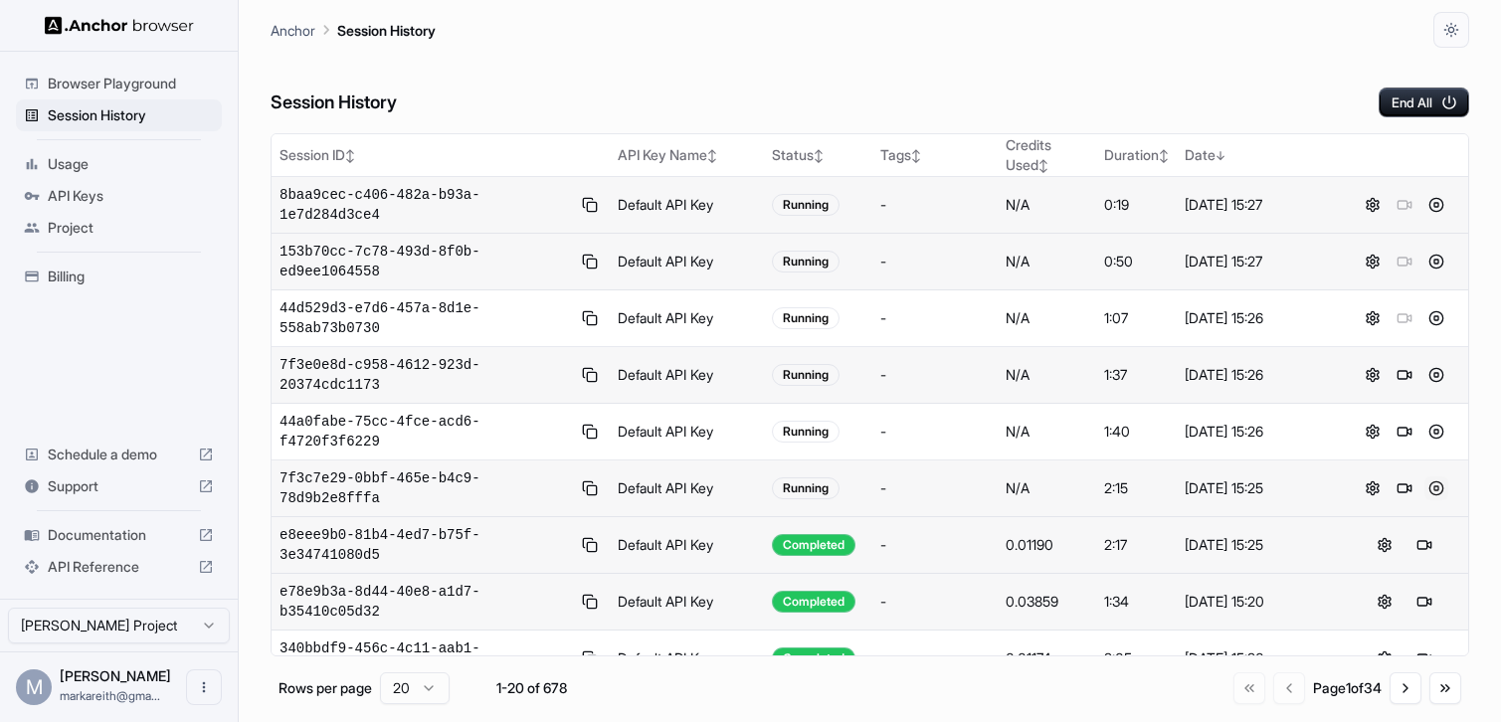
click at [1429, 490] on button at bounding box center [1436, 488] width 24 height 24
click at [1436, 491] on button at bounding box center [1436, 488] width 24 height 24
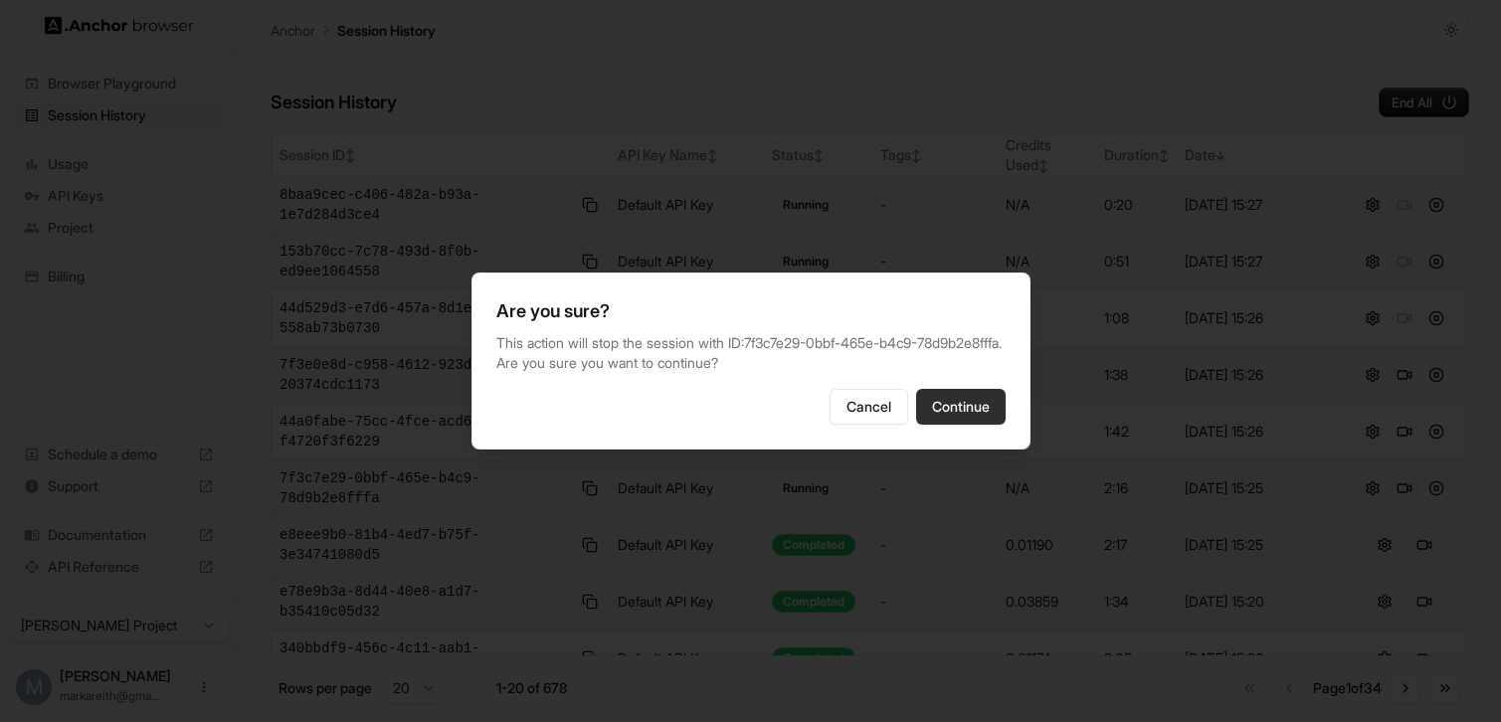
click at [947, 419] on button "Continue" at bounding box center [961, 407] width 90 height 36
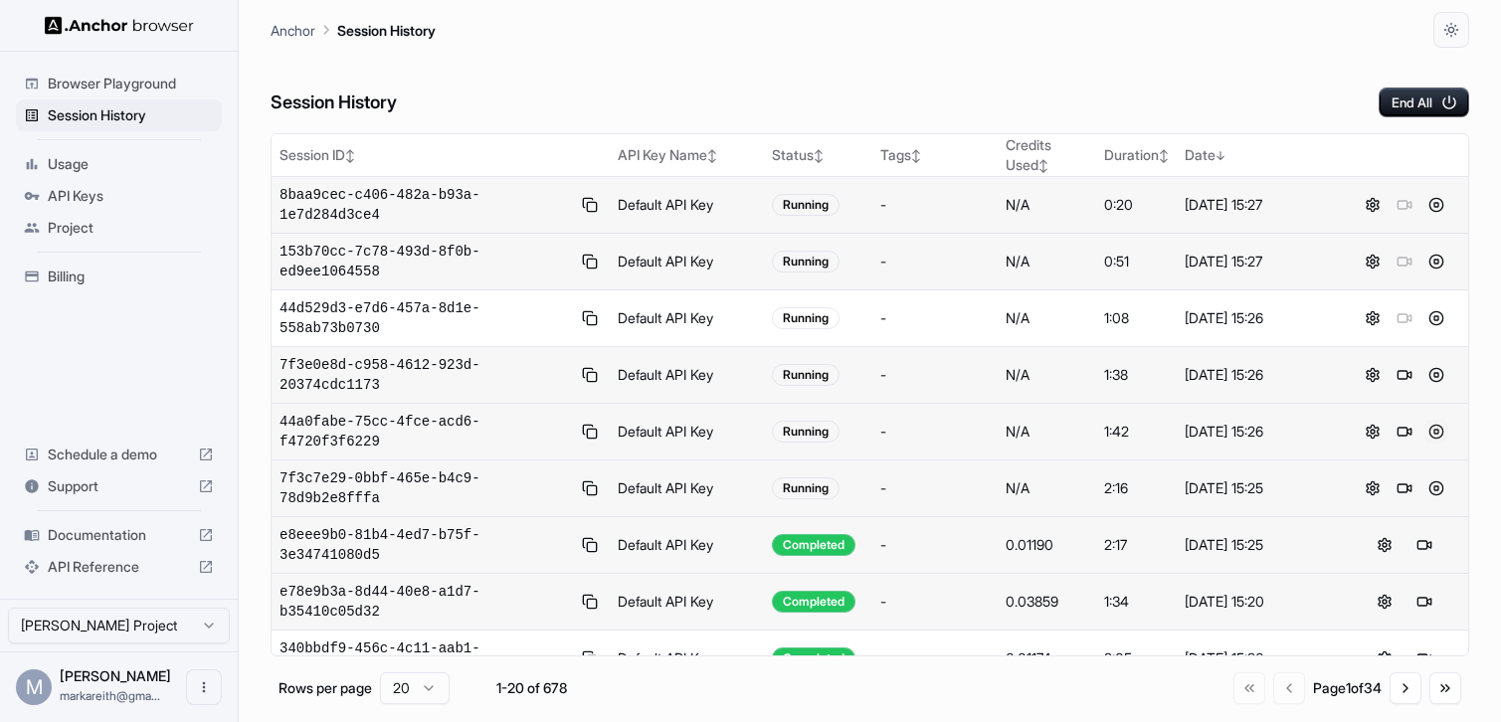
click at [1438, 432] on button at bounding box center [1436, 432] width 24 height 24
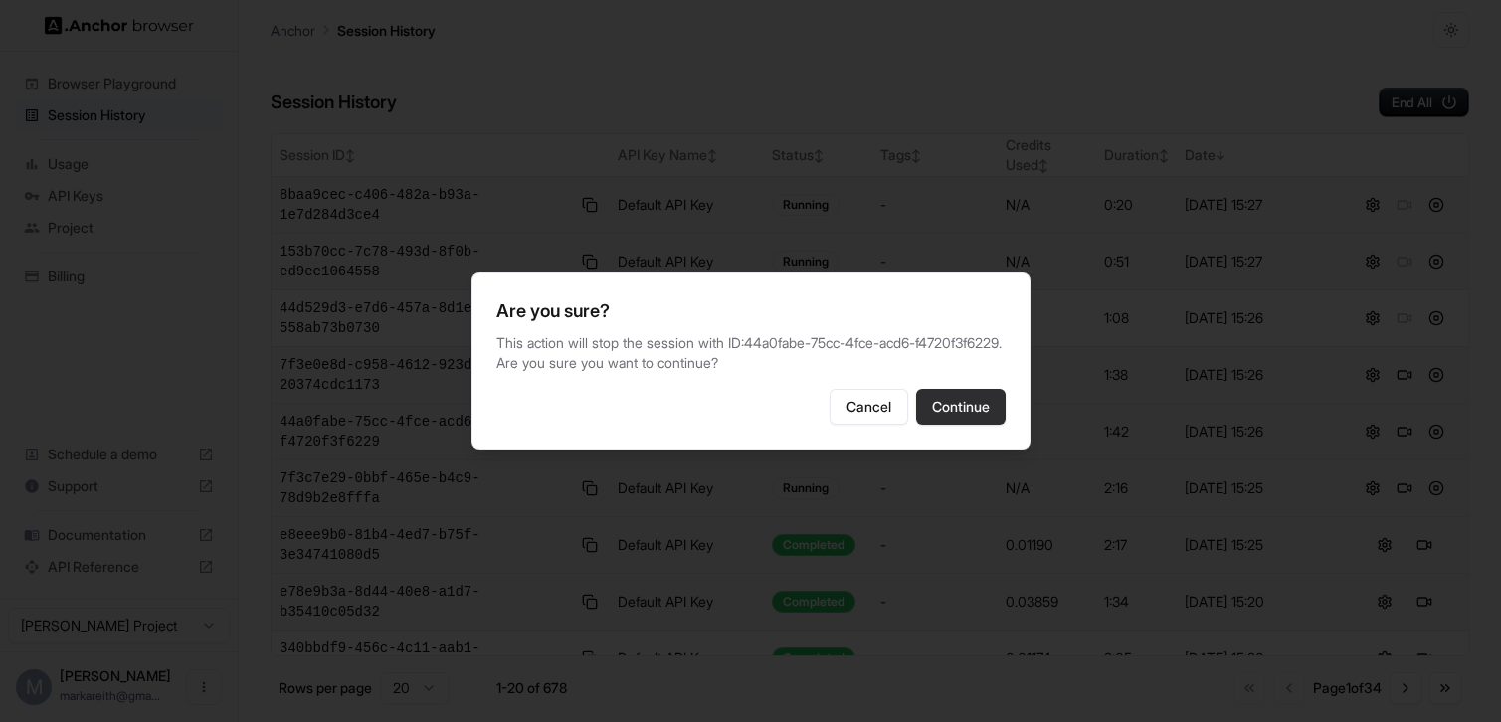
click at [964, 390] on button "Continue" at bounding box center [961, 407] width 90 height 36
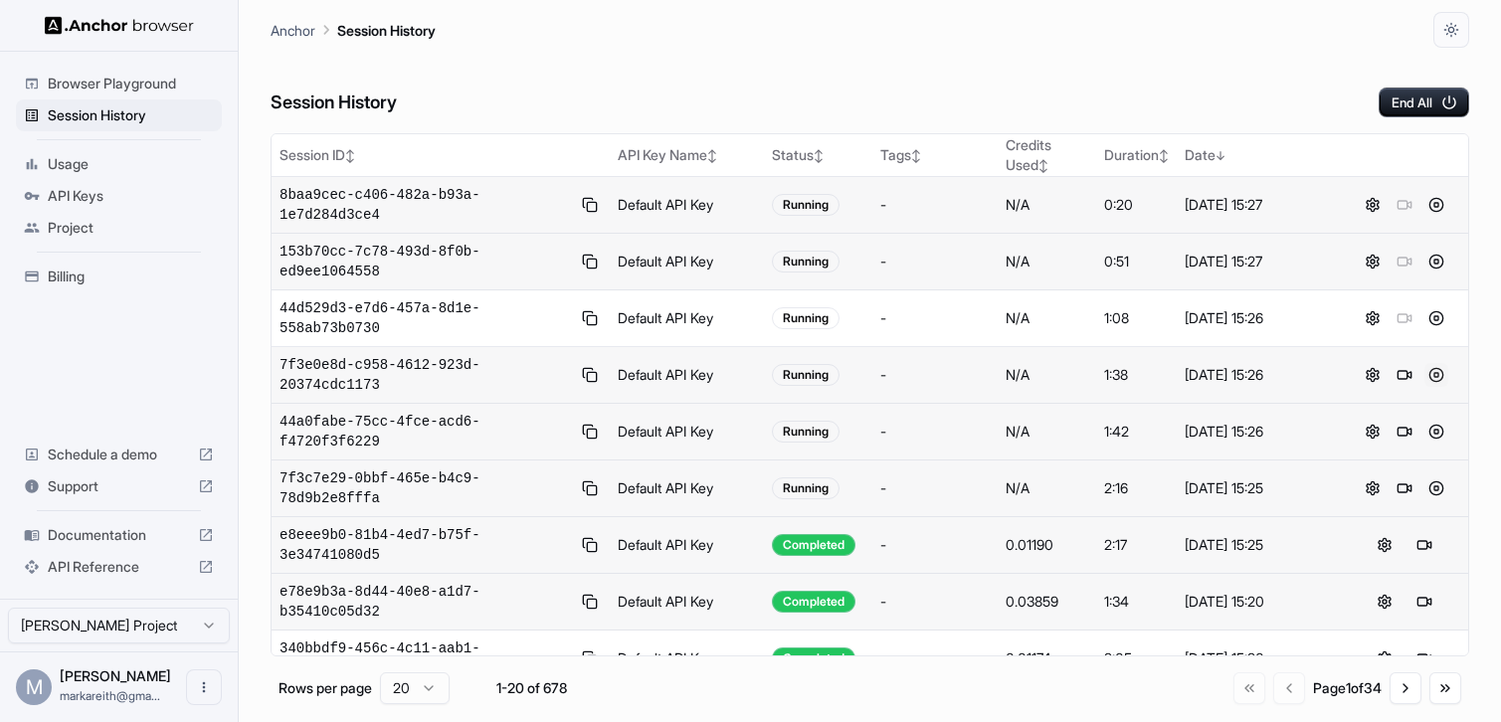
click at [1439, 374] on button at bounding box center [1436, 375] width 24 height 24
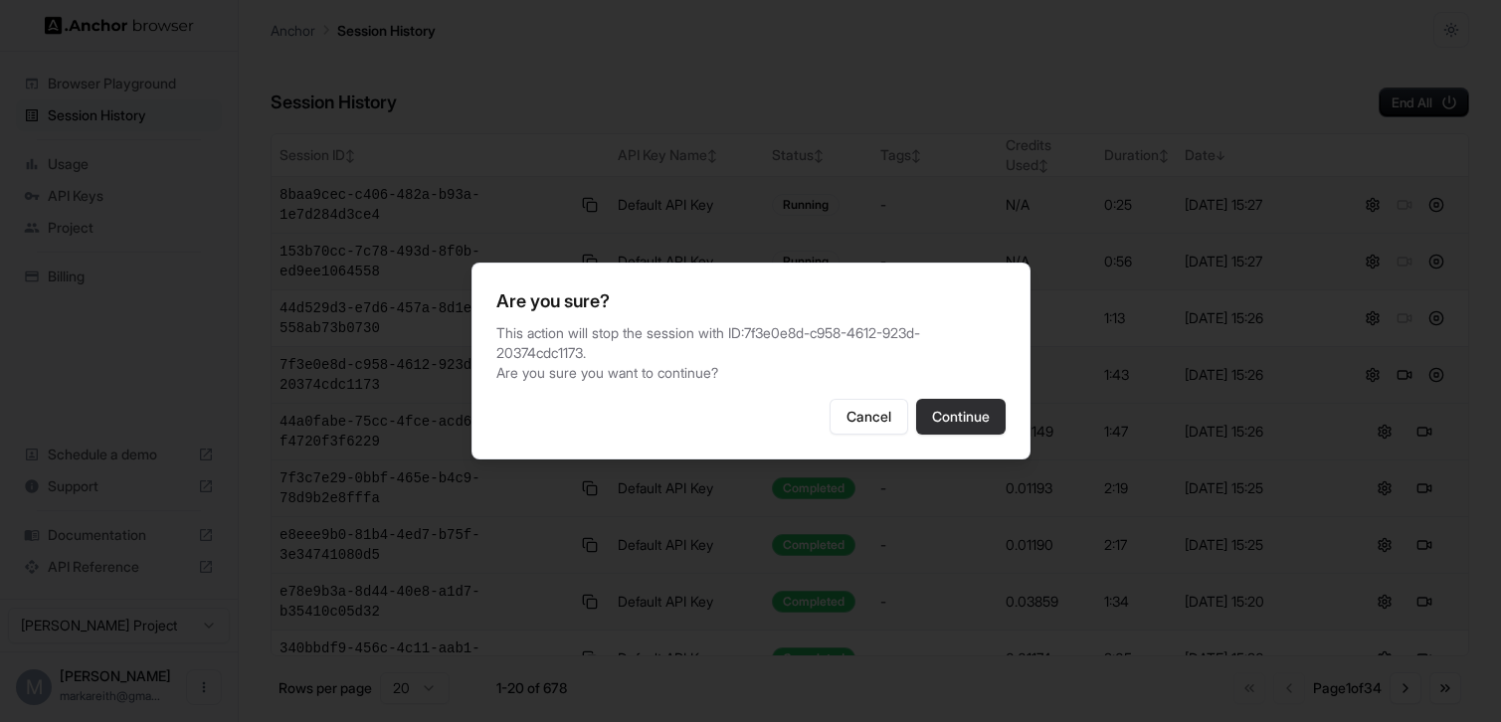
click at [955, 413] on button "Continue" at bounding box center [961, 417] width 90 height 36
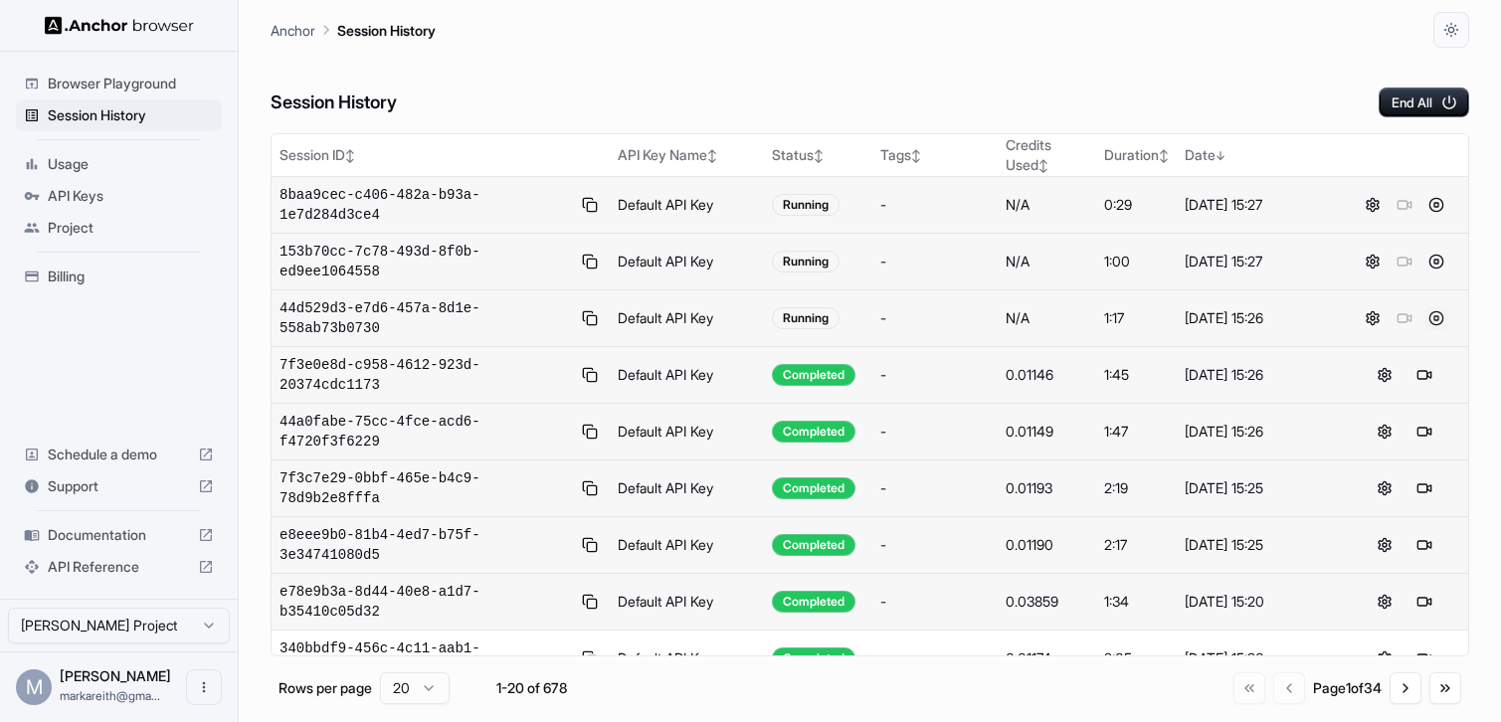
click at [1437, 320] on button at bounding box center [1436, 318] width 24 height 24
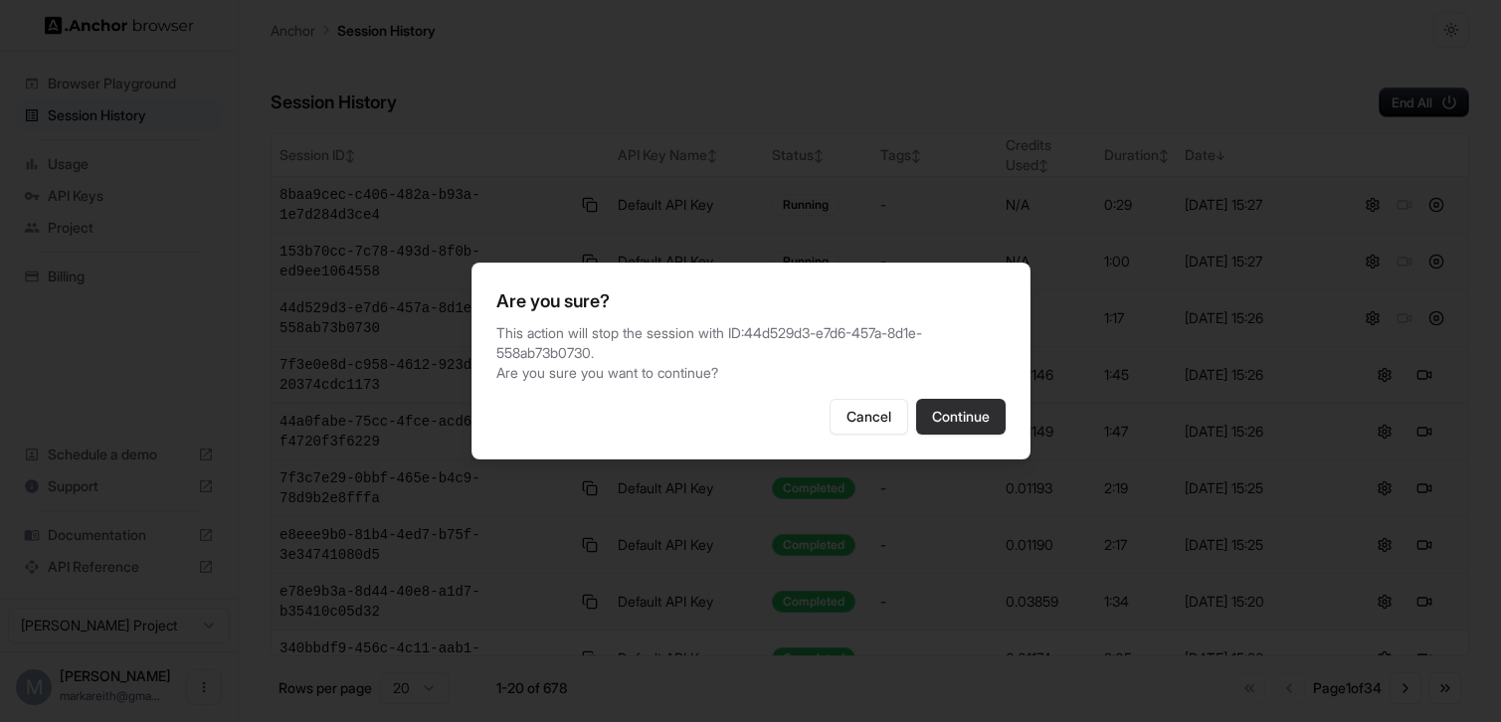
click at [992, 416] on button "Continue" at bounding box center [961, 417] width 90 height 36
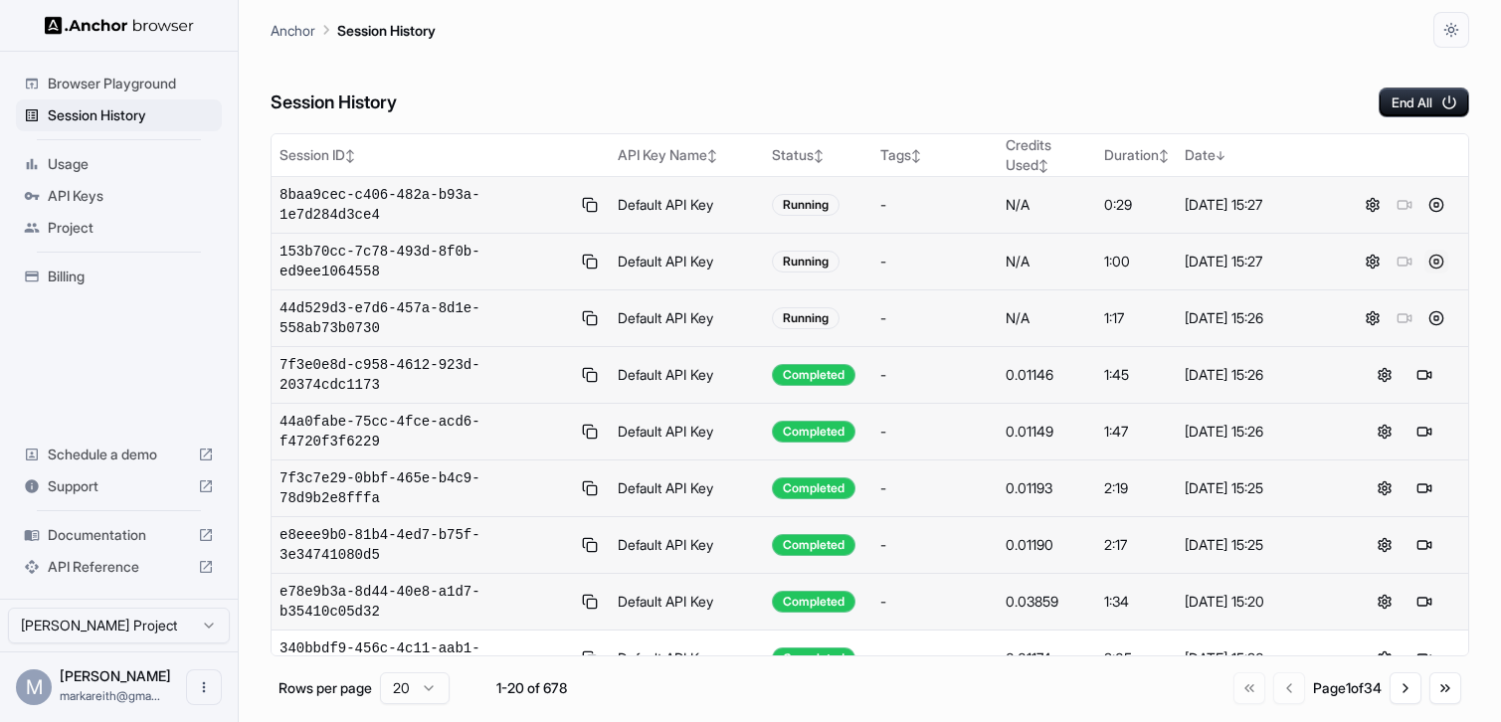
click at [1433, 262] on button at bounding box center [1436, 262] width 24 height 24
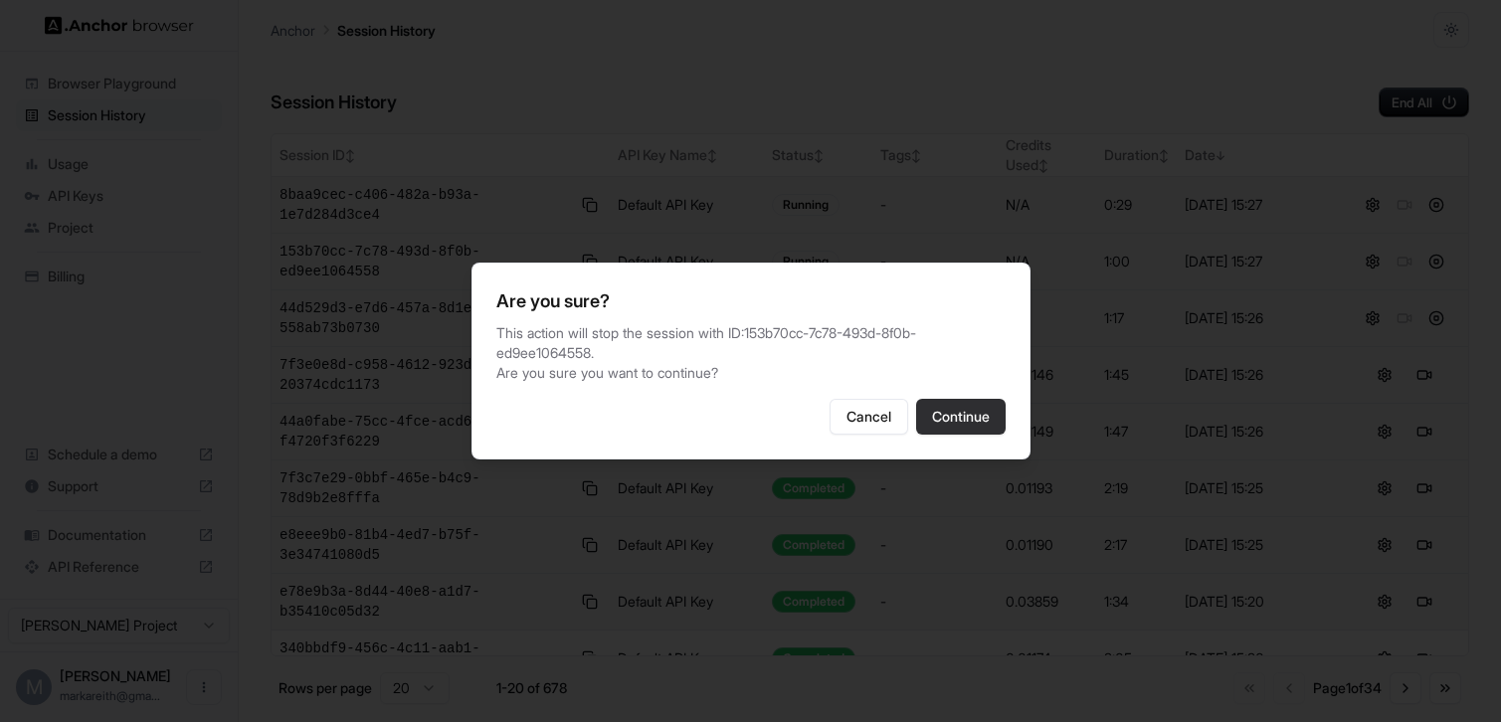
click at [948, 414] on button "Continue" at bounding box center [961, 417] width 90 height 36
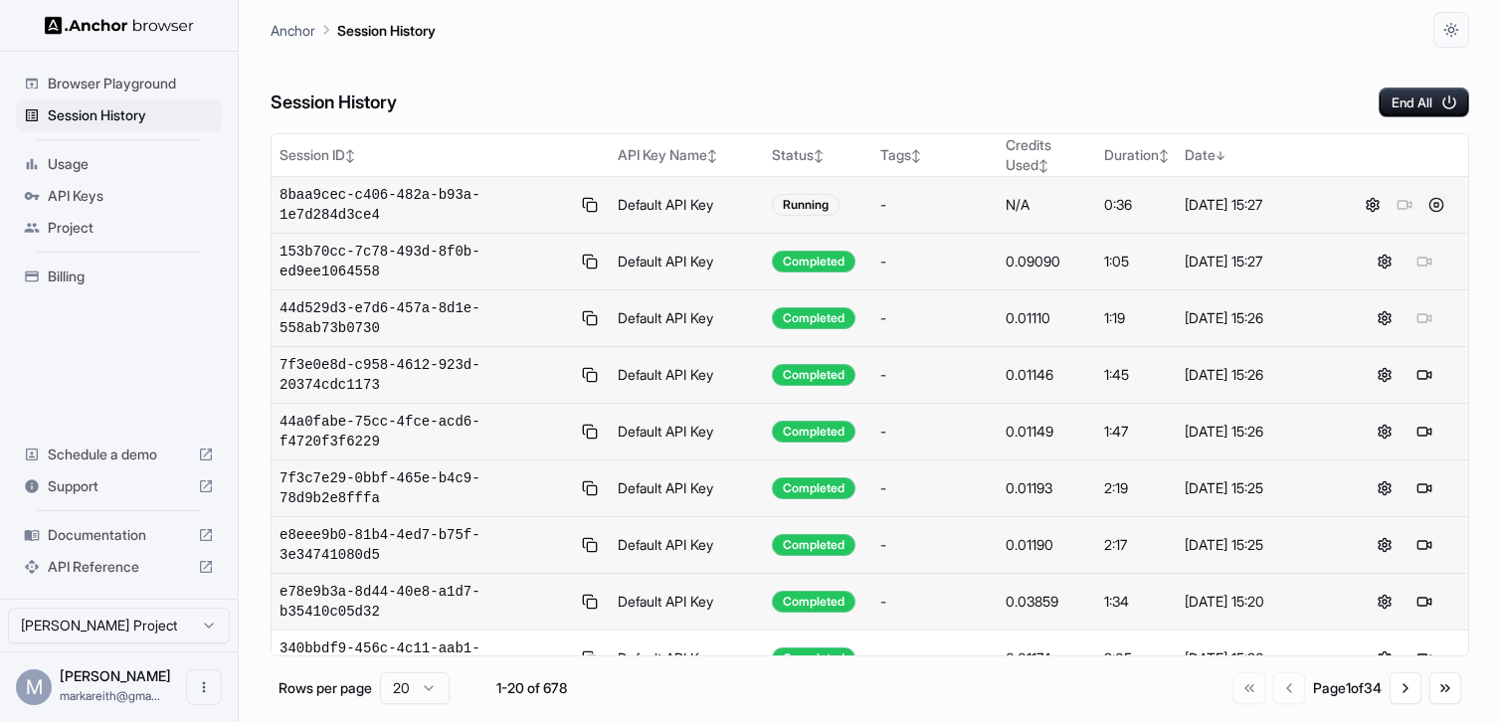
click at [1437, 211] on button at bounding box center [1436, 205] width 24 height 24
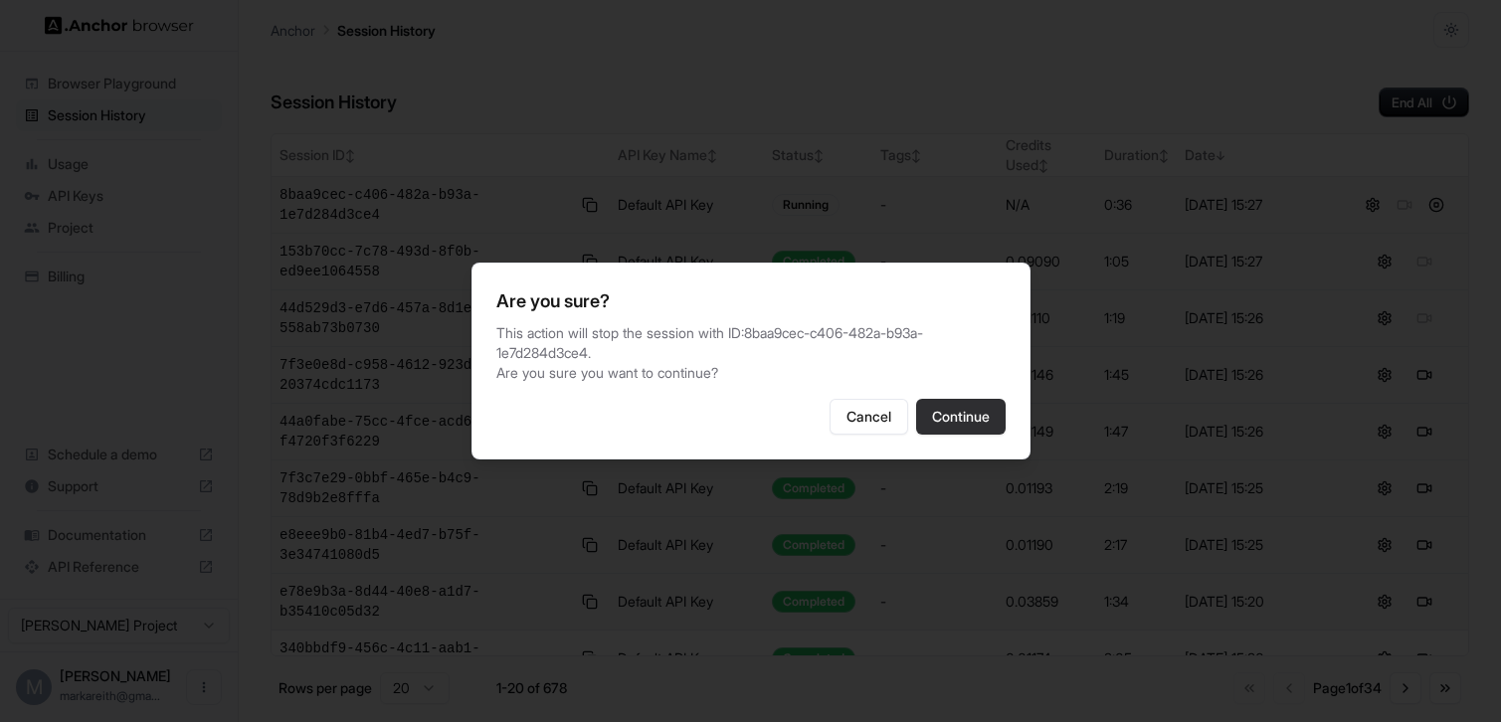
click at [983, 427] on button "Continue" at bounding box center [961, 417] width 90 height 36
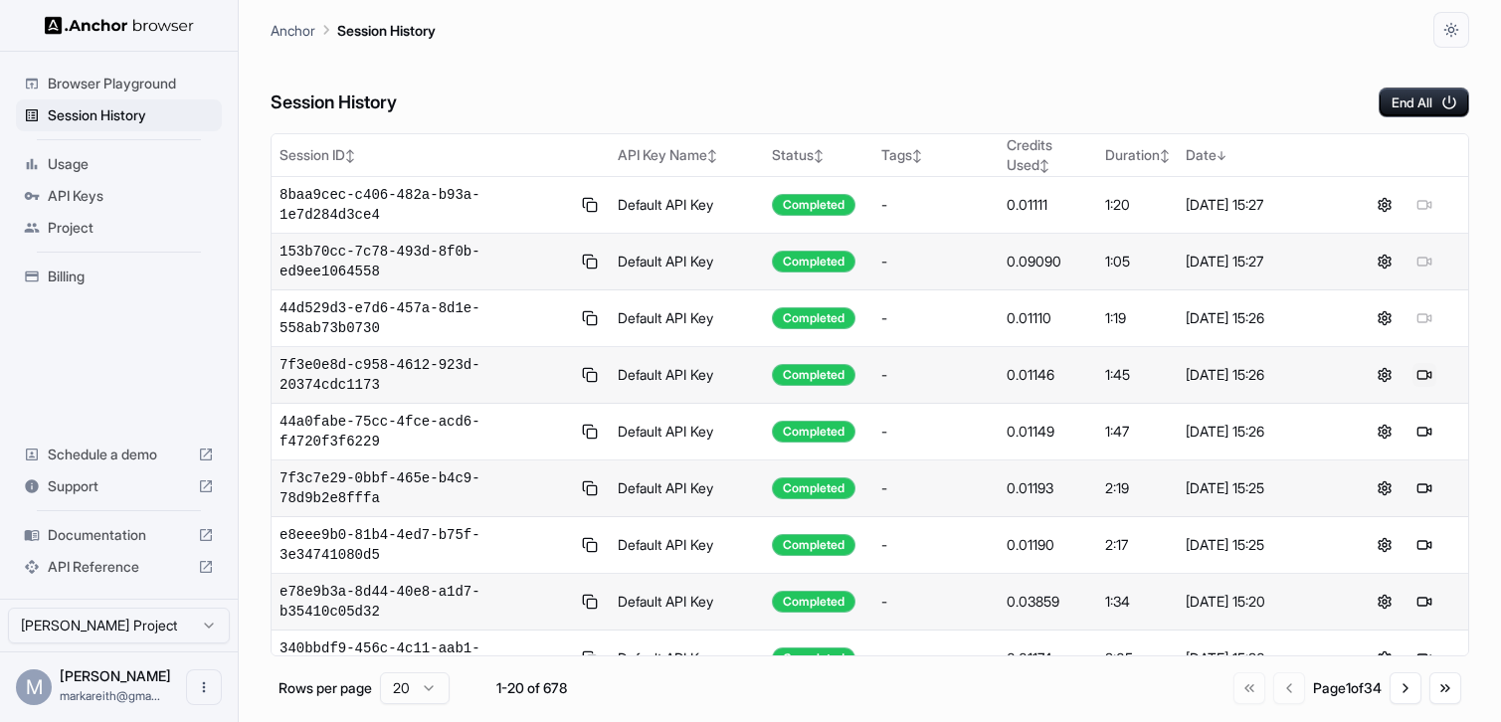
click at [1424, 379] on button at bounding box center [1424, 375] width 24 height 24
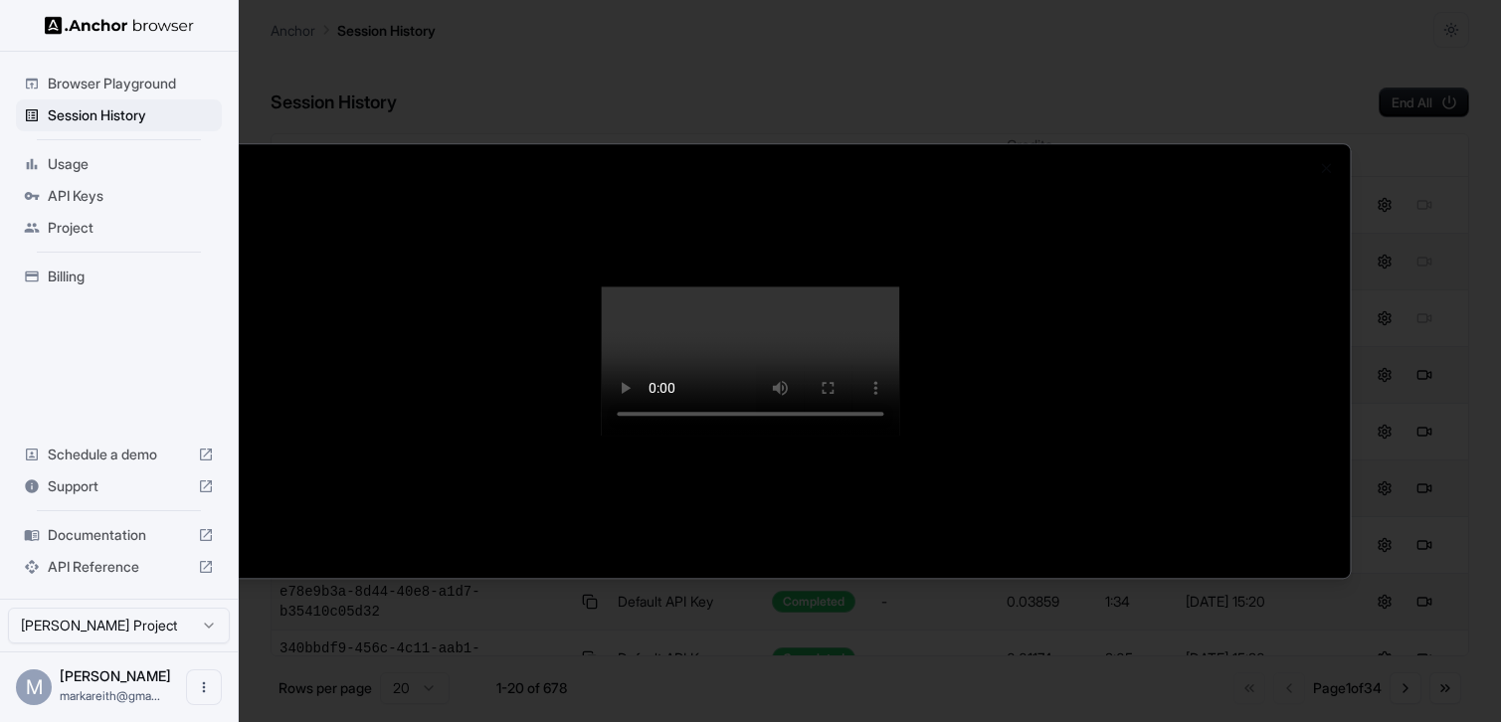
click at [133, 126] on div at bounding box center [750, 361] width 1501 height 722
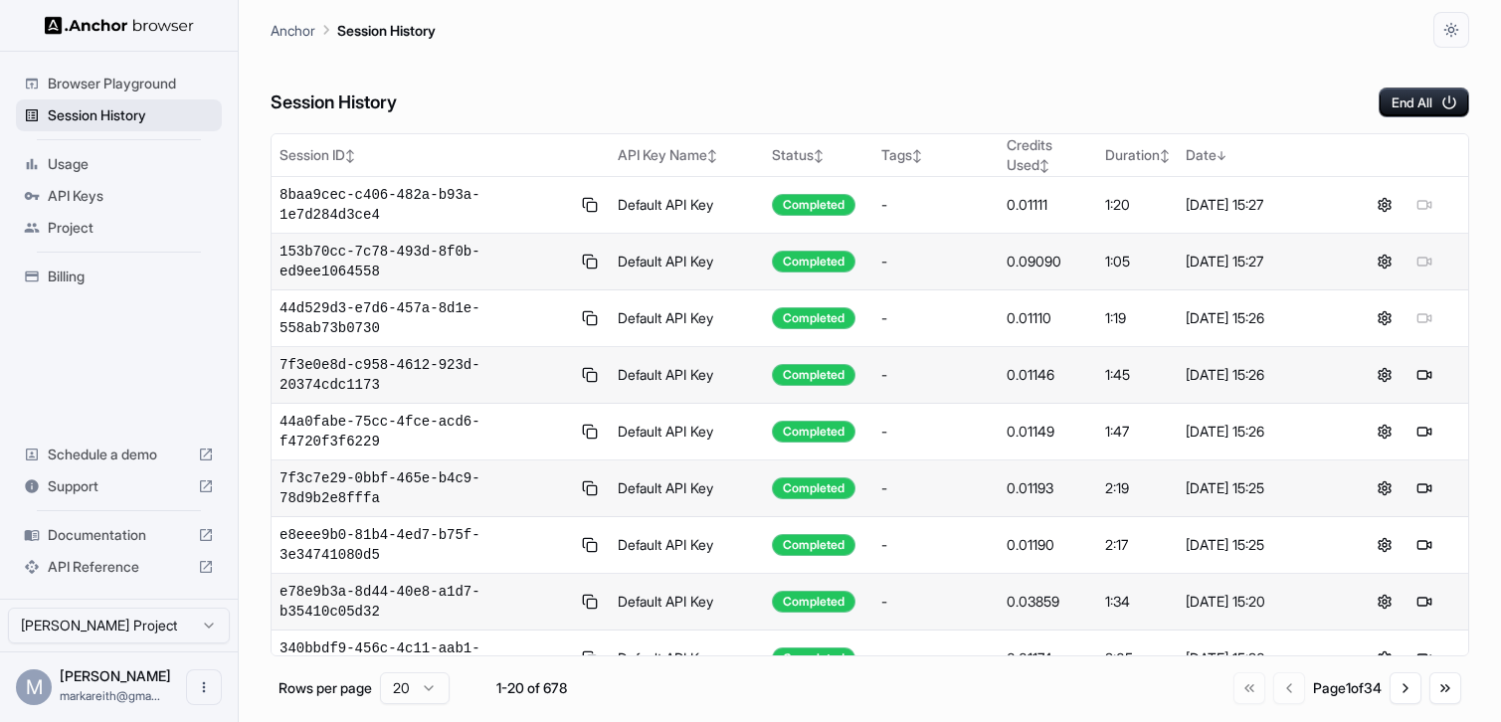
click at [130, 120] on span "Session History" at bounding box center [131, 115] width 166 height 20
